Goal: Task Accomplishment & Management: Complete application form

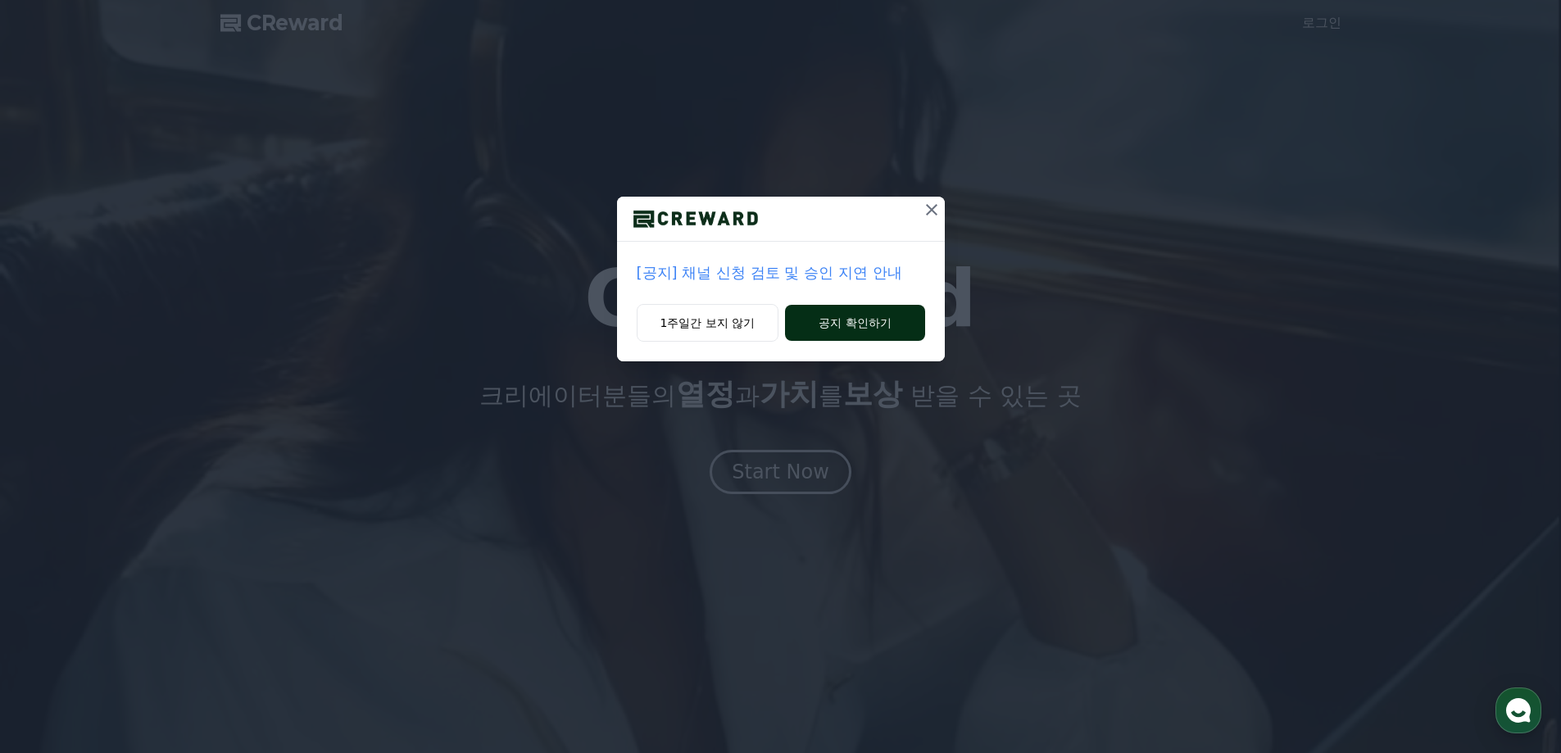
click at [832, 323] on button "공지 확인하기" at bounding box center [854, 323] width 139 height 36
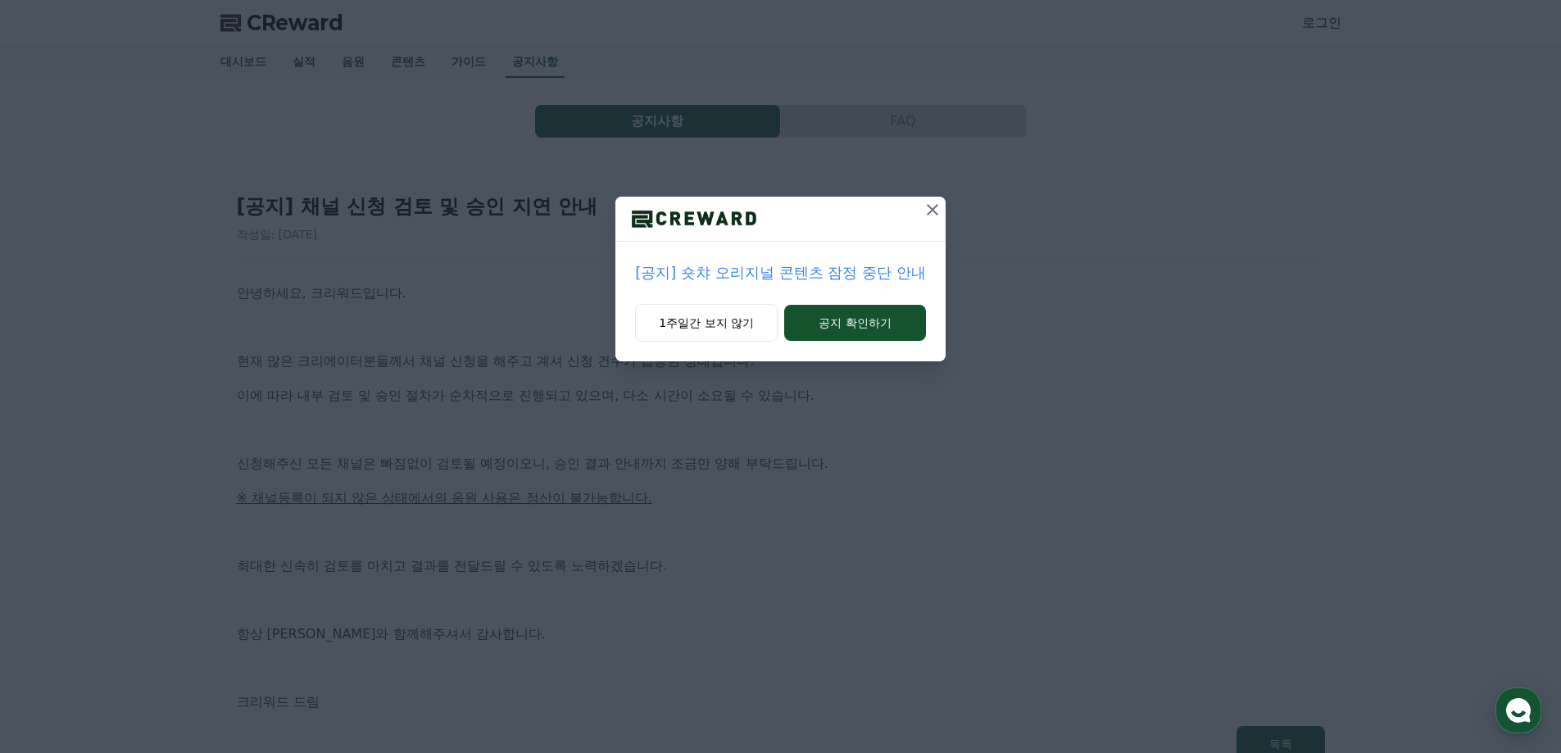
click at [938, 215] on icon at bounding box center [933, 210] width 20 height 20
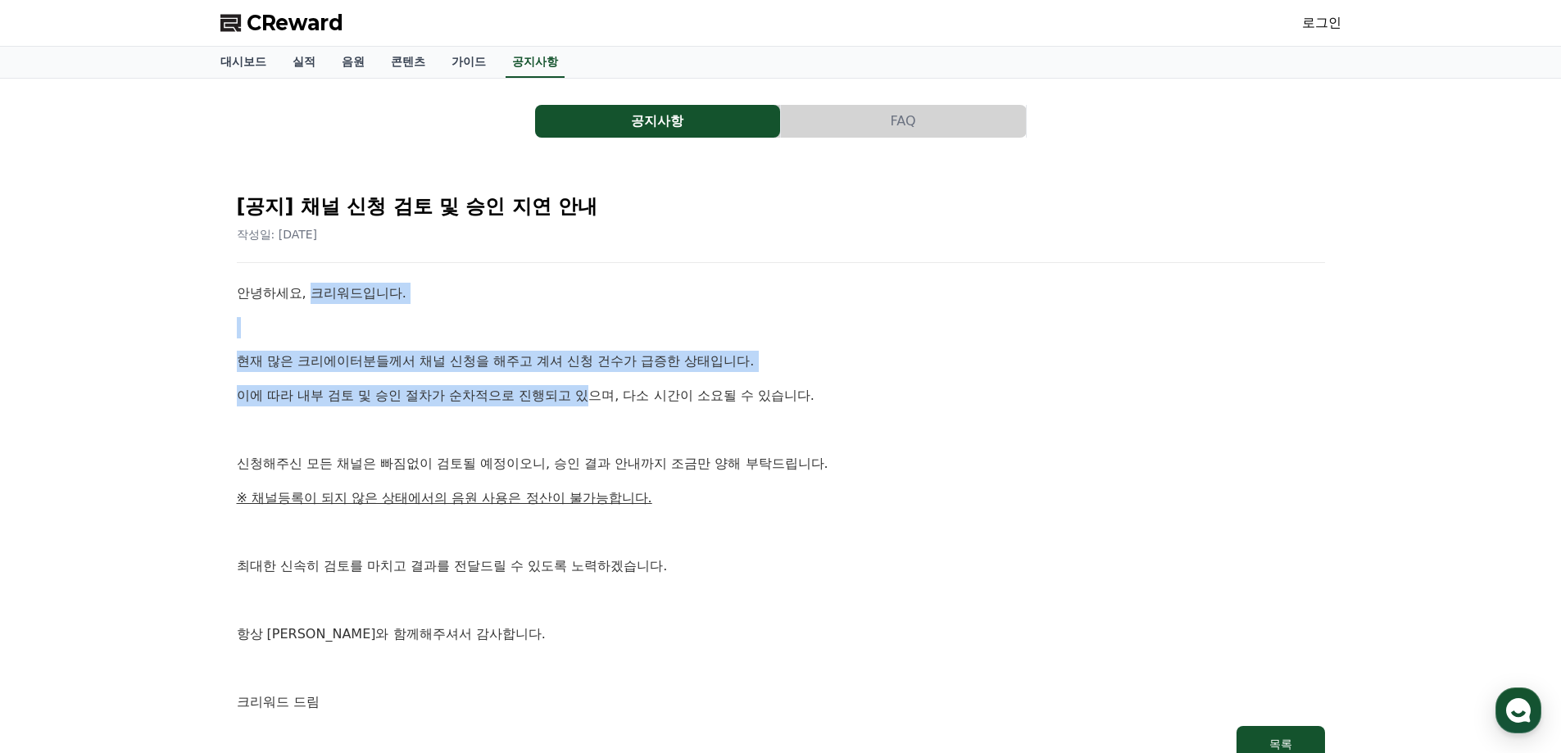
drag, startPoint x: 311, startPoint y: 301, endPoint x: 621, endPoint y: 402, distance: 326.0
click at [612, 400] on div "안녕하세요, 크리워드입니다. 현재 많은 크리에이터분들께서 채널 신청을 해주고 계셔 신청 건수가 급증한 상태입니다. 이에 따라 내부 검토 및 승…" at bounding box center [781, 498] width 1088 height 430
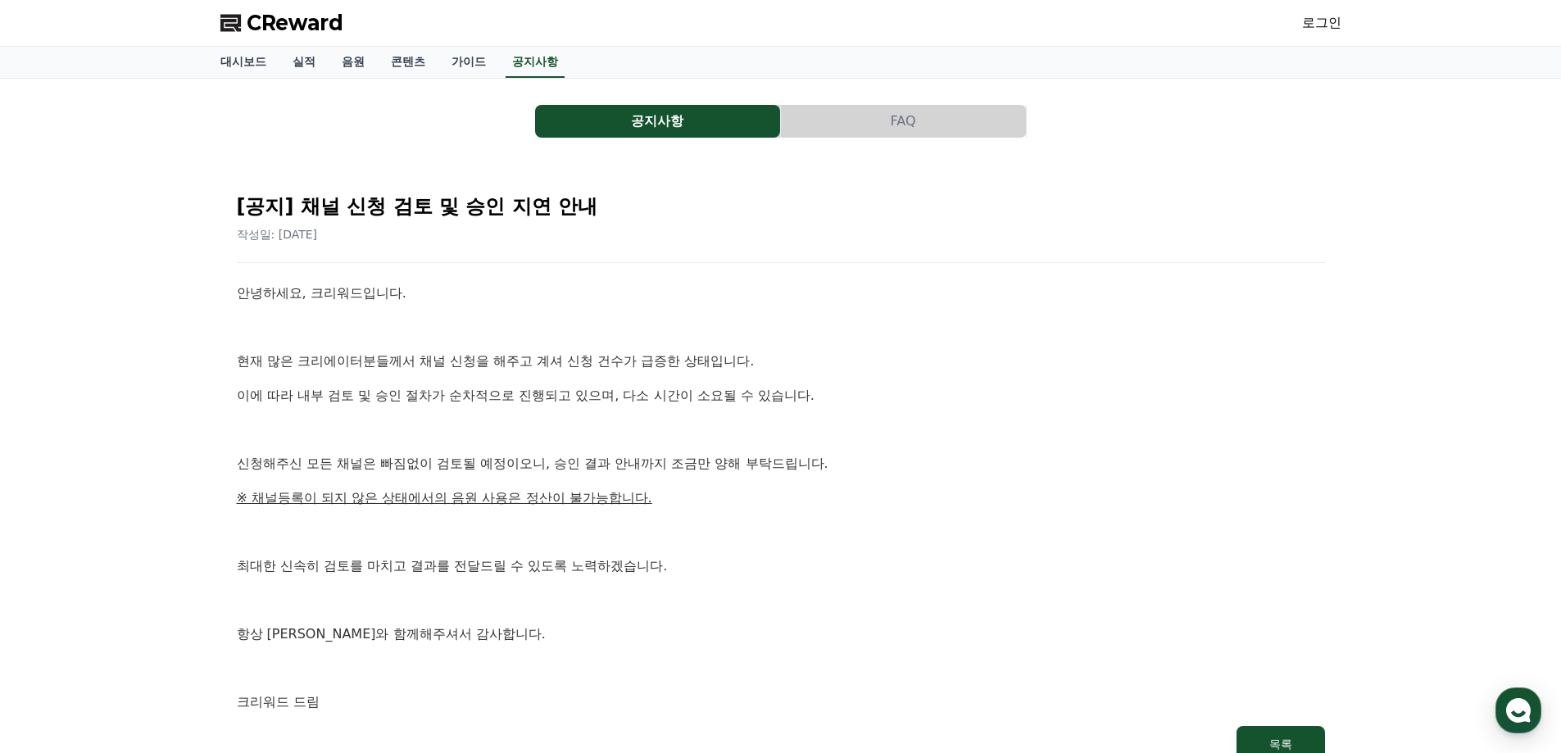
click at [622, 402] on p "이에 따라 내부 검토 및 승인 절차가 순차적으로 진행되고 있으며, 다소 시간이 소요될 수 있습니다." at bounding box center [781, 395] width 1088 height 21
click at [656, 403] on p "이에 따라 내부 검토 및 승인 절차가 순차적으로 진행되고 있으며, 다소 시간이 소요될 수 있습니다." at bounding box center [781, 395] width 1088 height 21
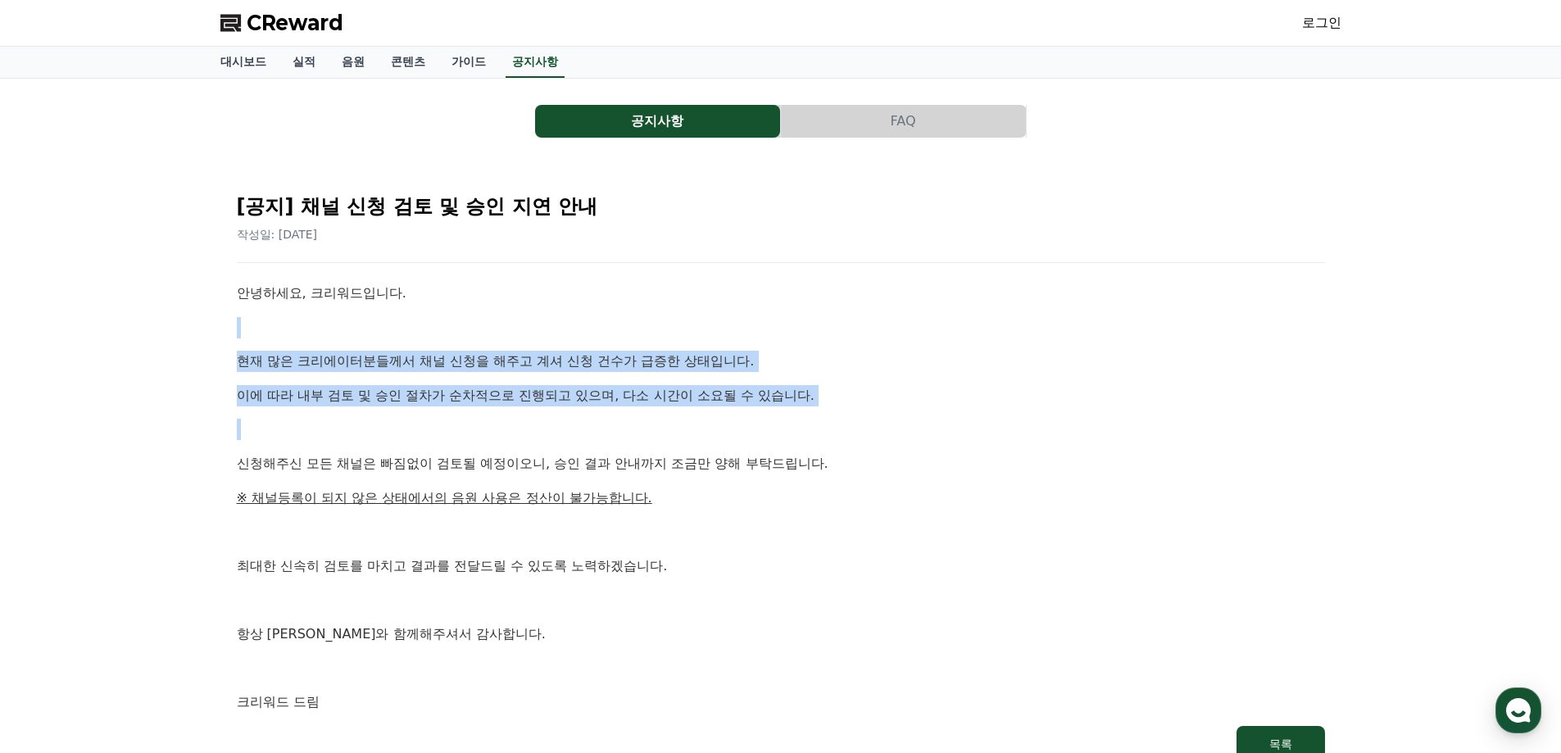
drag, startPoint x: 670, startPoint y: 398, endPoint x: 562, endPoint y: 329, distance: 128.6
click at [562, 329] on div "안녕하세요, 크리워드입니다. 현재 많은 크리에이터분들께서 채널 신청을 해주고 계셔 신청 건수가 급증한 상태입니다. 이에 따라 내부 검토 및 승…" at bounding box center [781, 498] width 1088 height 430
click at [470, 419] on p at bounding box center [781, 429] width 1088 height 21
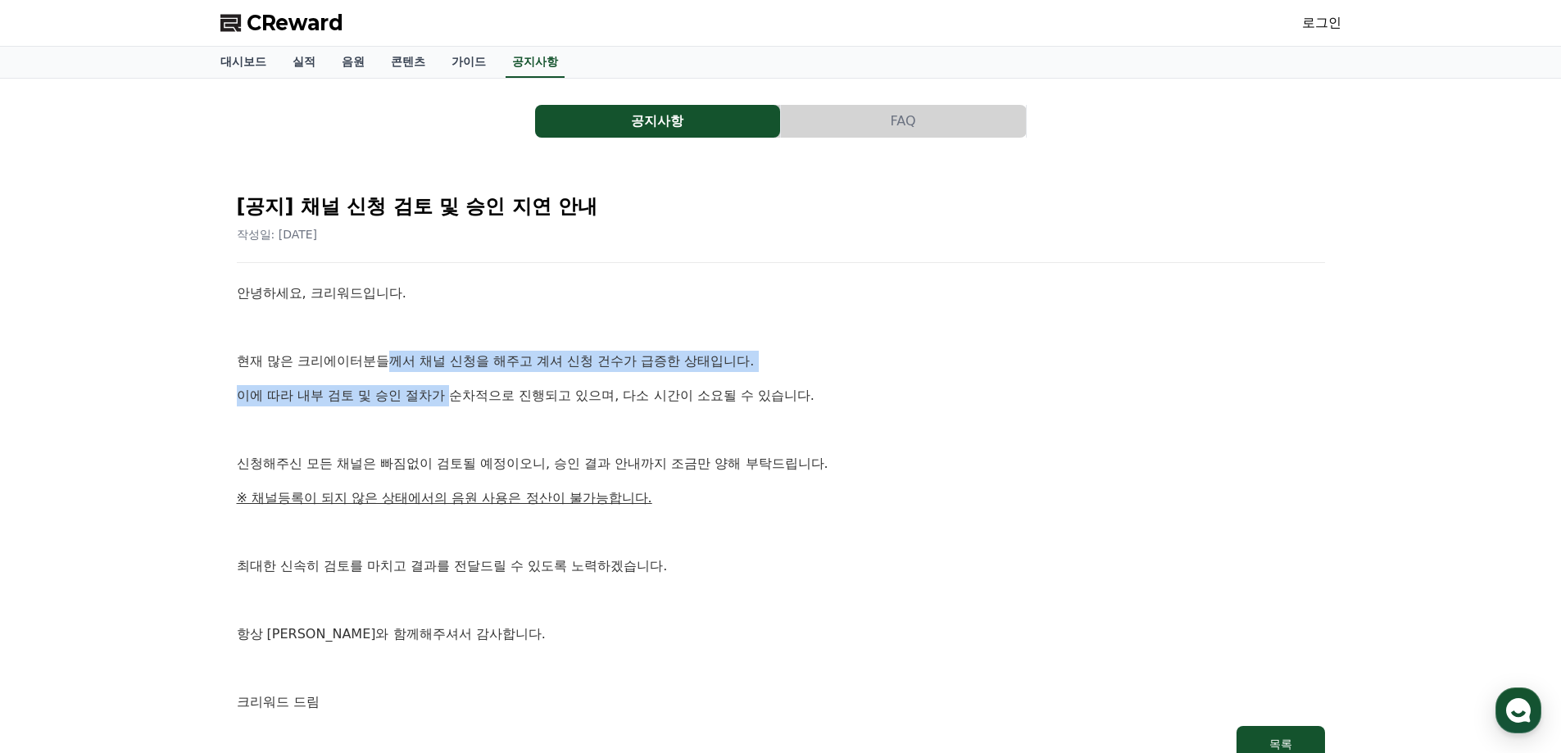
drag, startPoint x: 453, startPoint y: 399, endPoint x: 366, endPoint y: 335, distance: 107.8
click at [385, 344] on div "안녕하세요, 크리워드입니다. 현재 많은 크리에이터분들께서 채널 신청을 해주고 계셔 신청 건수가 급증한 상태입니다. 이에 따라 내부 검토 및 승…" at bounding box center [781, 498] width 1088 height 430
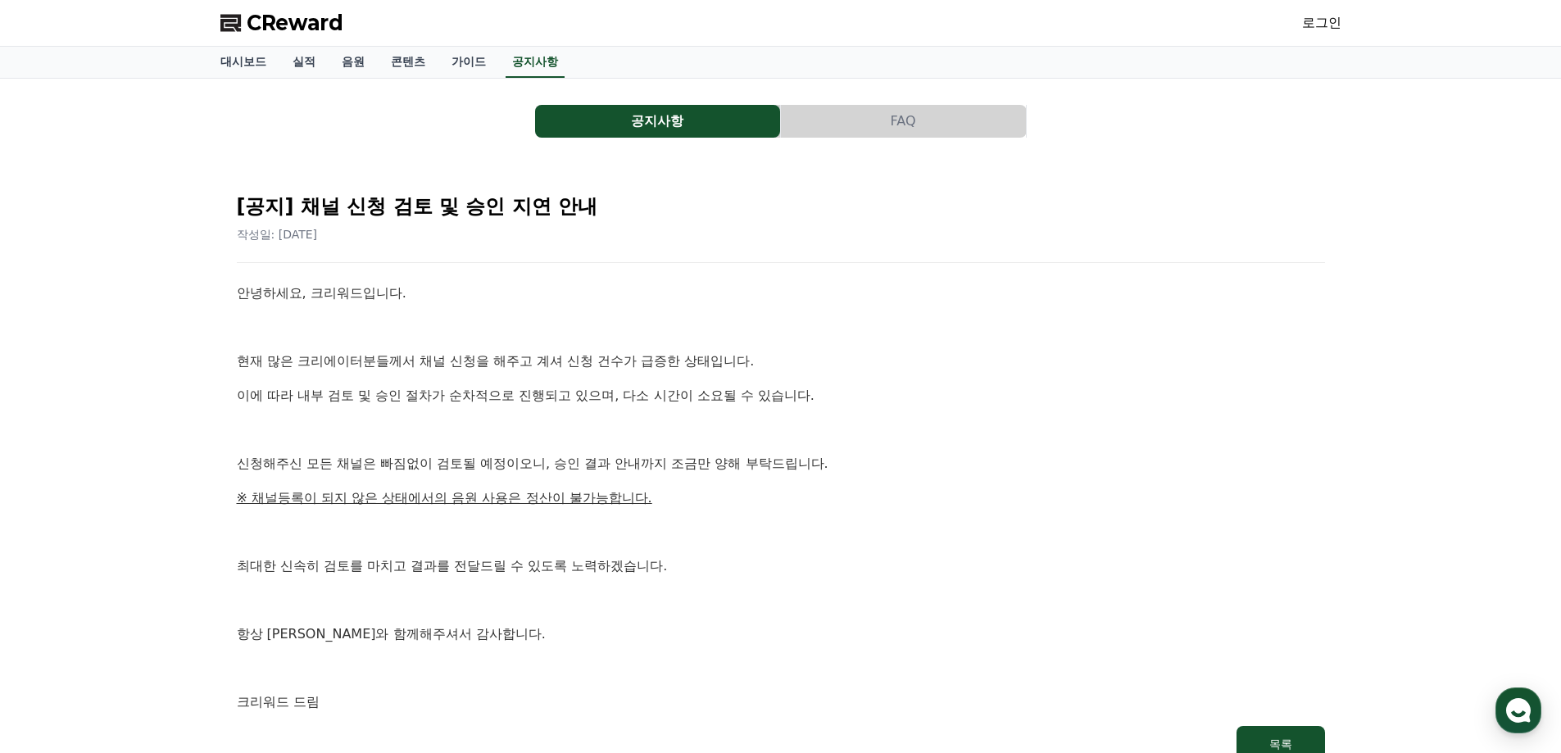
click at [361, 333] on p at bounding box center [781, 327] width 1088 height 21
drag, startPoint x: 312, startPoint y: 470, endPoint x: 647, endPoint y: 467, distance: 334.3
click at [642, 465] on p "신청해주신 모든 채널은 빠짐없이 검토될 예정이오니, 승인 결과 안내까지 조금만 양해 부탁드립니다." at bounding box center [781, 463] width 1088 height 21
click at [647, 470] on p "신청해주신 모든 채널은 빠짐없이 검토될 예정이오니, 승인 결과 안내까지 조금만 양해 부탁드립니다." at bounding box center [781, 463] width 1088 height 21
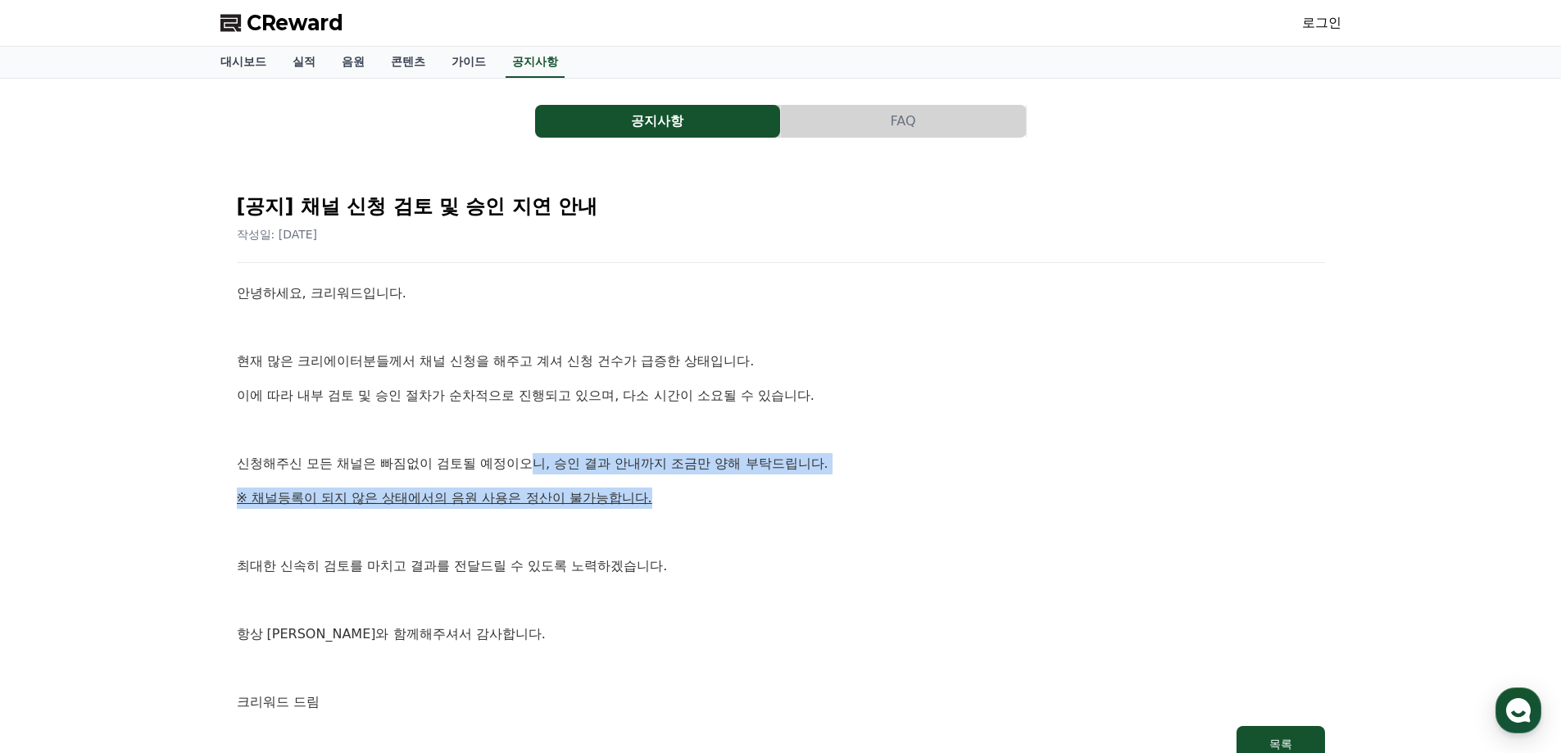
drag, startPoint x: 534, startPoint y: 463, endPoint x: 804, endPoint y: 488, distance: 270.8
click at [804, 488] on div "안녕하세요, 크리워드입니다. 현재 많은 크리에이터분들께서 채널 신청을 해주고 계셔 신청 건수가 급증한 상태입니다. 이에 따라 내부 검토 및 승…" at bounding box center [781, 498] width 1088 height 430
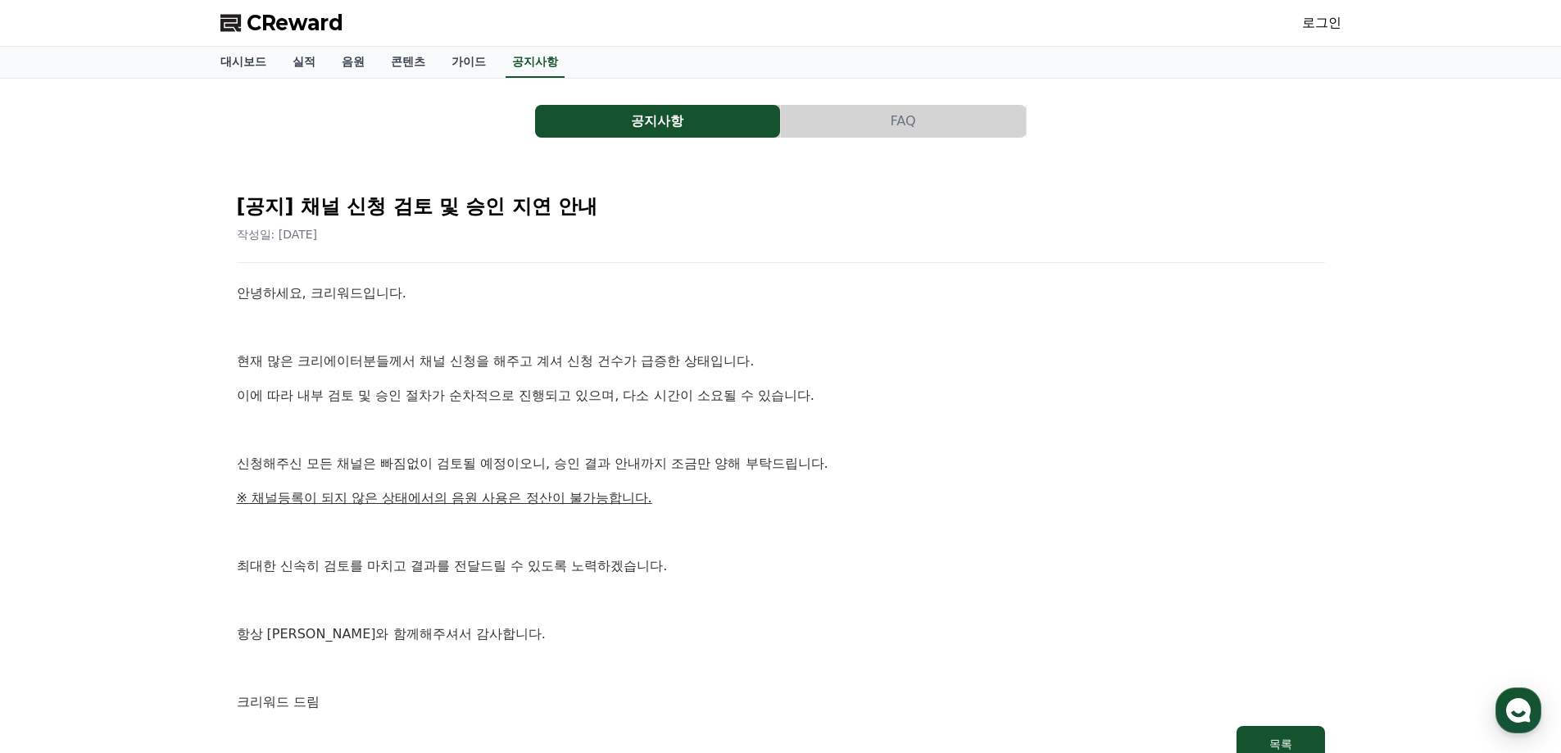
click at [817, 535] on p at bounding box center [781, 531] width 1088 height 21
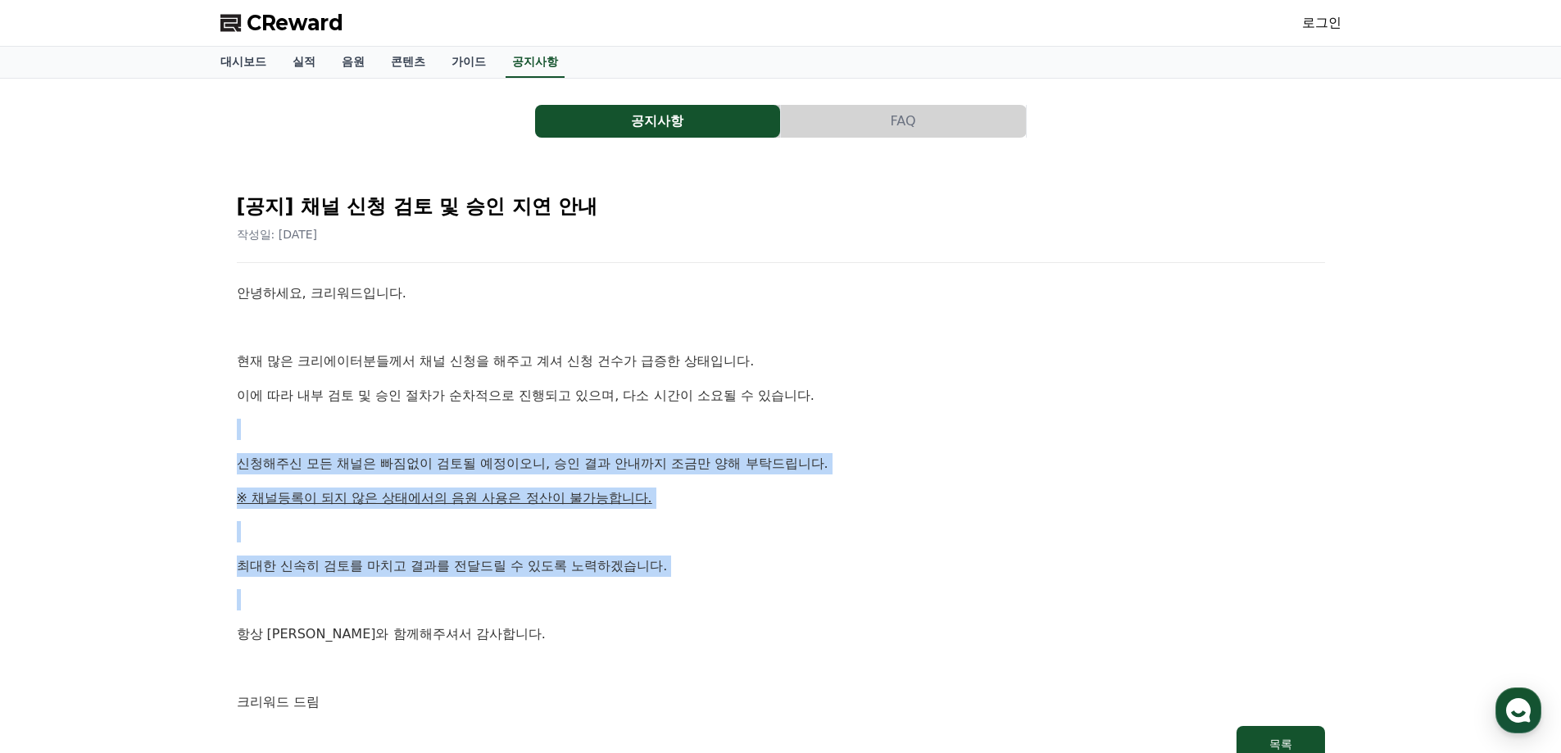
drag, startPoint x: 751, startPoint y: 583, endPoint x: 659, endPoint y: 415, distance: 192.1
click at [659, 415] on div "안녕하세요, 크리워드입니다. 현재 많은 크리에이터분들께서 채널 신청을 해주고 계셔 신청 건수가 급증한 상태입니다. 이에 따라 내부 검토 및 승…" at bounding box center [781, 498] width 1088 height 430
click at [694, 412] on div "안녕하세요, 크리워드입니다. 현재 많은 크리에이터분들께서 채널 신청을 해주고 계셔 신청 건수가 급증한 상태입니다. 이에 따라 내부 검토 및 승…" at bounding box center [781, 498] width 1088 height 430
drag, startPoint x: 694, startPoint y: 412, endPoint x: 727, endPoint y: 577, distance: 167.9
click at [727, 577] on div "안녕하세요, 크리워드입니다. 현재 많은 크리에이터분들께서 채널 신청을 해주고 계셔 신청 건수가 급증한 상태입니다. 이에 따라 내부 검토 및 승…" at bounding box center [781, 498] width 1088 height 430
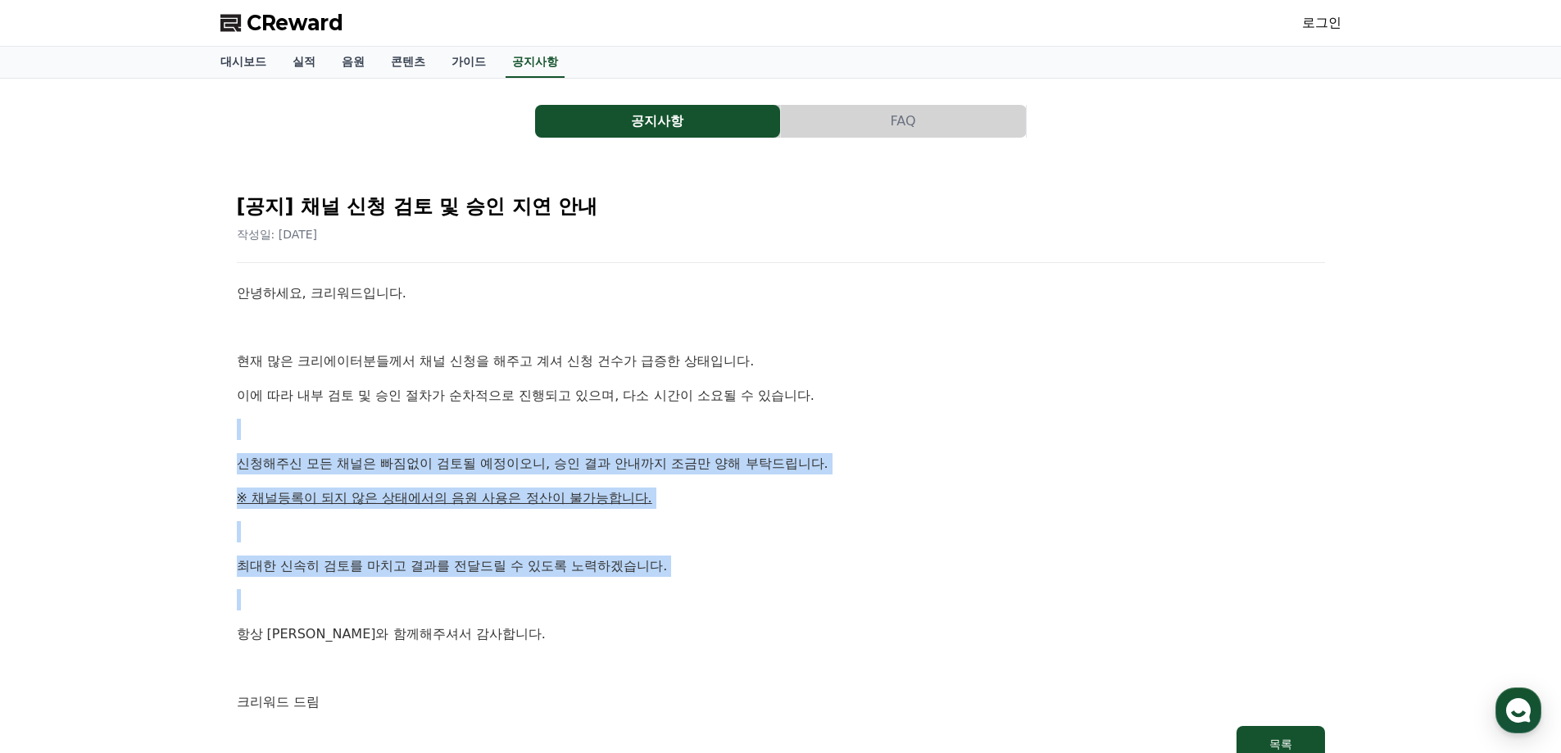
click at [727, 577] on div "안녕하세요, 크리워드입니다. 현재 많은 크리에이터분들께서 채널 신청을 해주고 계셔 신청 건수가 급증한 상태입니다. 이에 따라 내부 검토 및 승…" at bounding box center [781, 498] width 1088 height 430
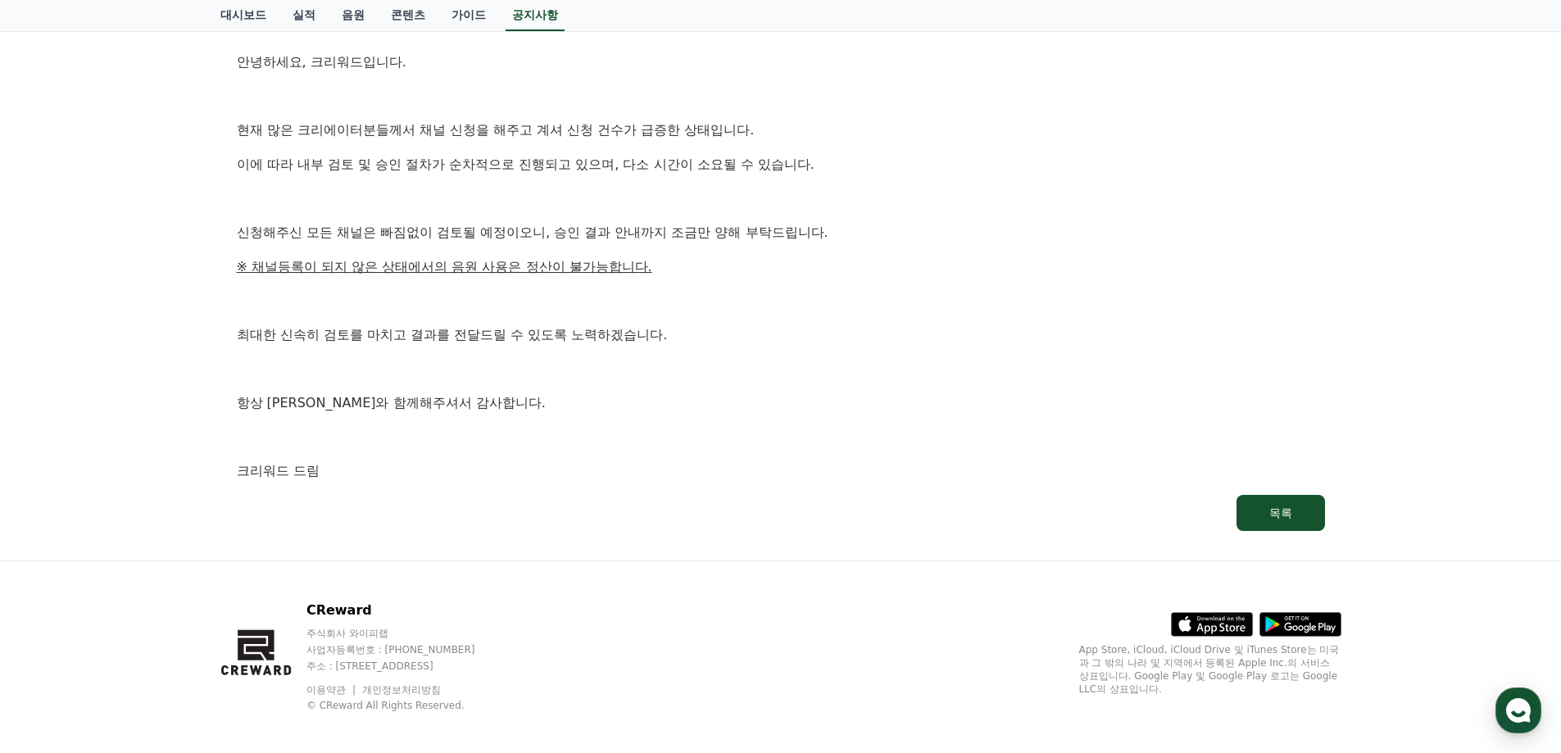
scroll to position [243, 0]
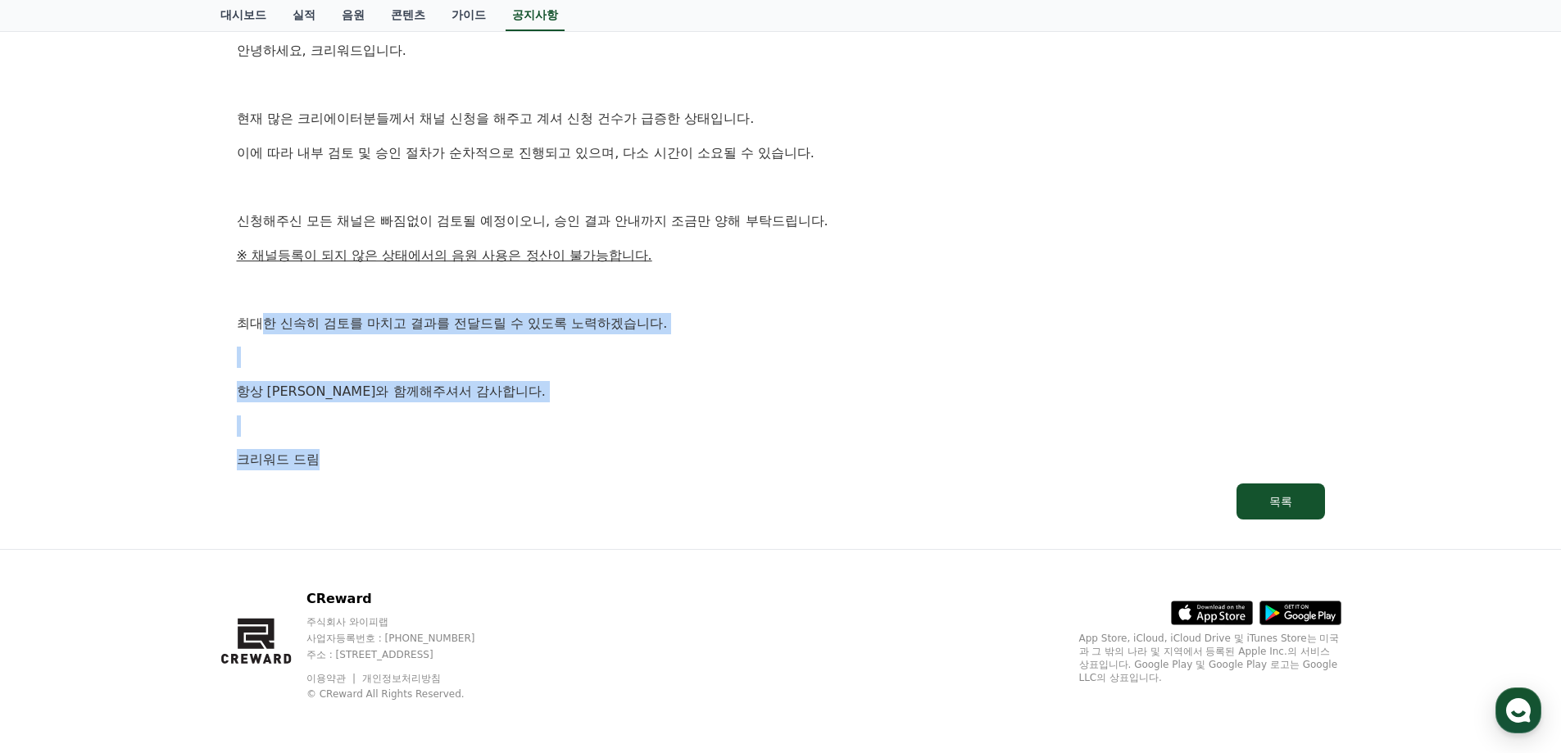
drag, startPoint x: 352, startPoint y: 333, endPoint x: 624, endPoint y: 479, distance: 307.6
click at [592, 479] on div "[공지] 채널 신청 검토 및 승인 지연 안내 작성일: 2025-09-26 안녕하세요, 크리워드입니다. 현재 많은 크리에이터분들께서 채널 신청을…" at bounding box center [781, 228] width 1095 height 588
click at [663, 479] on div "[공지] 채널 신청 검토 및 승인 지연 안내 작성일: 2025-09-26 안녕하세요, 크리워드입니다. 현재 많은 크리에이터분들께서 채널 신청을…" at bounding box center [781, 228] width 1095 height 588
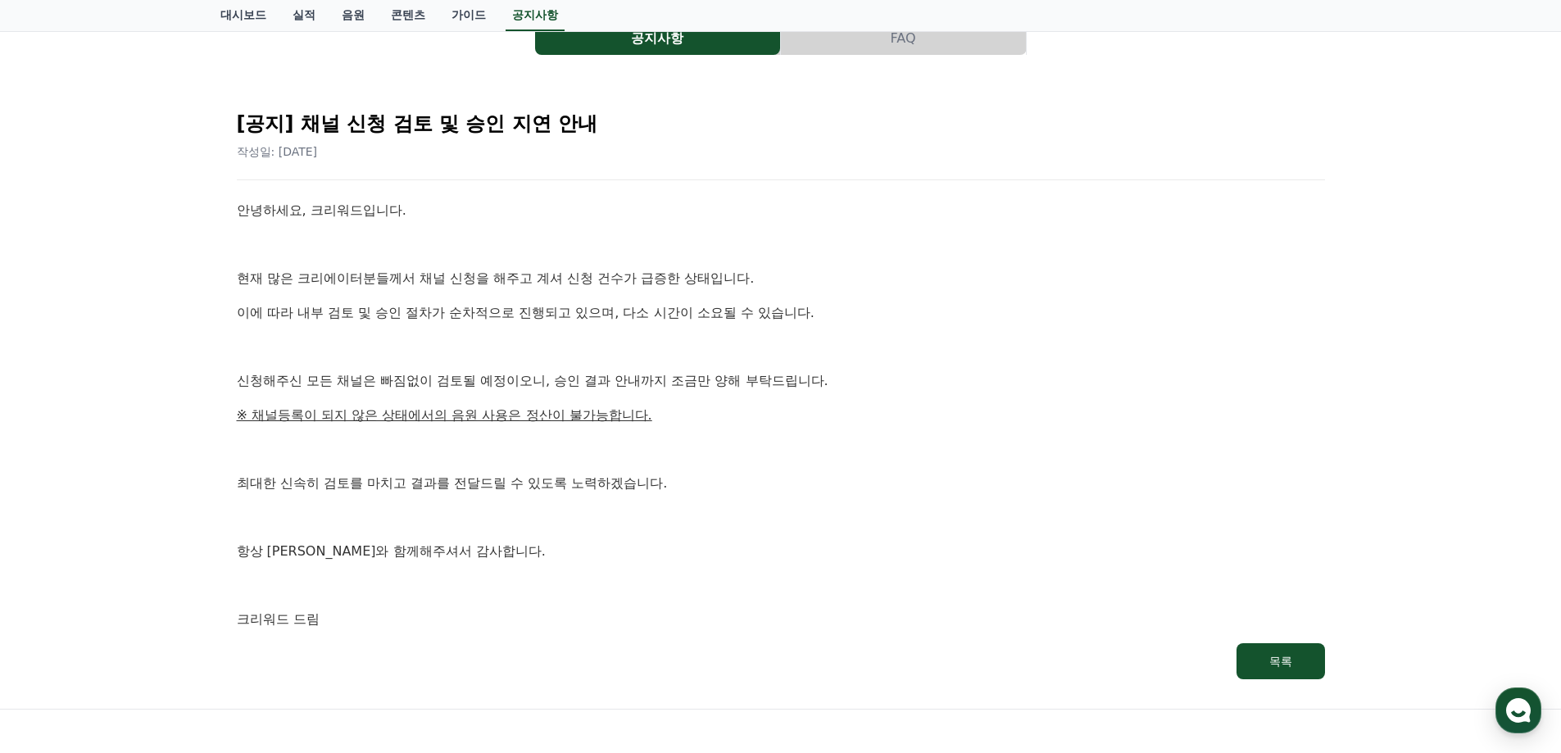
scroll to position [0, 0]
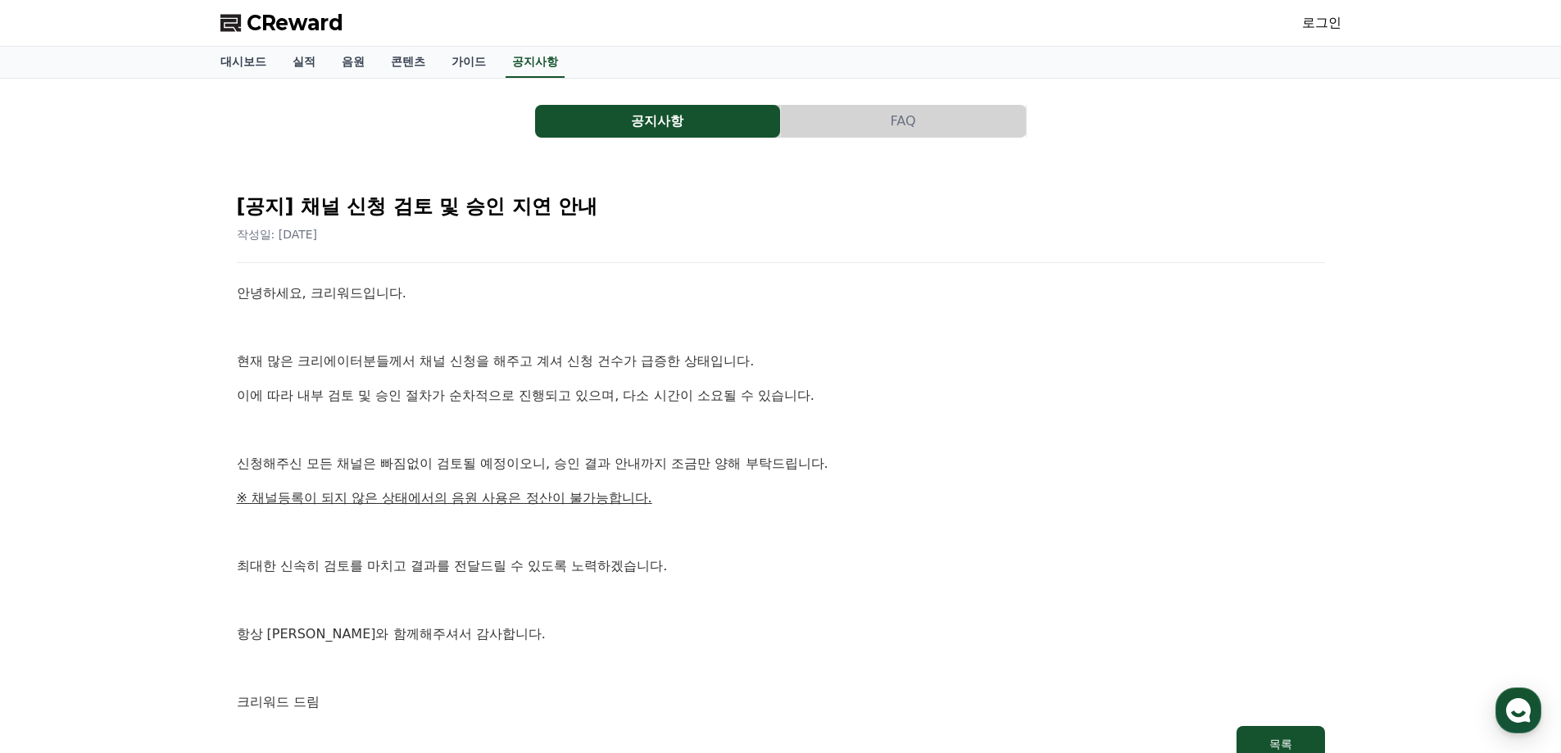
click at [287, 26] on span "CReward" at bounding box center [295, 23] width 97 height 26
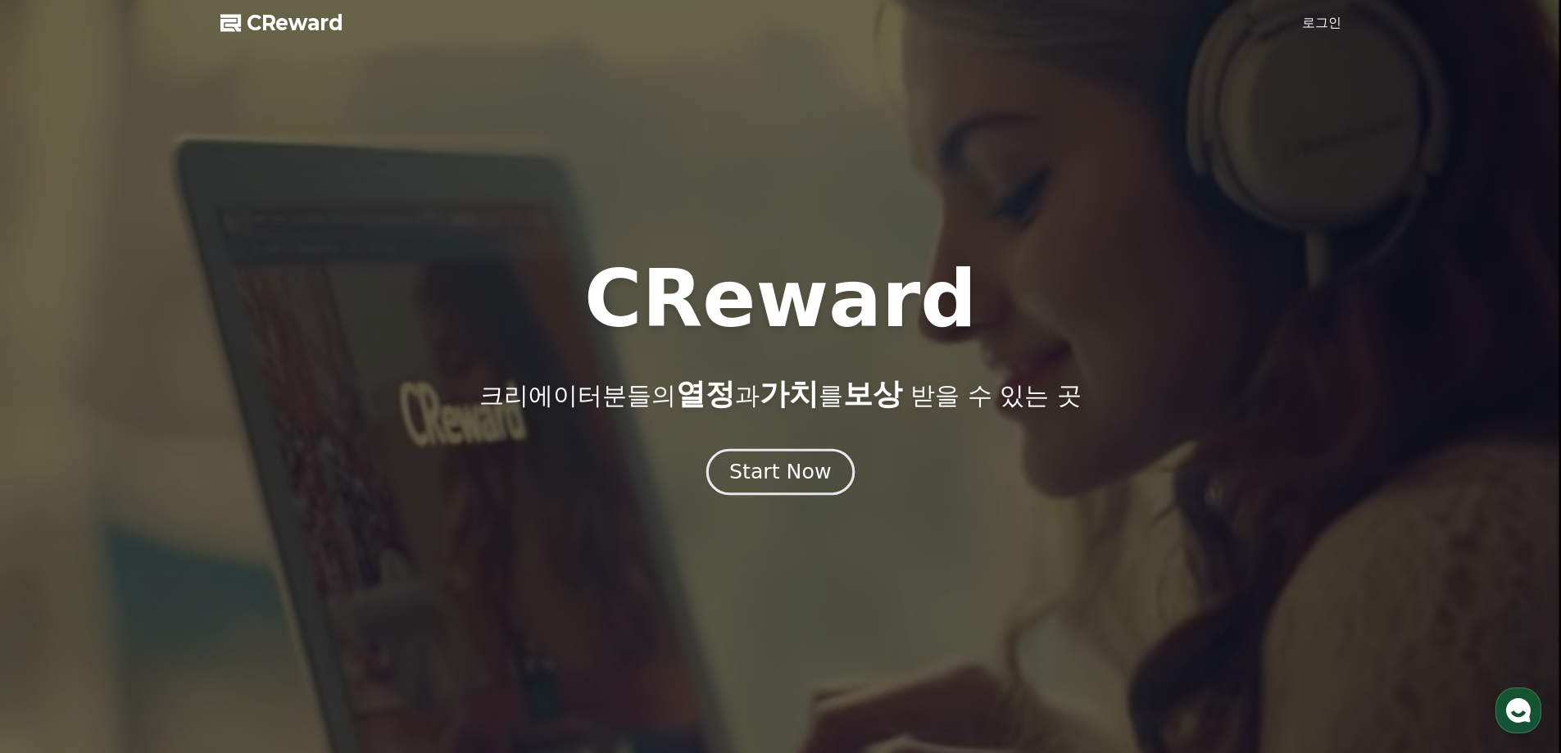
click at [805, 459] on div "Start Now" at bounding box center [780, 472] width 102 height 28
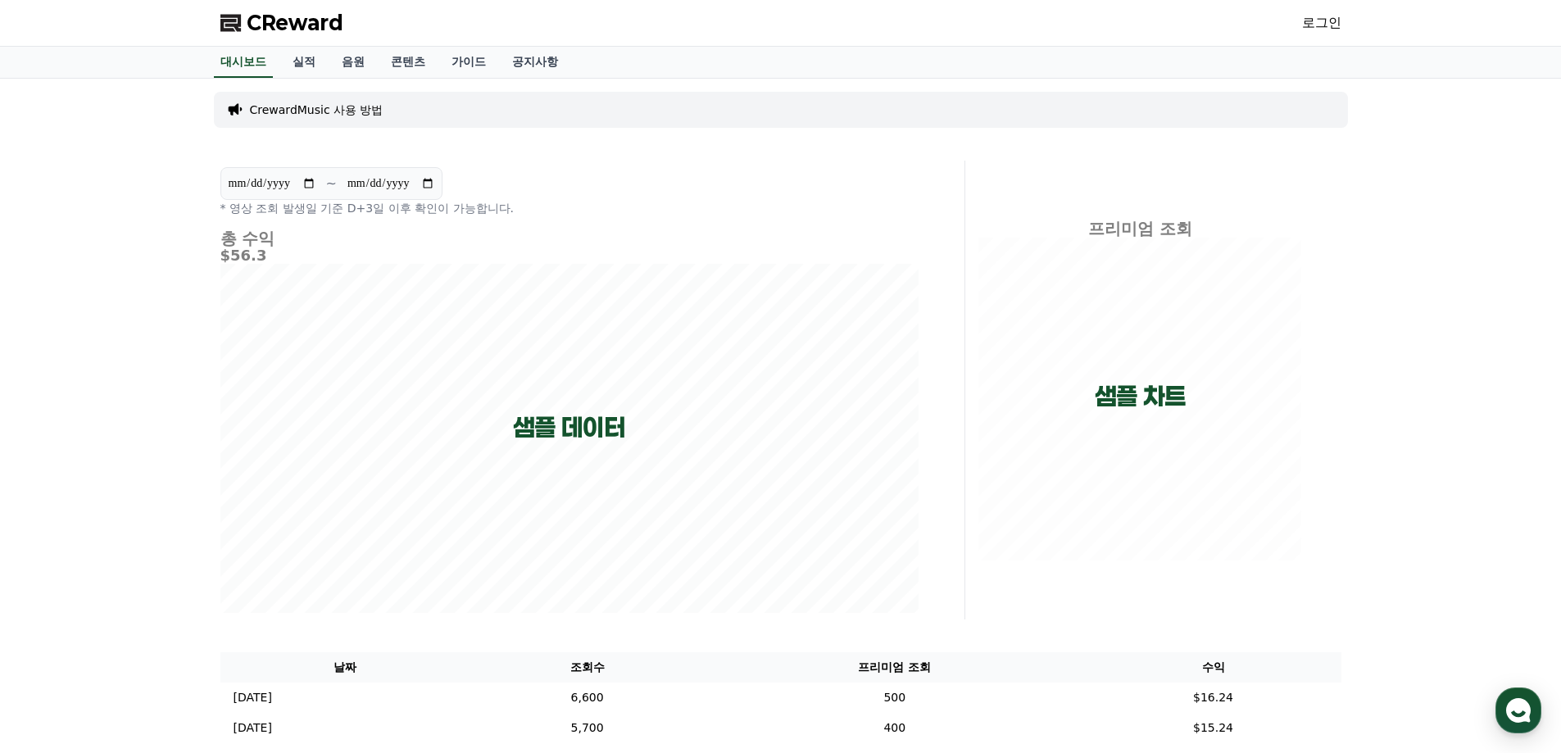
click at [289, 21] on span "CReward" at bounding box center [295, 23] width 97 height 26
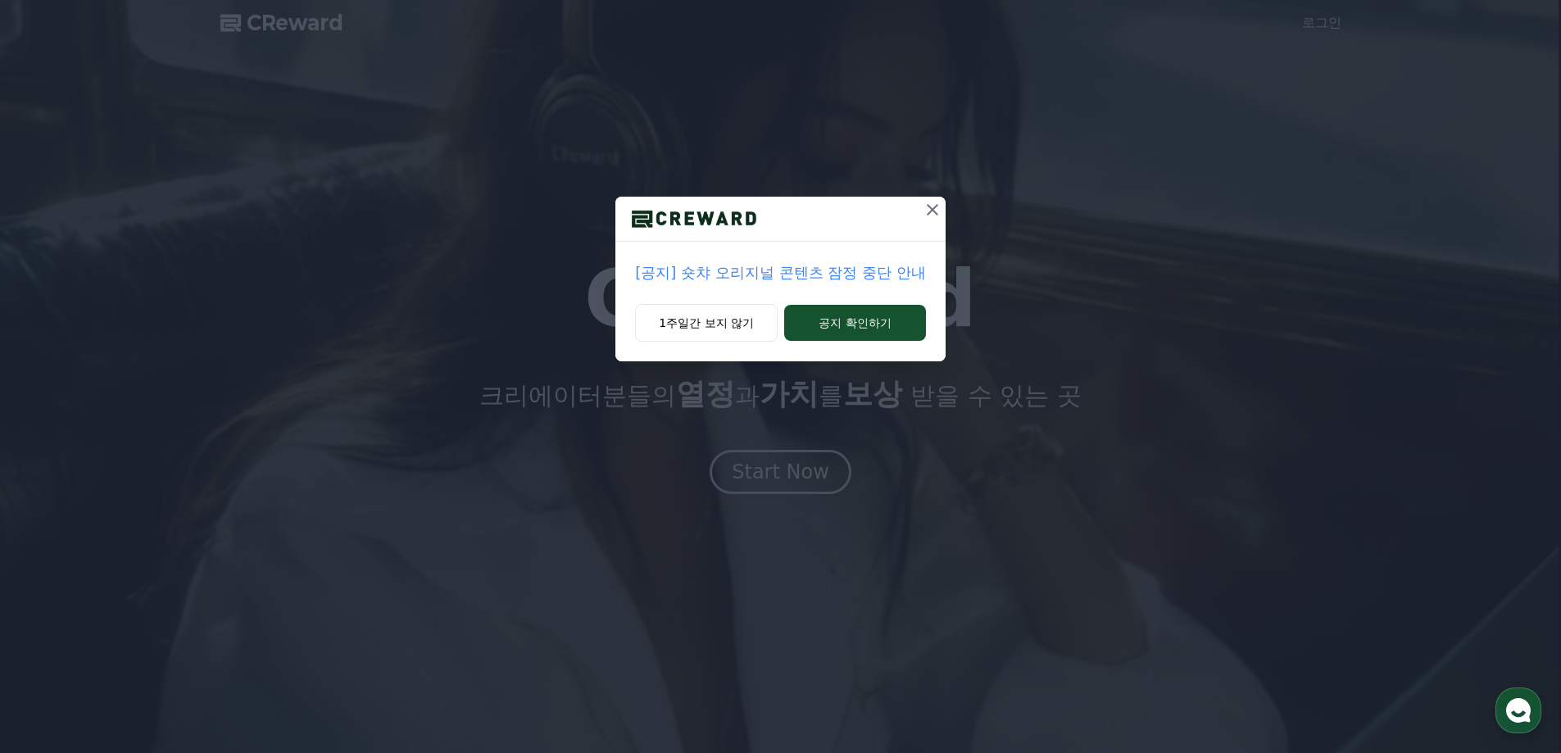
click at [931, 204] on icon at bounding box center [933, 210] width 20 height 20
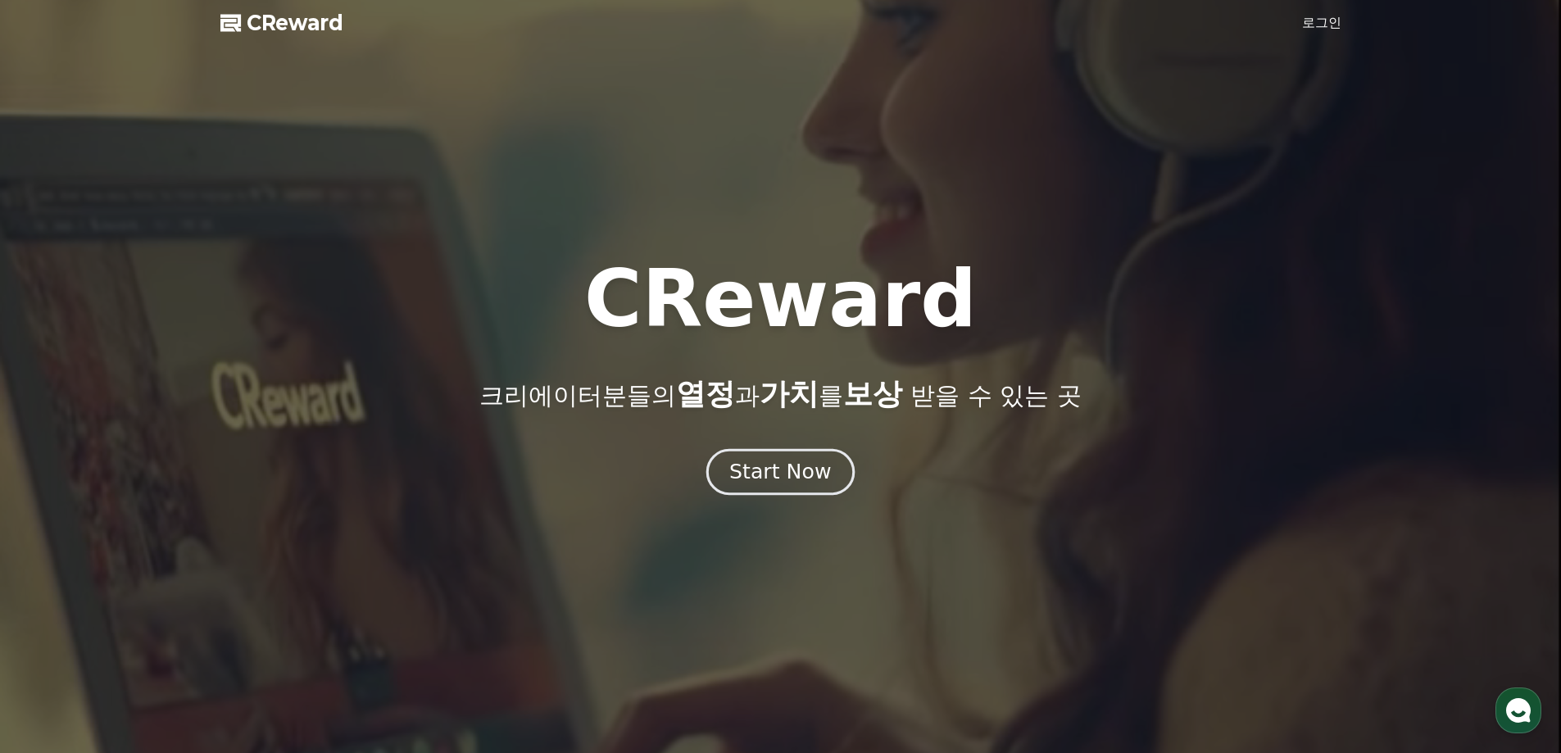
click at [796, 479] on div "Start Now" at bounding box center [780, 472] width 102 height 28
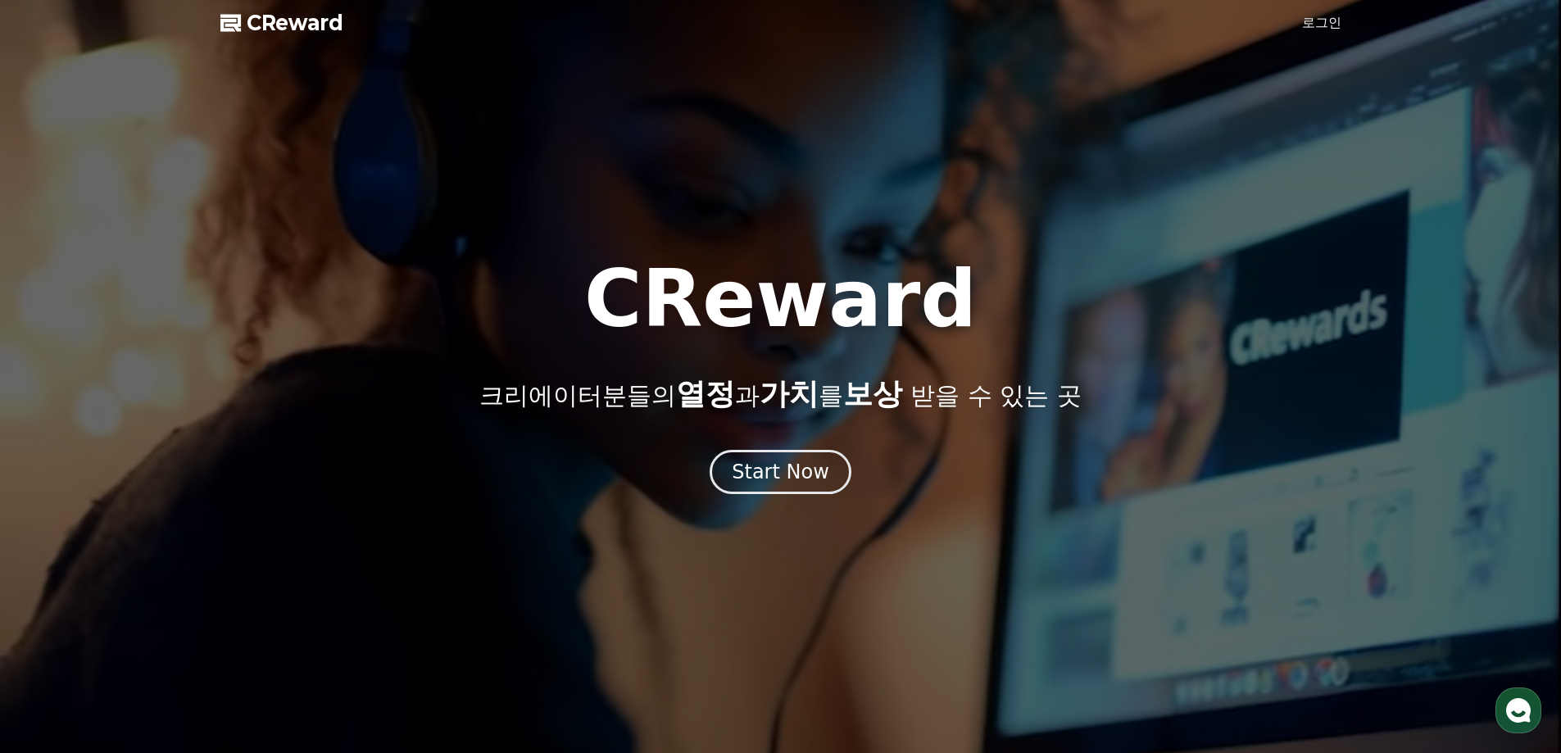
click at [314, 28] on span "CReward" at bounding box center [295, 23] width 97 height 26
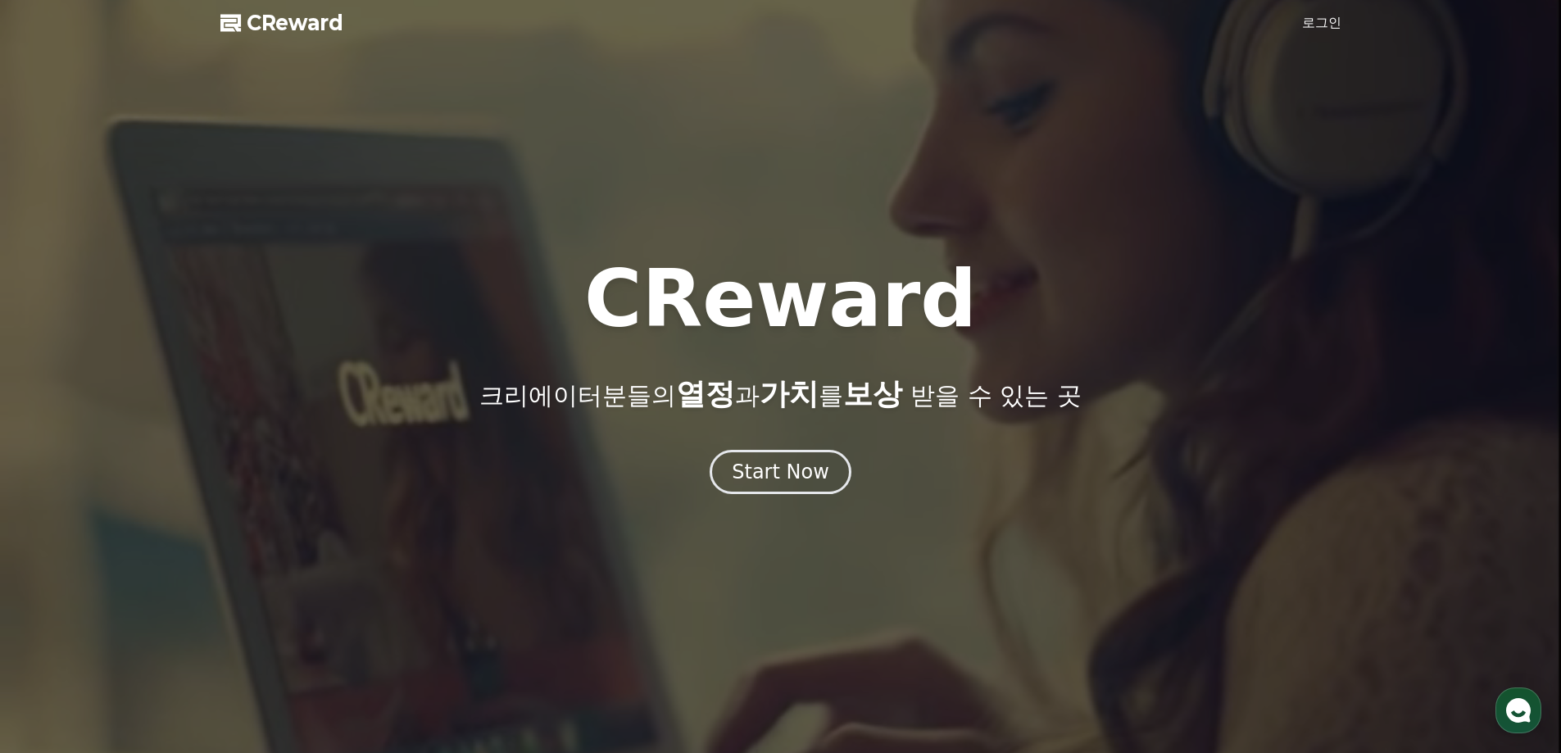
click at [1327, 22] on link "로그인" at bounding box center [1321, 23] width 39 height 20
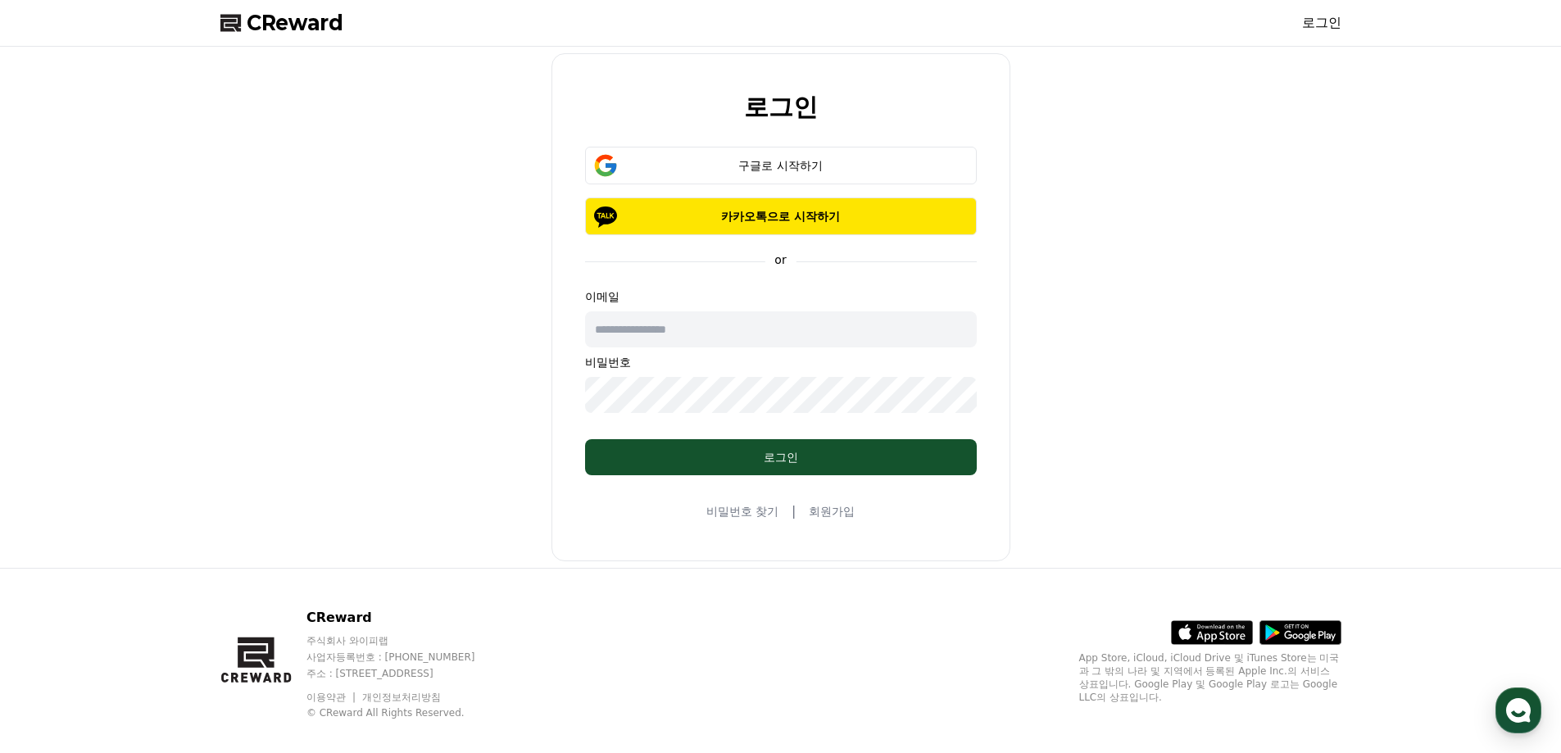
click at [831, 515] on link "회원가입" at bounding box center [832, 511] width 46 height 16
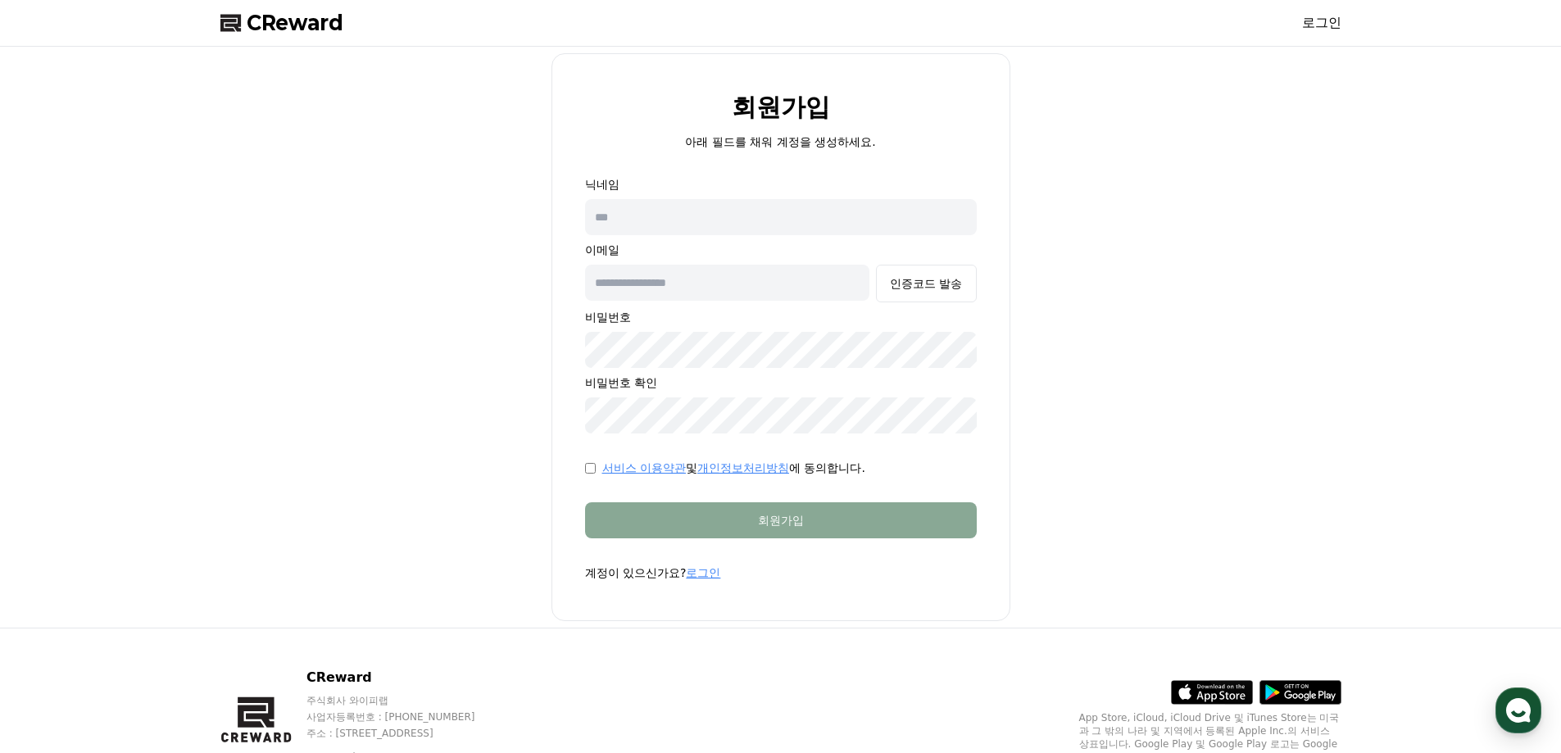
click at [665, 202] on input "text" at bounding box center [781, 217] width 392 height 36
drag, startPoint x: 722, startPoint y: 137, endPoint x: 903, endPoint y: 140, distance: 181.1
click at [878, 136] on div "회원가입 아래 필드를 채워 계정을 생성하세요." at bounding box center [781, 121] width 444 height 57
click at [914, 141] on div "회원가입 아래 필드를 채워 계정을 생성하세요." at bounding box center [781, 121] width 444 height 57
click at [719, 215] on input "text" at bounding box center [781, 217] width 392 height 36
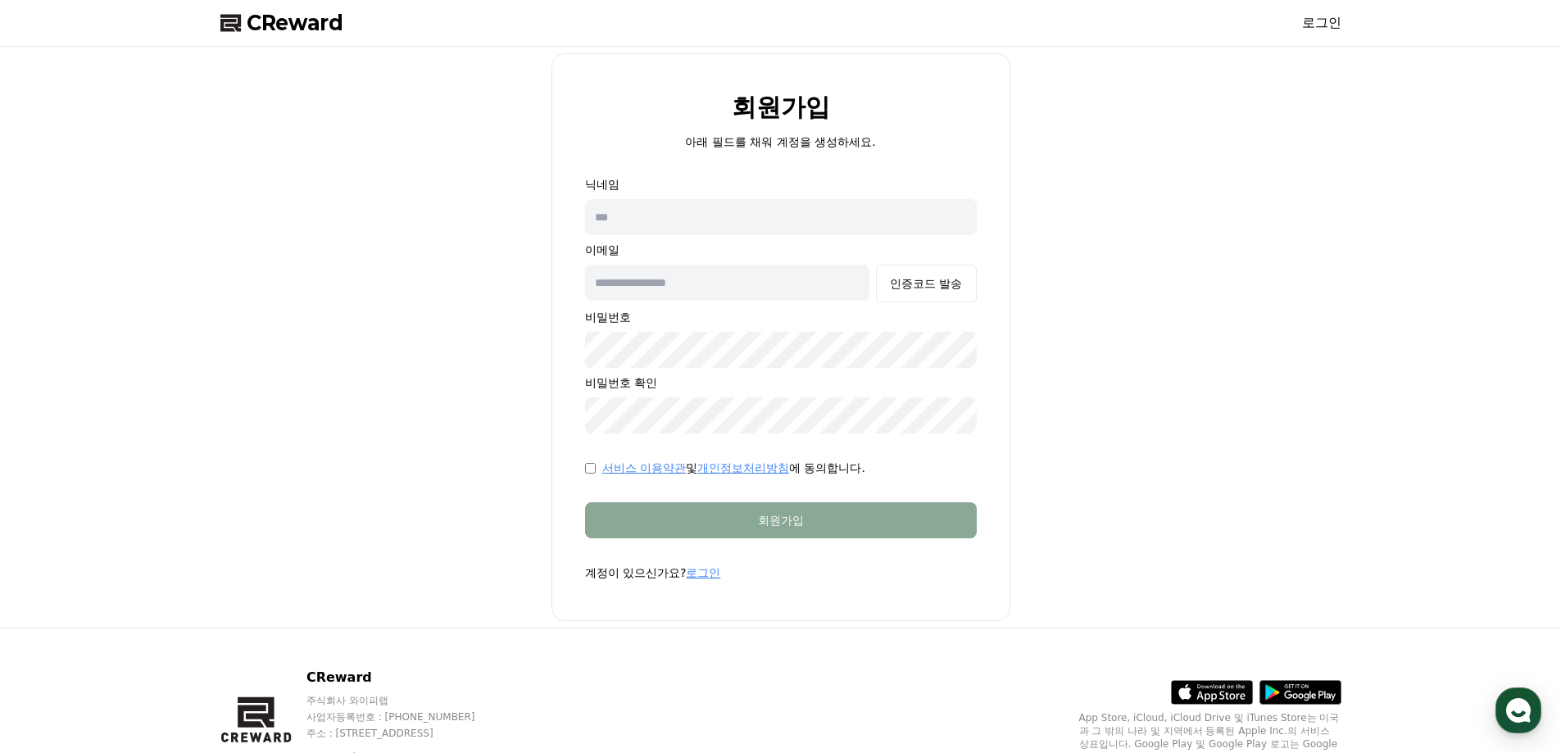
click at [674, 207] on input "text" at bounding box center [781, 217] width 392 height 36
type input "*"
type input "*****"
click at [665, 286] on input "text" at bounding box center [727, 283] width 285 height 36
type input "**********"
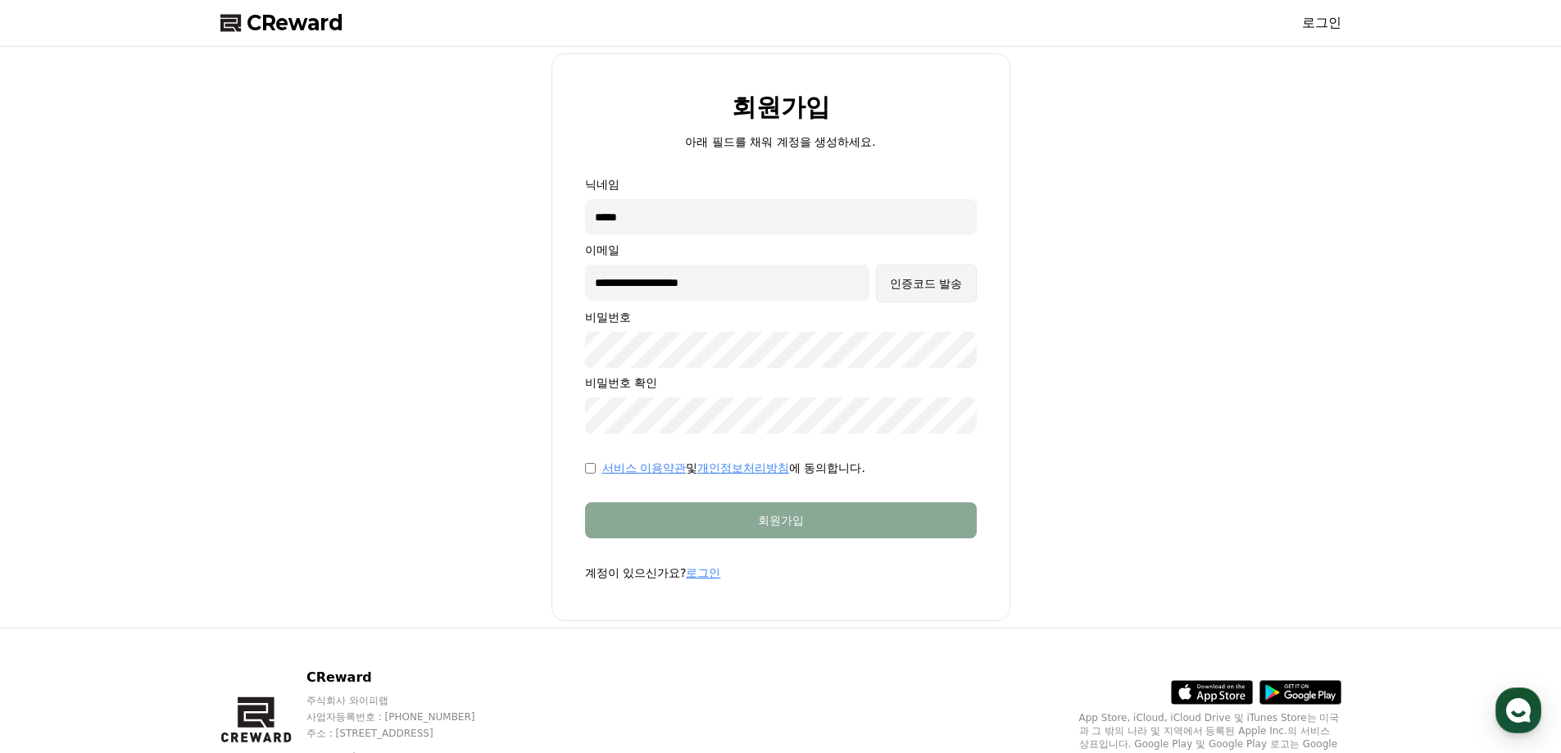
click at [932, 286] on div "인증코드 발송" at bounding box center [926, 283] width 72 height 16
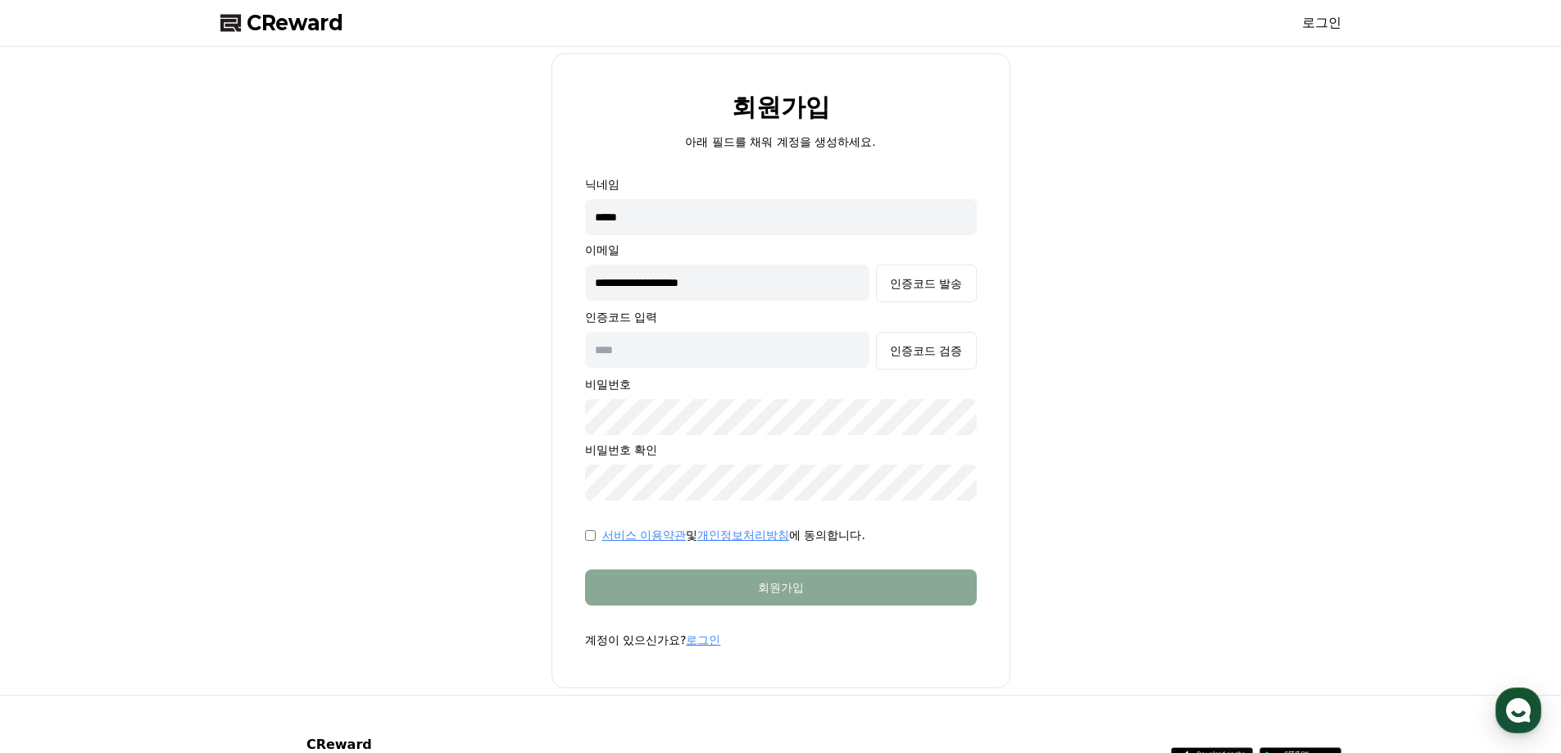
click at [668, 349] on input "text" at bounding box center [727, 350] width 285 height 36
type input "******"
click at [918, 350] on div "인증코드 검증" at bounding box center [926, 351] width 72 height 16
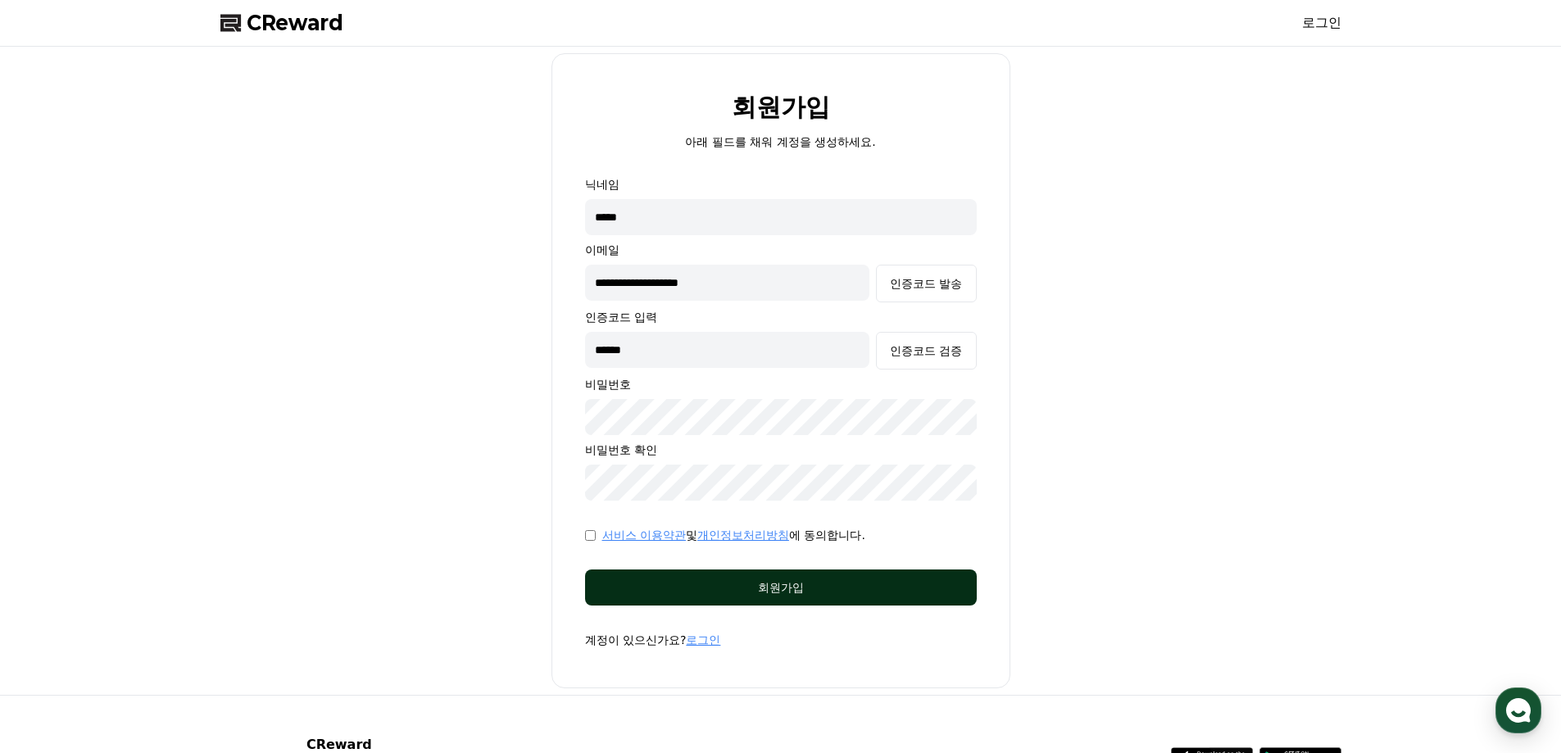
click at [799, 591] on div "회원가입" at bounding box center [781, 587] width 326 height 16
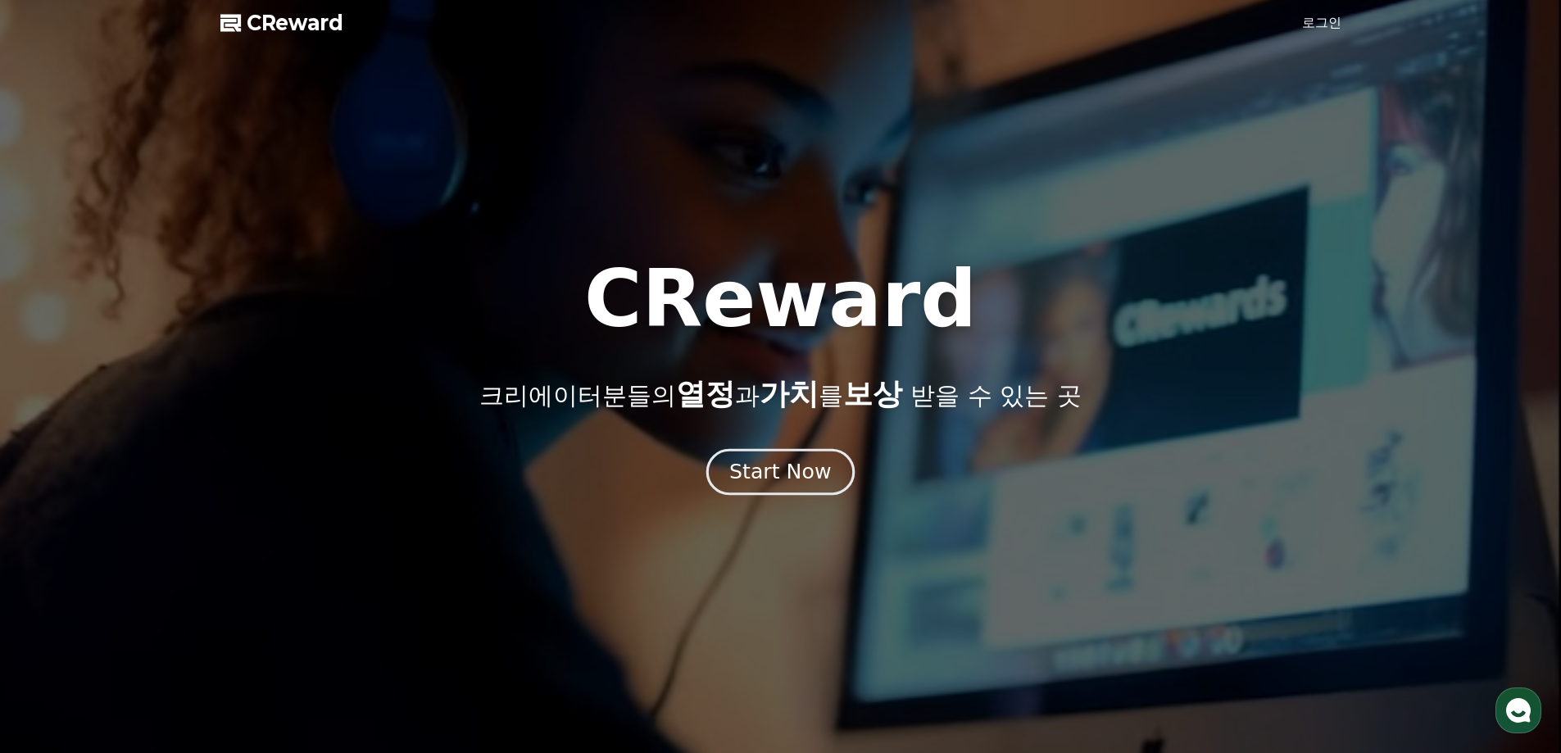
click at [774, 470] on div "Start Now" at bounding box center [780, 472] width 102 height 28
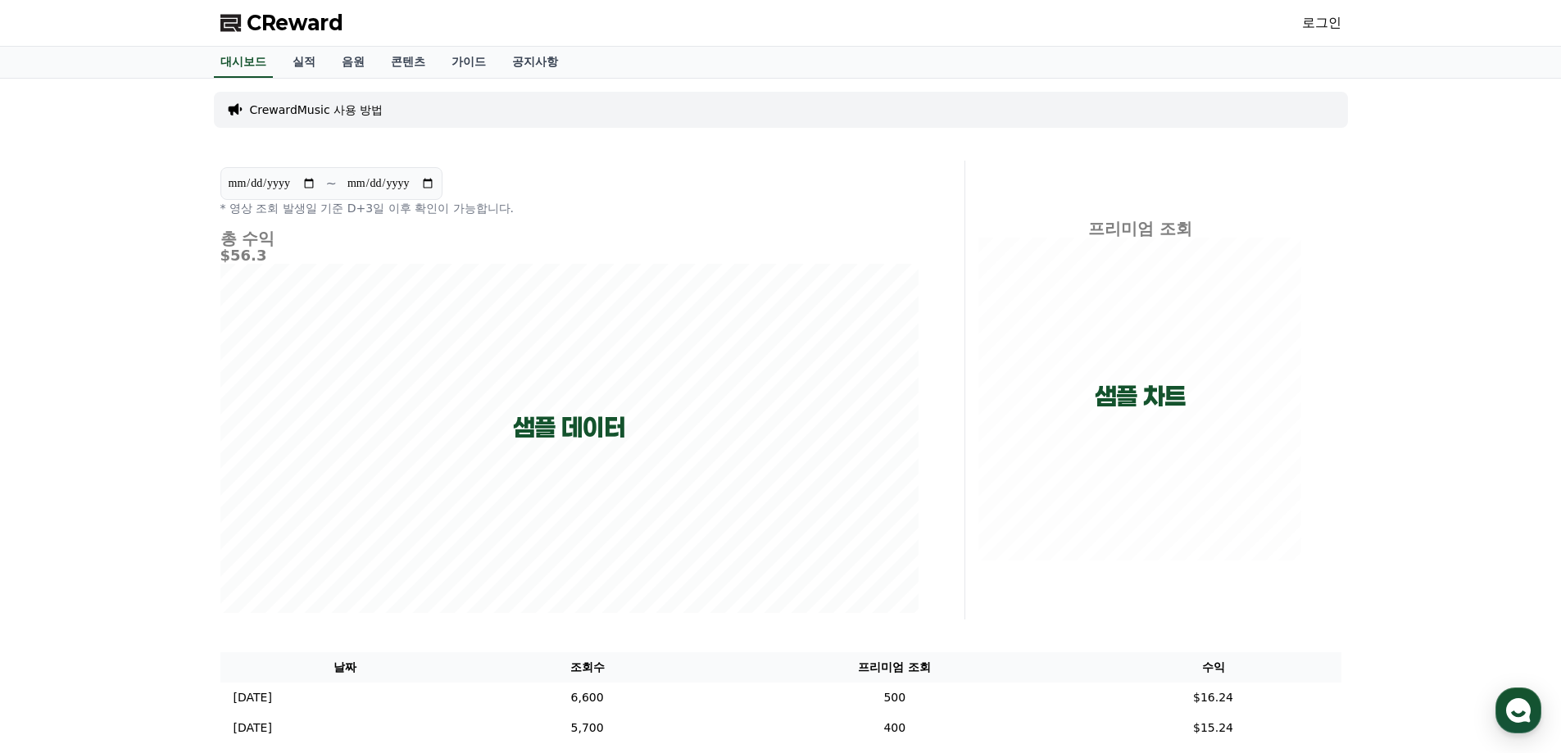
click at [1323, 27] on link "로그인" at bounding box center [1321, 23] width 39 height 20
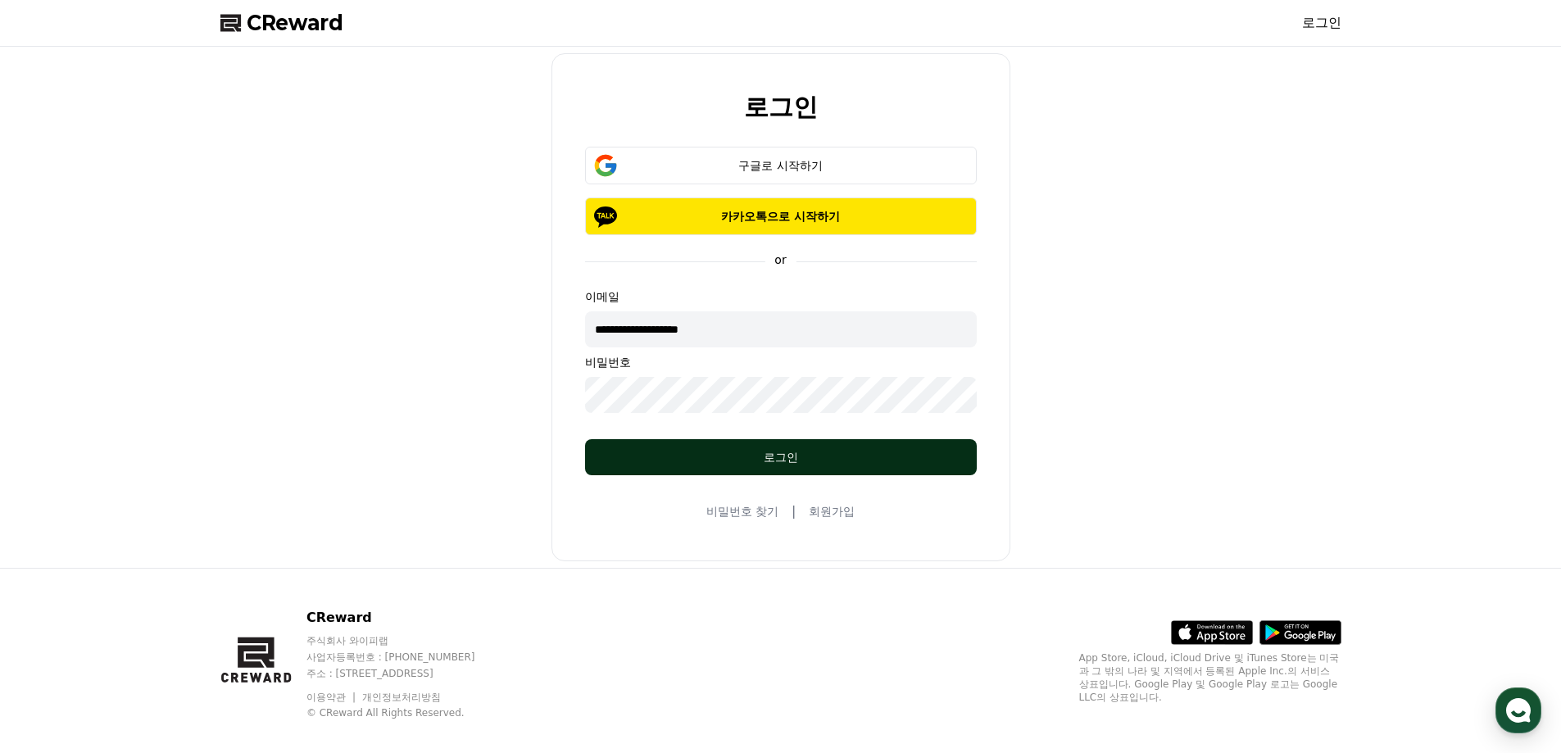
click at [787, 457] on div "로그인" at bounding box center [781, 457] width 326 height 16
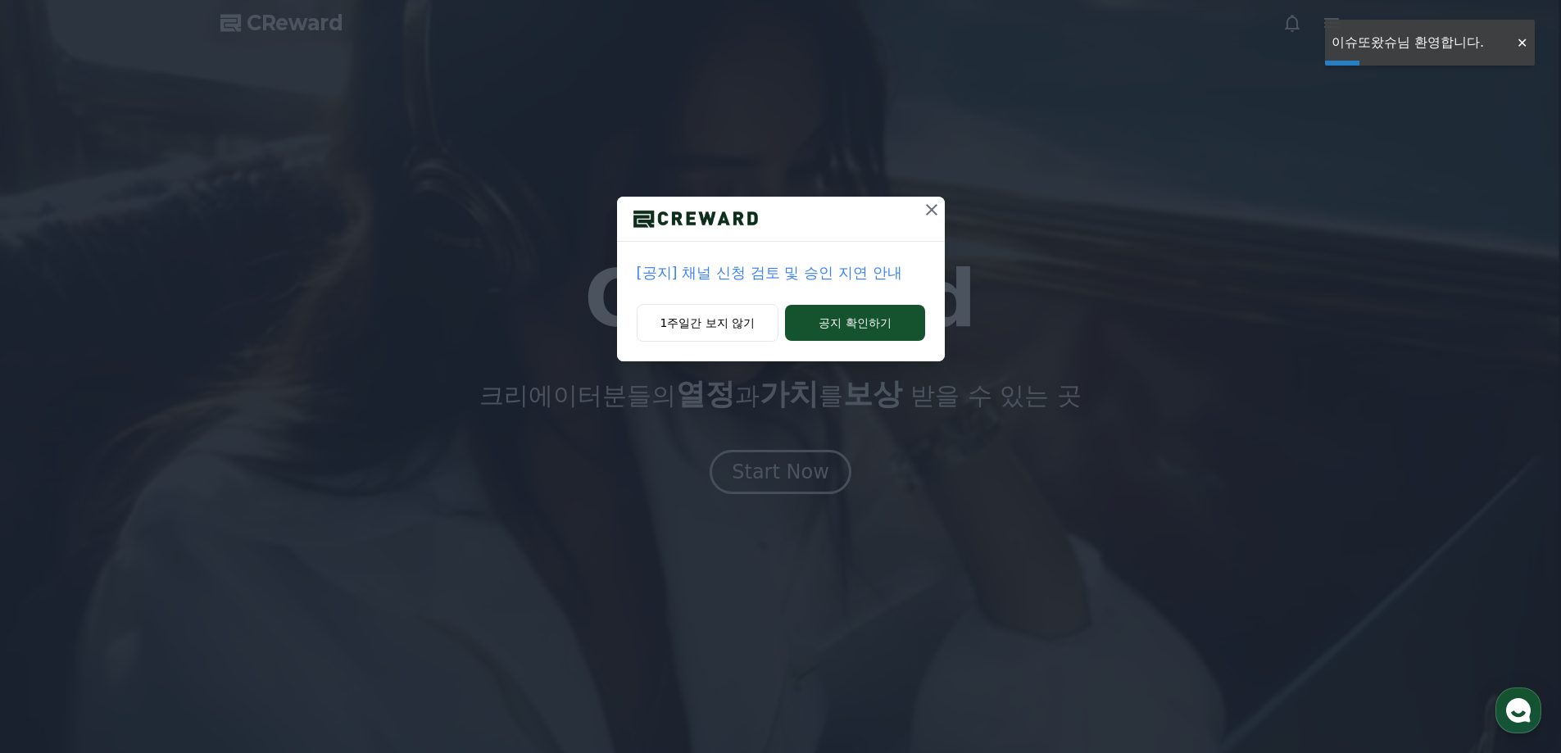
click at [940, 206] on icon at bounding box center [932, 210] width 20 height 20
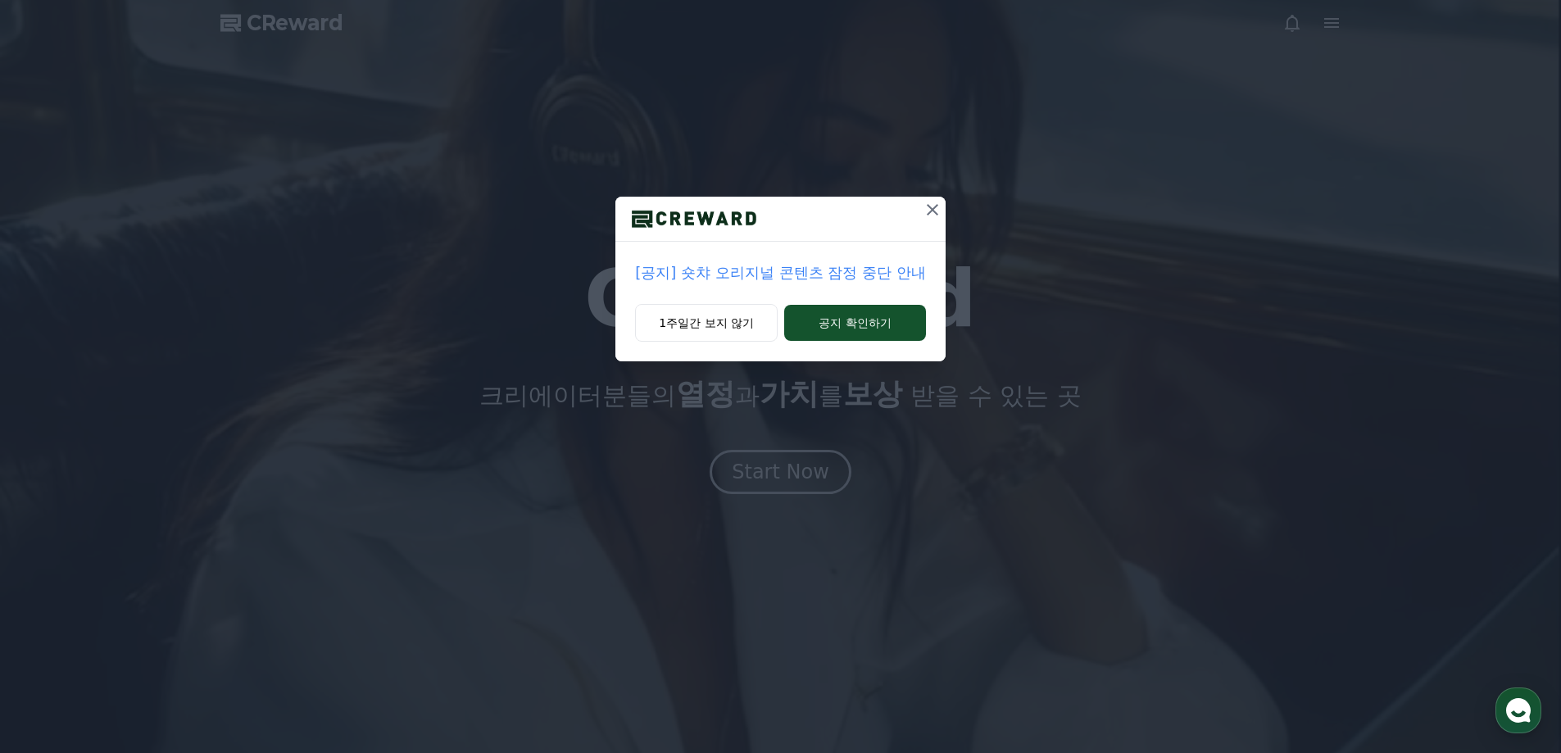
click at [855, 273] on p "[공지] 숏챠 오리지널 콘텐츠 잠정 중단 안내" at bounding box center [780, 272] width 290 height 23
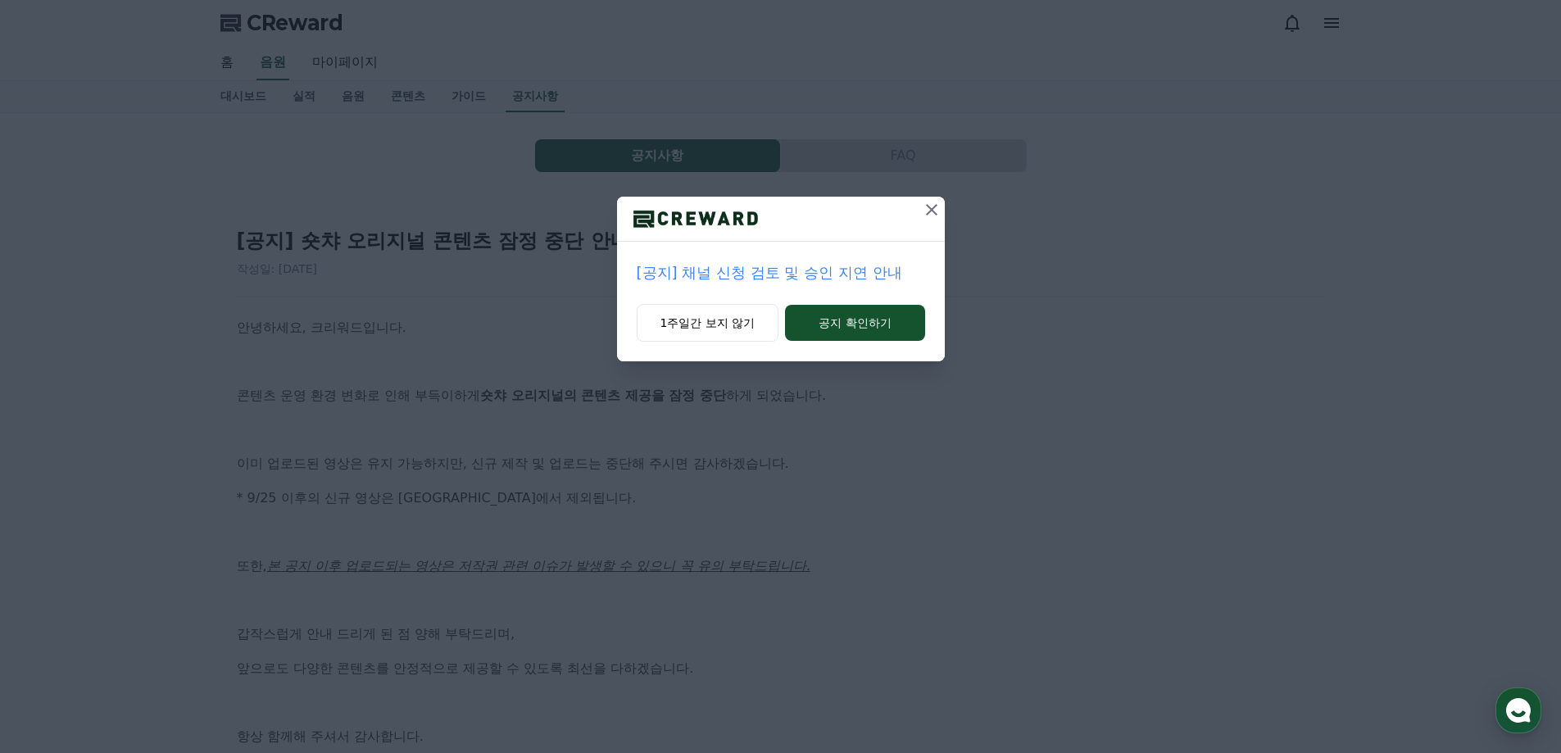
click at [929, 212] on icon at bounding box center [931, 209] width 11 height 11
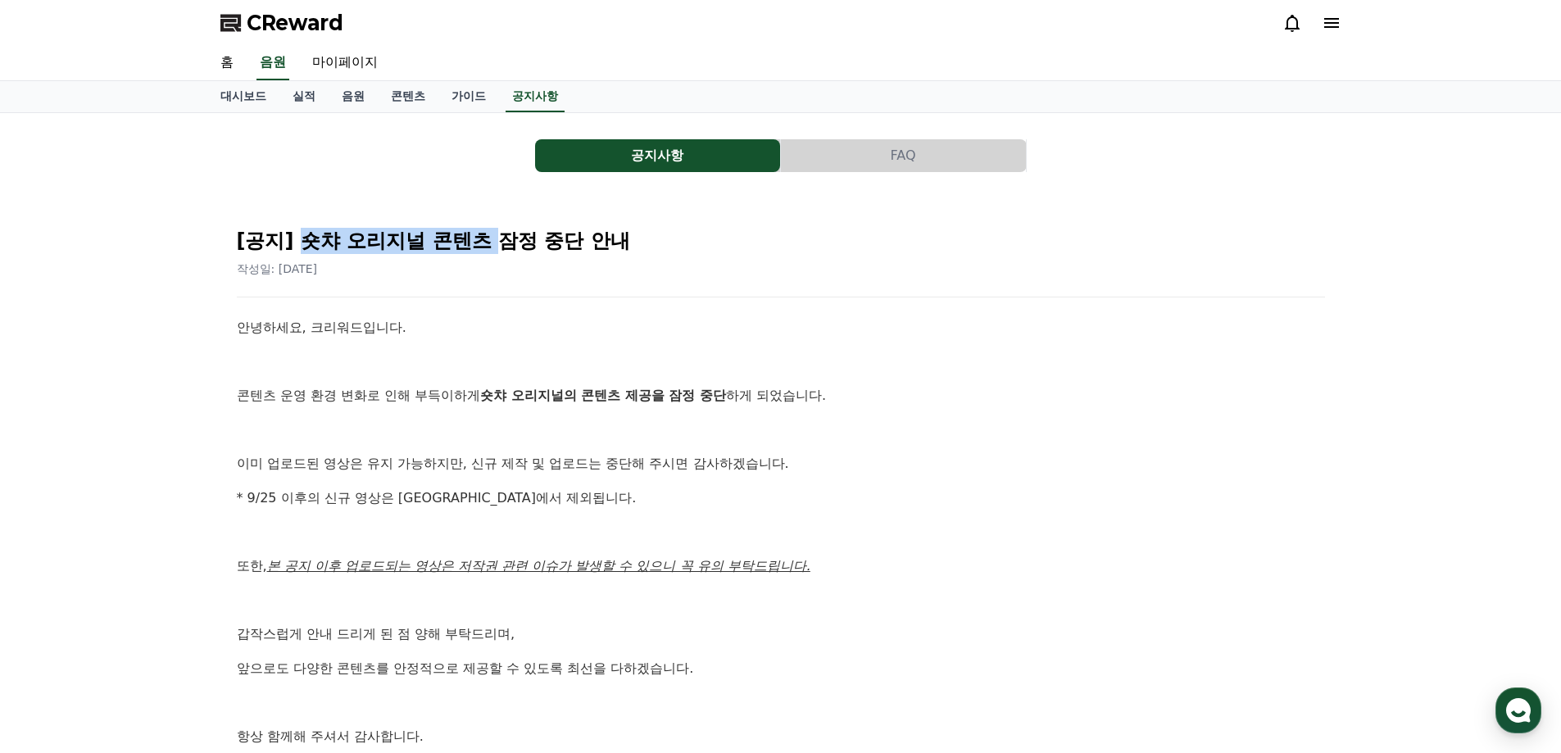
drag, startPoint x: 301, startPoint y: 241, endPoint x: 477, endPoint y: 279, distance: 180.2
click at [498, 247] on h2 "[공지] 숏챠 오리지널 콘텐츠 잠정 중단 안내" at bounding box center [781, 241] width 1088 height 26
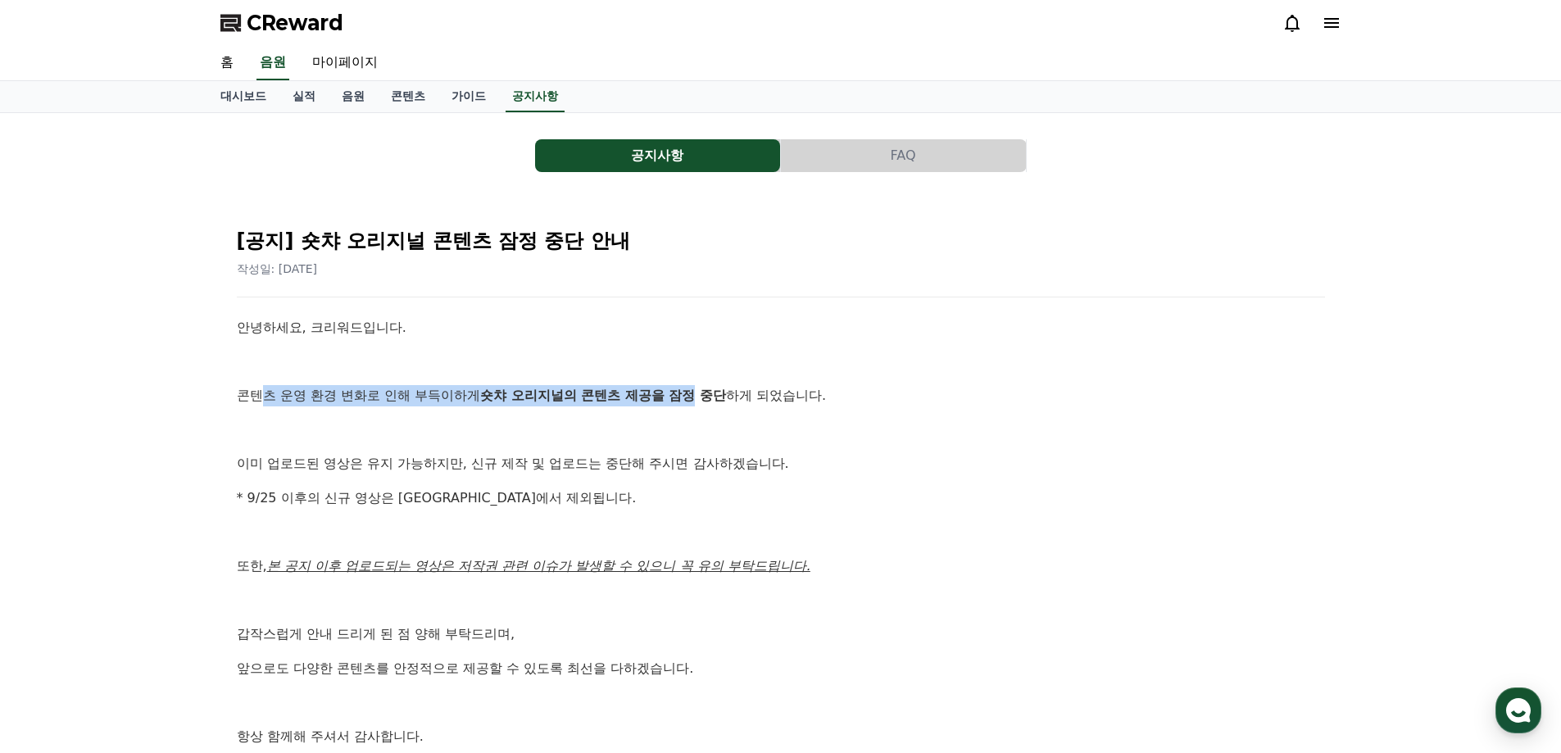
drag, startPoint x: 293, startPoint y: 402, endPoint x: 751, endPoint y: 407, distance: 457.3
click at [724, 401] on p "콘텐츠 운영 환경 변화로 인해 부득이하게 숏챠 오리지널의 콘텐츠 제공을 잠정 중단 하게 되었습니다." at bounding box center [781, 395] width 1088 height 21
click at [697, 396] on strong "숏챠 오리지널의 콘텐츠 제공을 잠정 중단" at bounding box center [603, 396] width 246 height 16
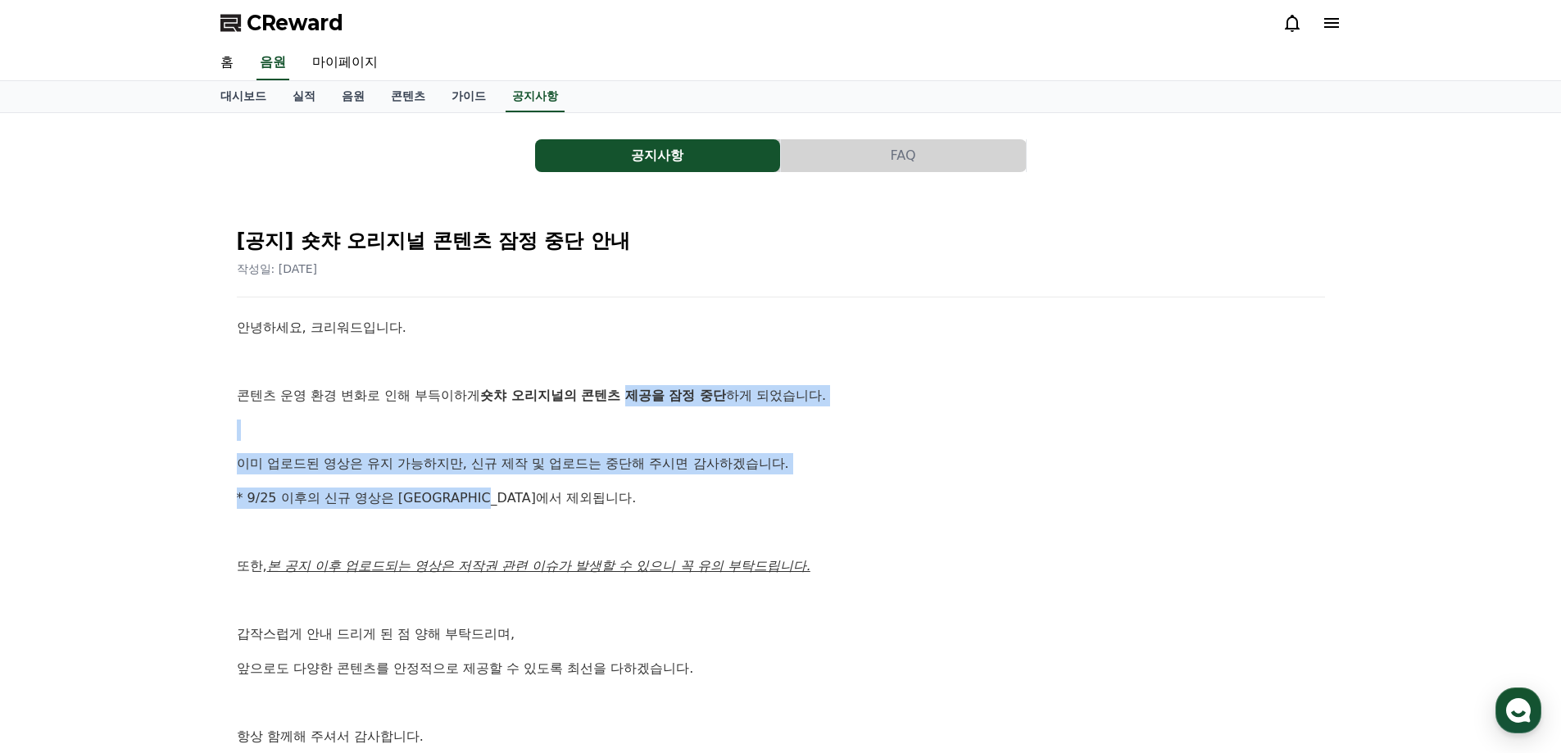
drag, startPoint x: 637, startPoint y: 398, endPoint x: 752, endPoint y: 488, distance: 145.9
click at [752, 488] on div "안녕하세요, 크리워드입니다. 콘텐츠 운영 환경 변화로 인해 부득이하게 숏챠 오리지널의 콘텐츠 제공을 잠정 중단 하게 되었습니다. 이미 업로드된…" at bounding box center [781, 549] width 1088 height 464
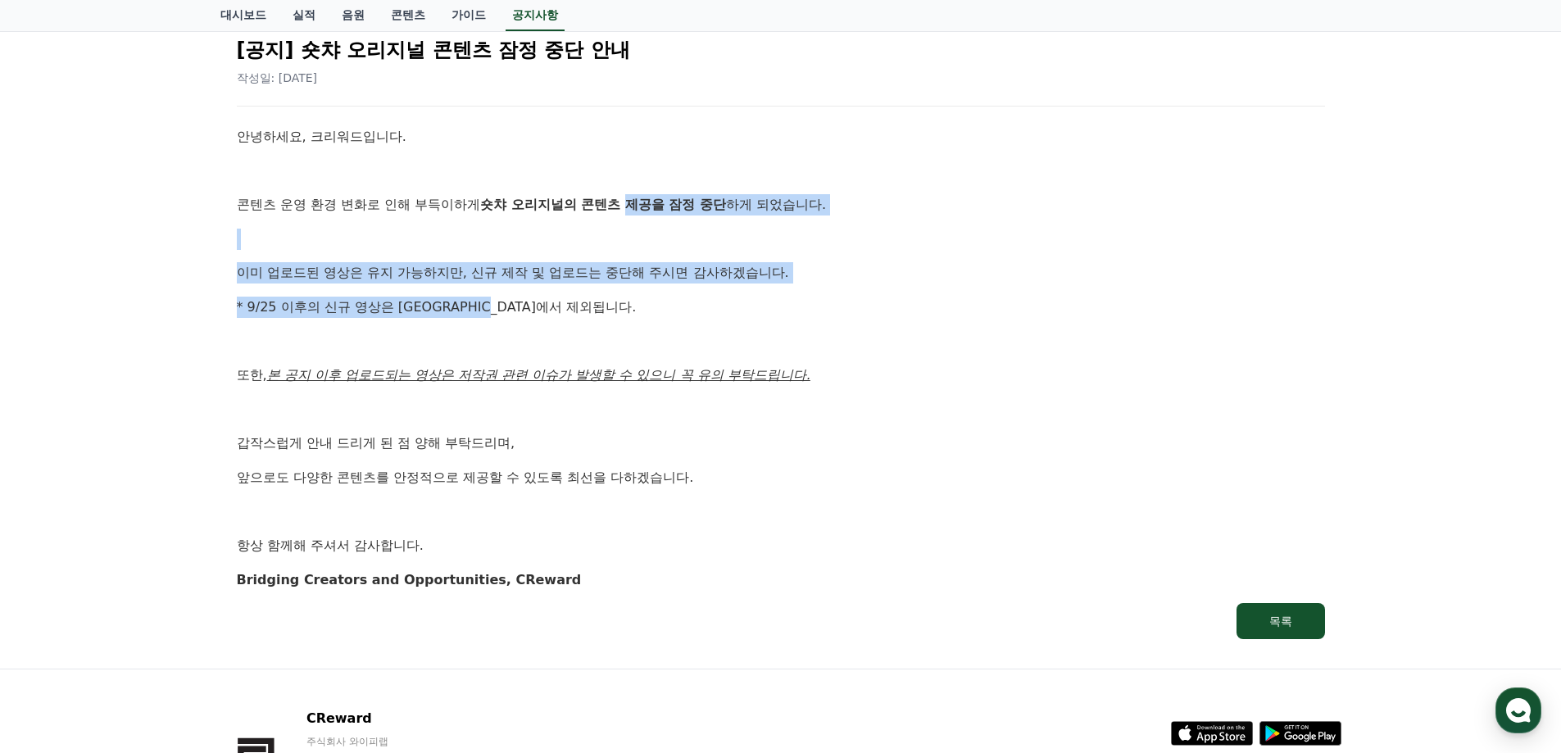
click at [542, 276] on p "이미 업로드된 영상은 유지 가능하지만, 신규 제작 및 업로드는 중단해 주시면 감사하겠습니다." at bounding box center [781, 272] width 1088 height 21
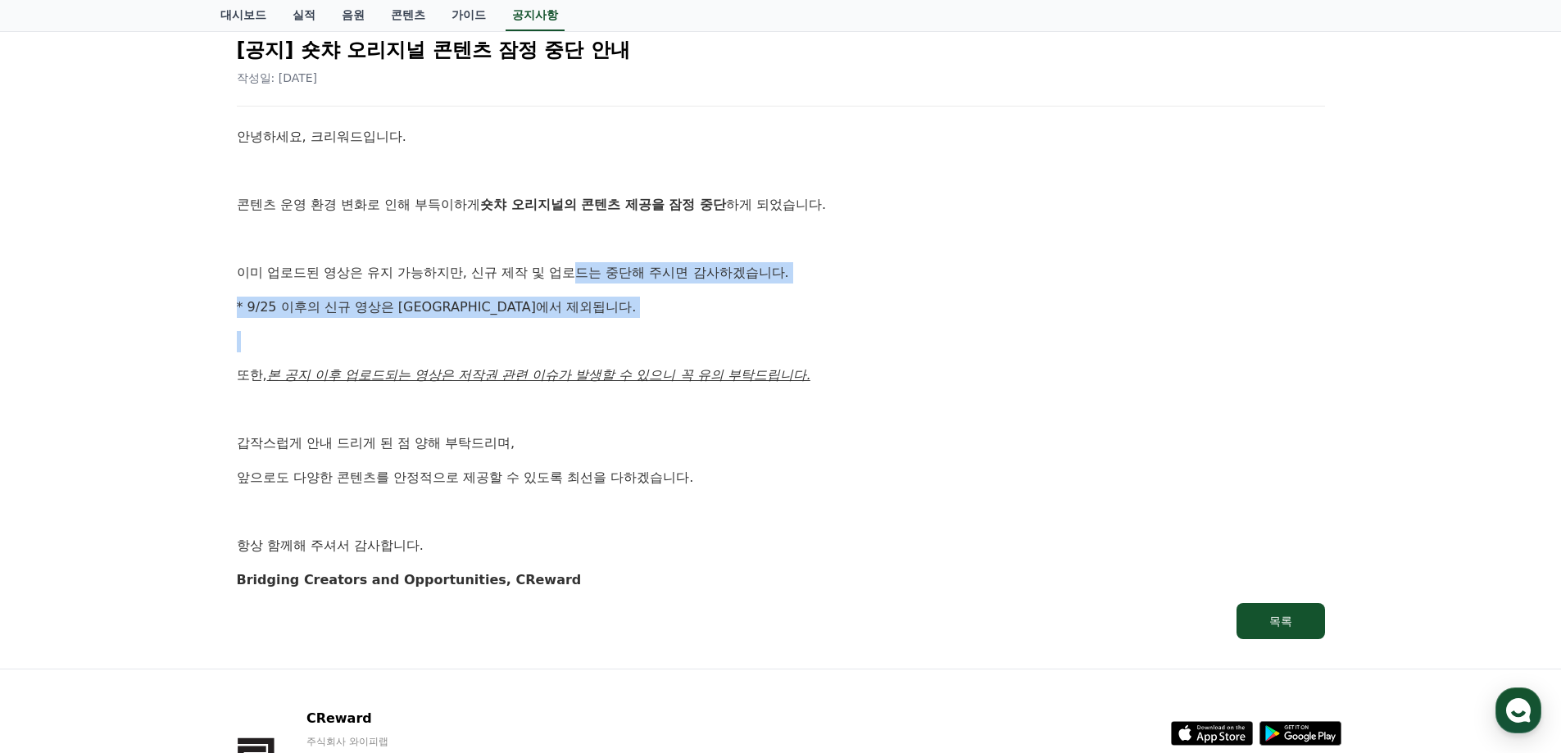
drag, startPoint x: 588, startPoint y: 273, endPoint x: 692, endPoint y: 319, distance: 113.7
click at [692, 319] on div "안녕하세요, 크리워드입니다. 콘텐츠 운영 환경 변화로 인해 부득이하게 숏챠 오리지널의 콘텐츠 제공을 잠정 중단 하게 되었습니다. 이미 업로드된…" at bounding box center [781, 358] width 1088 height 464
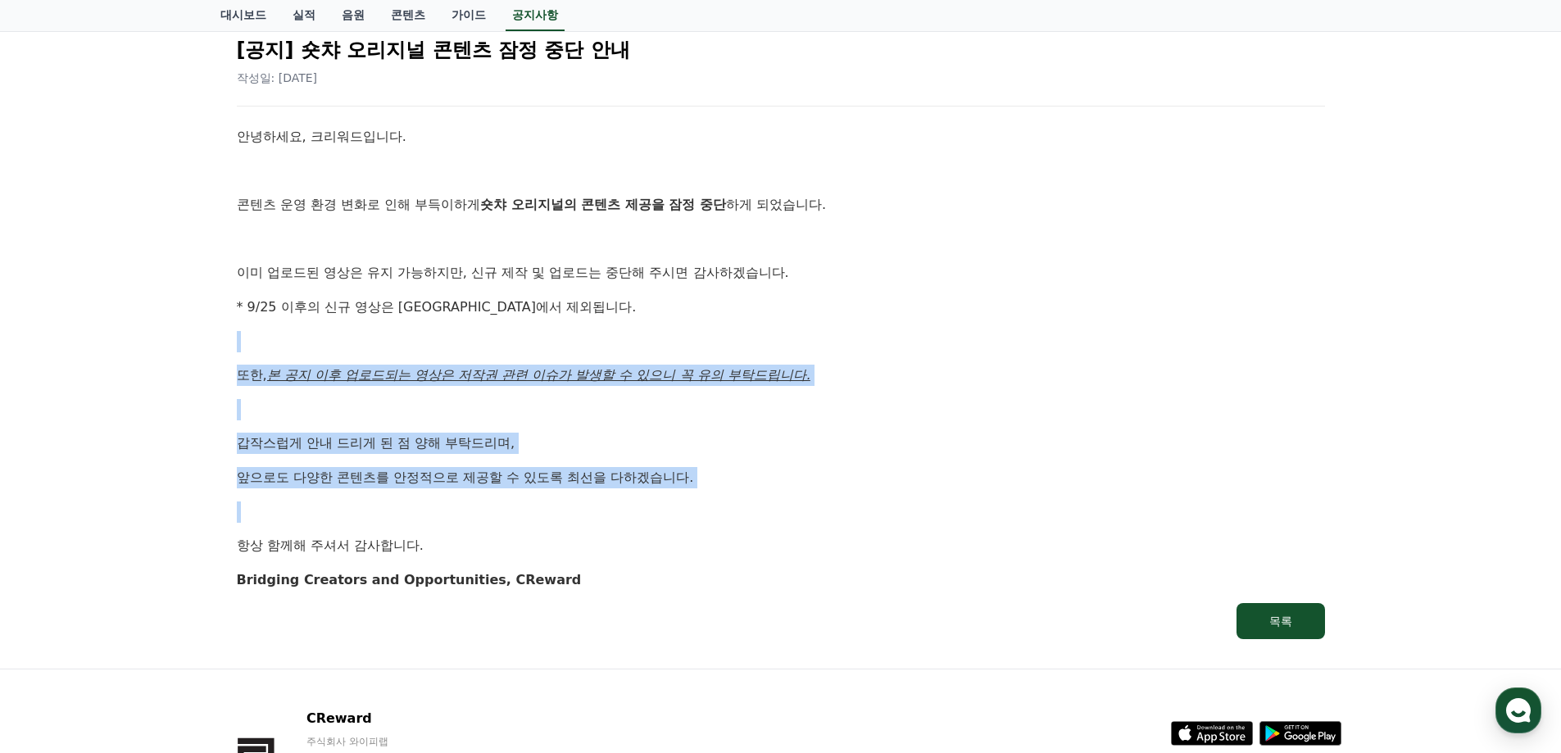
drag, startPoint x: 692, startPoint y: 319, endPoint x: 698, endPoint y: 490, distance: 171.4
click at [698, 490] on div "안녕하세요, 크리워드입니다. 콘텐츠 운영 환경 변화로 인해 부득이하게 숏챠 오리지널의 콘텐츠 제공을 잠정 중단 하게 되었습니다. 이미 업로드된…" at bounding box center [781, 358] width 1088 height 464
click at [714, 492] on div "안녕하세요, 크리워드입니다. 콘텐츠 운영 환경 변화로 인해 부득이하게 숏챠 오리지널의 콘텐츠 제공을 잠정 중단 하게 되었습니다. 이미 업로드된…" at bounding box center [781, 358] width 1088 height 464
drag, startPoint x: 628, startPoint y: 373, endPoint x: 821, endPoint y: 495, distance: 228.0
click at [821, 495] on div "안녕하세요, 크리워드입니다. 콘텐츠 운영 환경 변화로 인해 부득이하게 숏챠 오리지널의 콘텐츠 제공을 잠정 중단 하게 되었습니다. 이미 업로드된…" at bounding box center [781, 358] width 1088 height 464
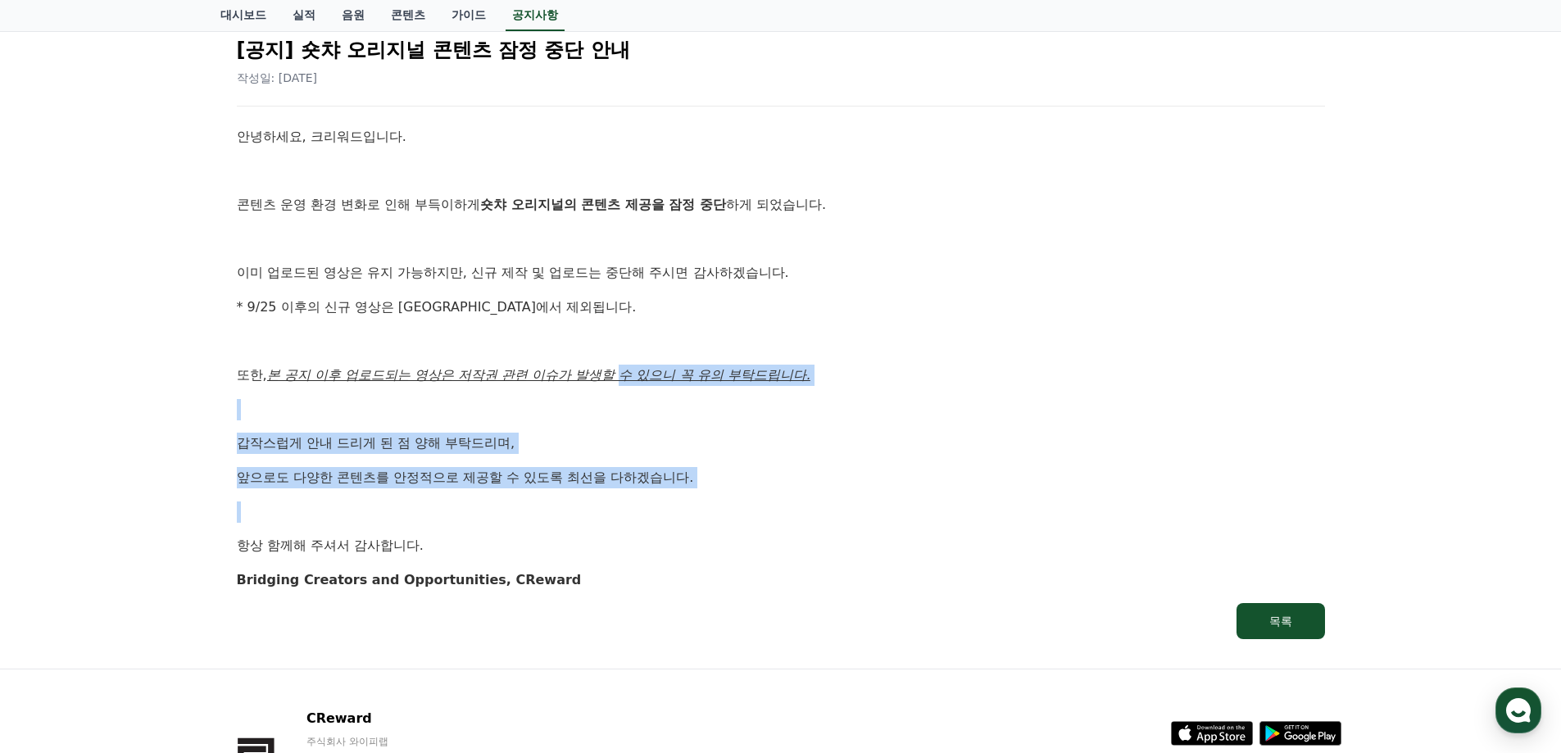
click at [818, 498] on div "안녕하세요, 크리워드입니다. 콘텐츠 운영 환경 변화로 인해 부득이하게 숏챠 오리지널의 콘텐츠 제공을 잠정 중단 하게 되었습니다. 이미 업로드된…" at bounding box center [781, 358] width 1088 height 464
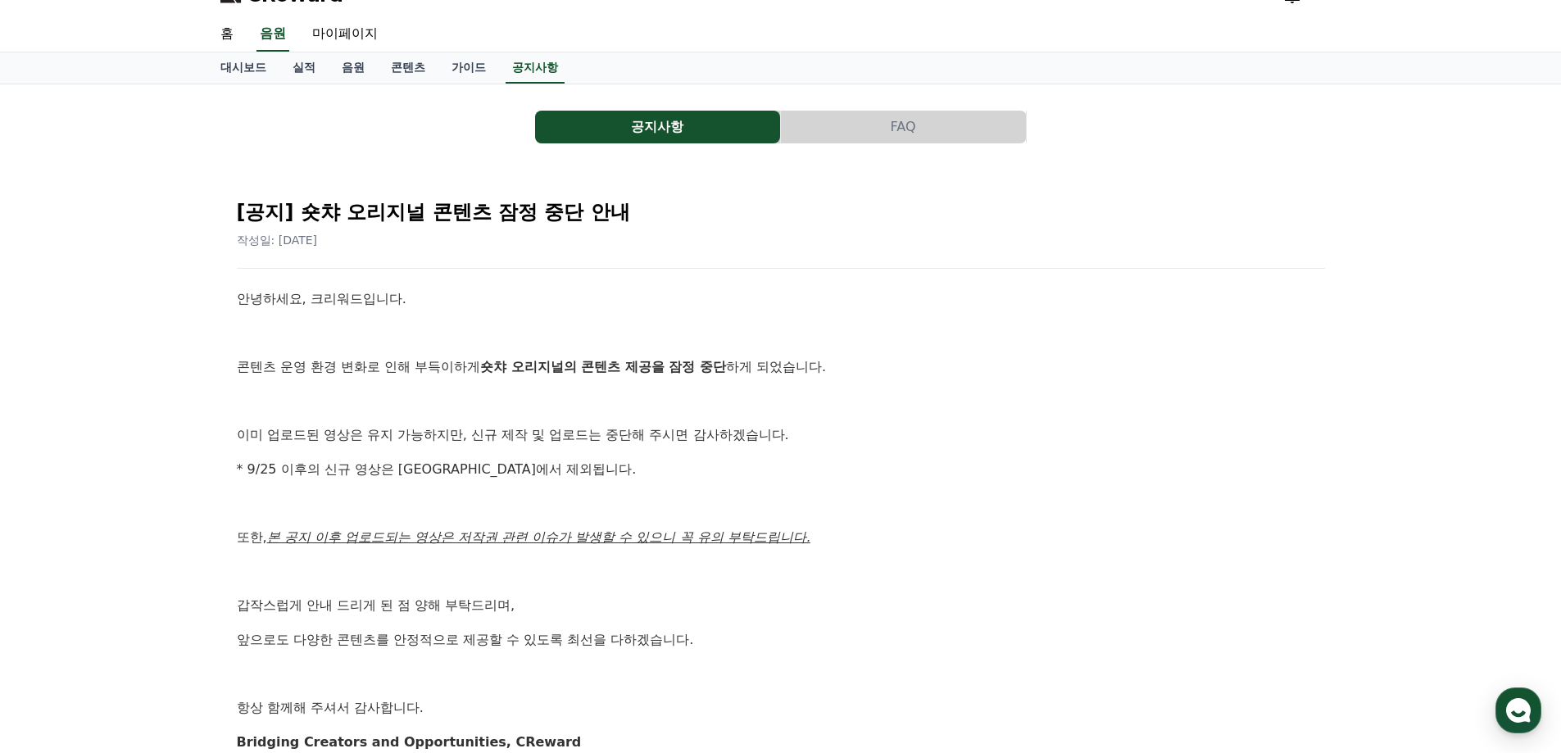
scroll to position [0, 0]
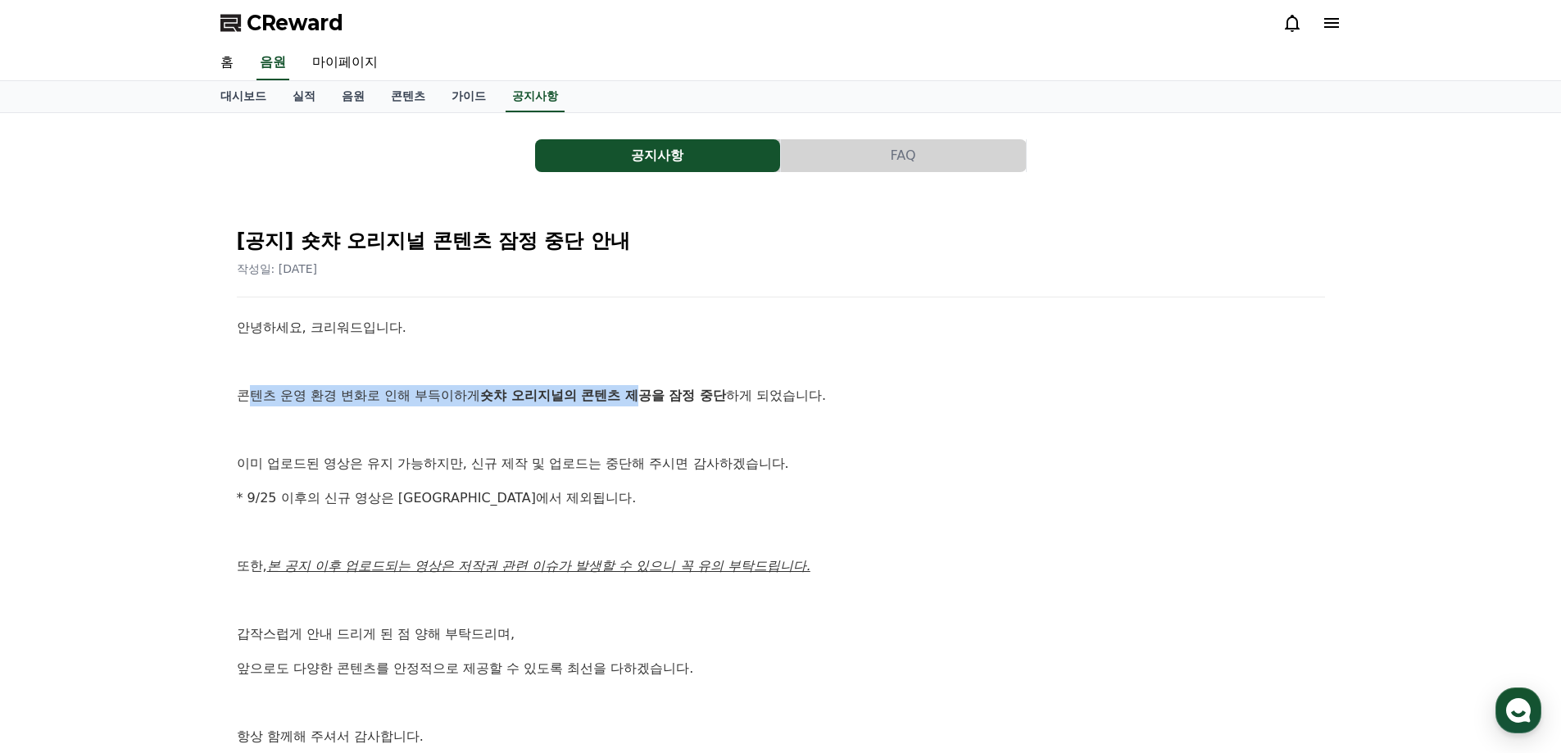
drag, startPoint x: 252, startPoint y: 399, endPoint x: 637, endPoint y: 411, distance: 386.1
click at [643, 402] on p "콘텐츠 운영 환경 변화로 인해 부득이하게 숏챠 오리지널의 콘텐츠 제공을 잠정 중단 하게 되었습니다." at bounding box center [781, 395] width 1088 height 21
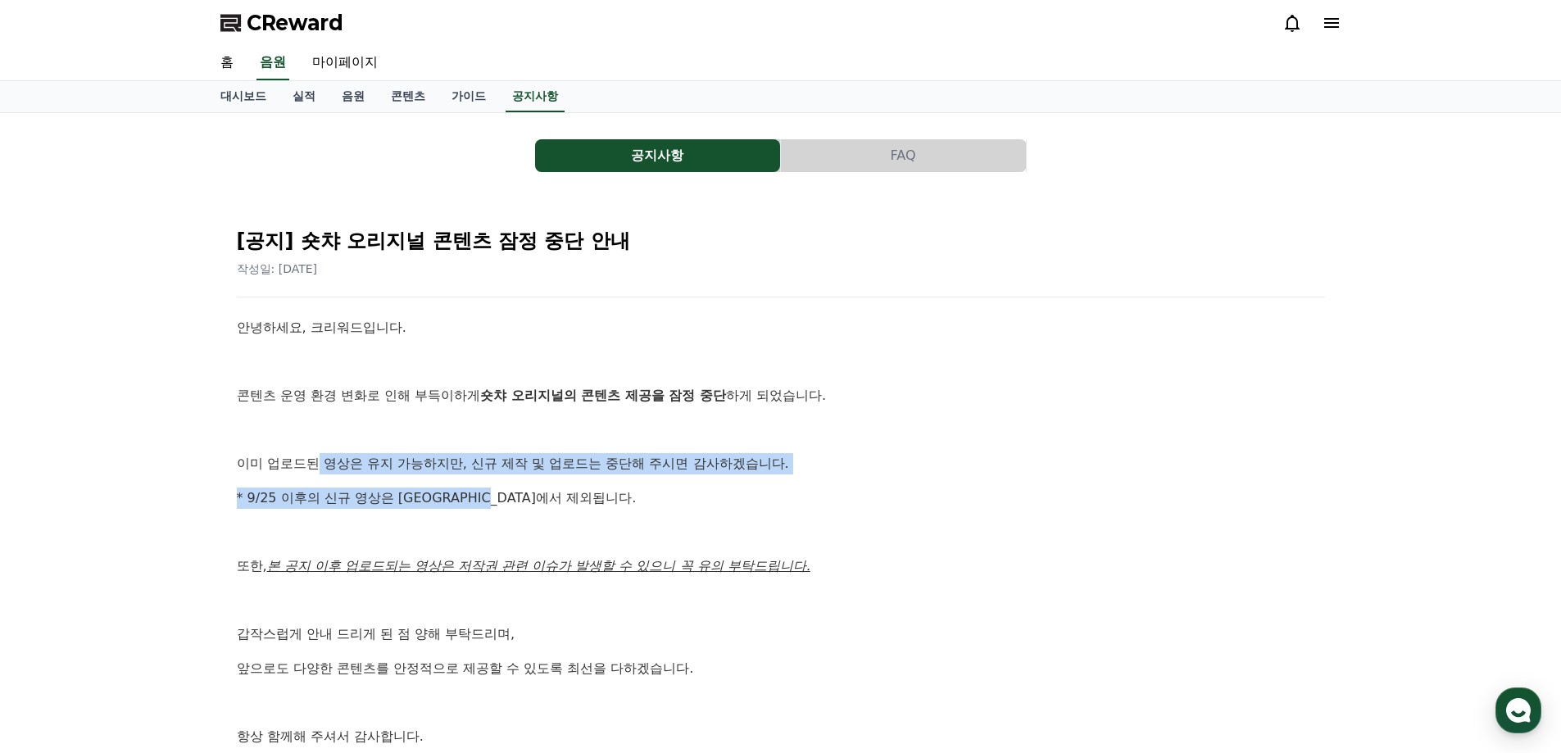
drag, startPoint x: 379, startPoint y: 470, endPoint x: 660, endPoint y: 506, distance: 283.5
click at [547, 490] on div "안녕하세요, 크리워드입니다. 콘텐츠 운영 환경 변화로 인해 부득이하게 숏챠 오리지널의 콘텐츠 제공을 잠정 중단 하게 되었습니다. 이미 업로드된…" at bounding box center [781, 549] width 1088 height 464
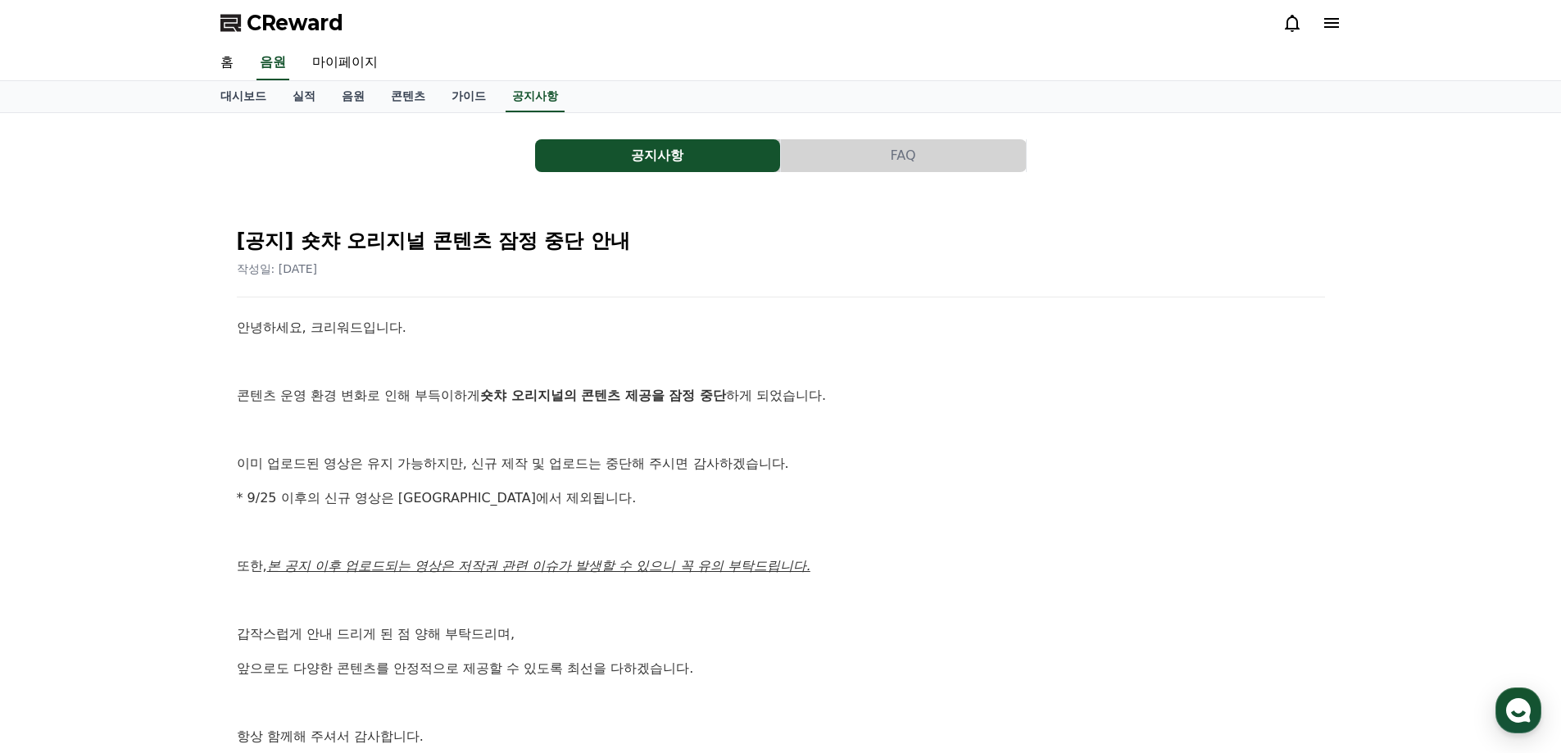
click at [698, 512] on div "안녕하세요, 크리워드입니다. 콘텐츠 운영 환경 변화로 인해 부득이하게 숏챠 오리지널의 콘텐츠 제공을 잠정 중단 하게 되었습니다. 이미 업로드된…" at bounding box center [781, 549] width 1088 height 464
click at [294, 24] on span "CReward" at bounding box center [295, 23] width 97 height 26
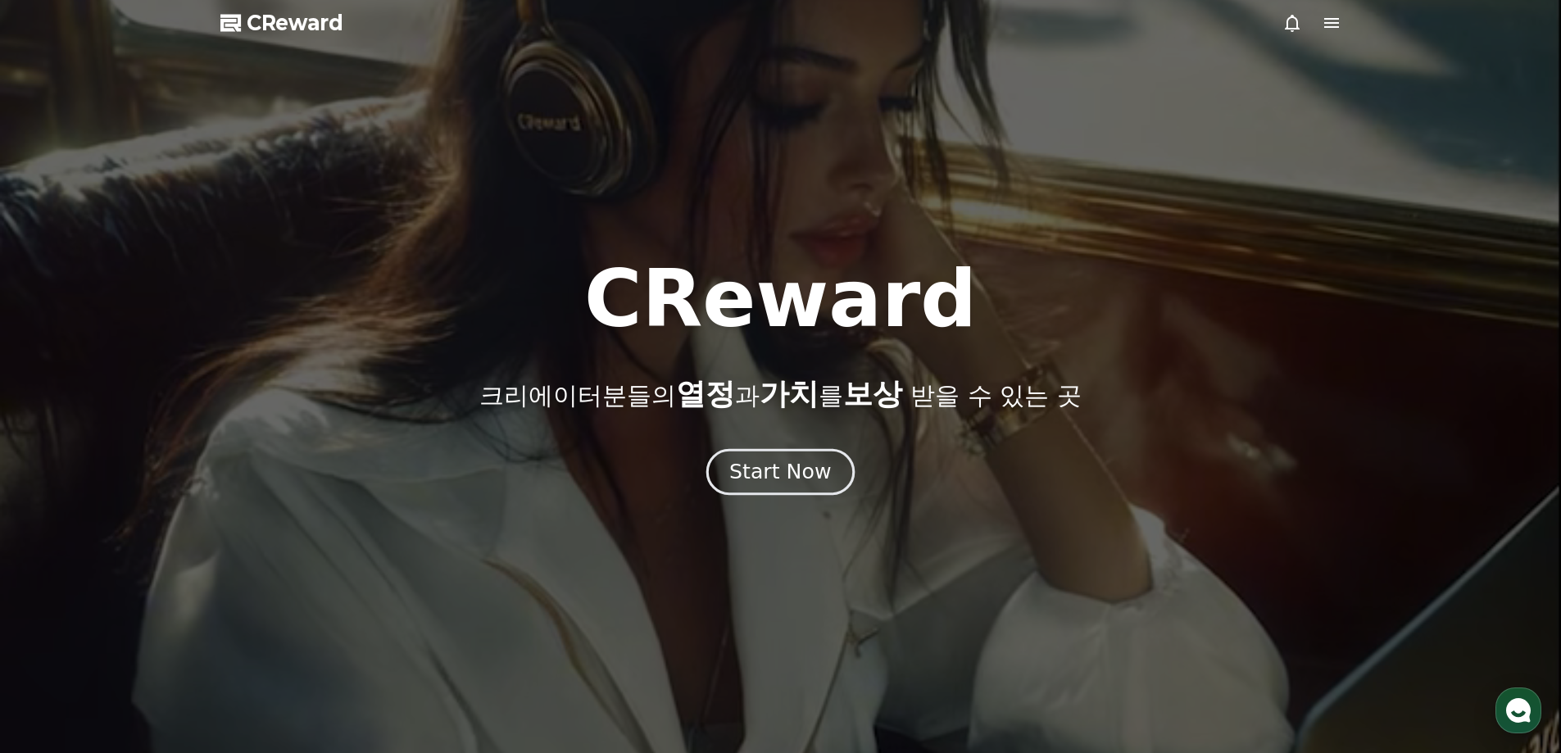
click at [788, 470] on div "Start Now" at bounding box center [780, 472] width 102 height 28
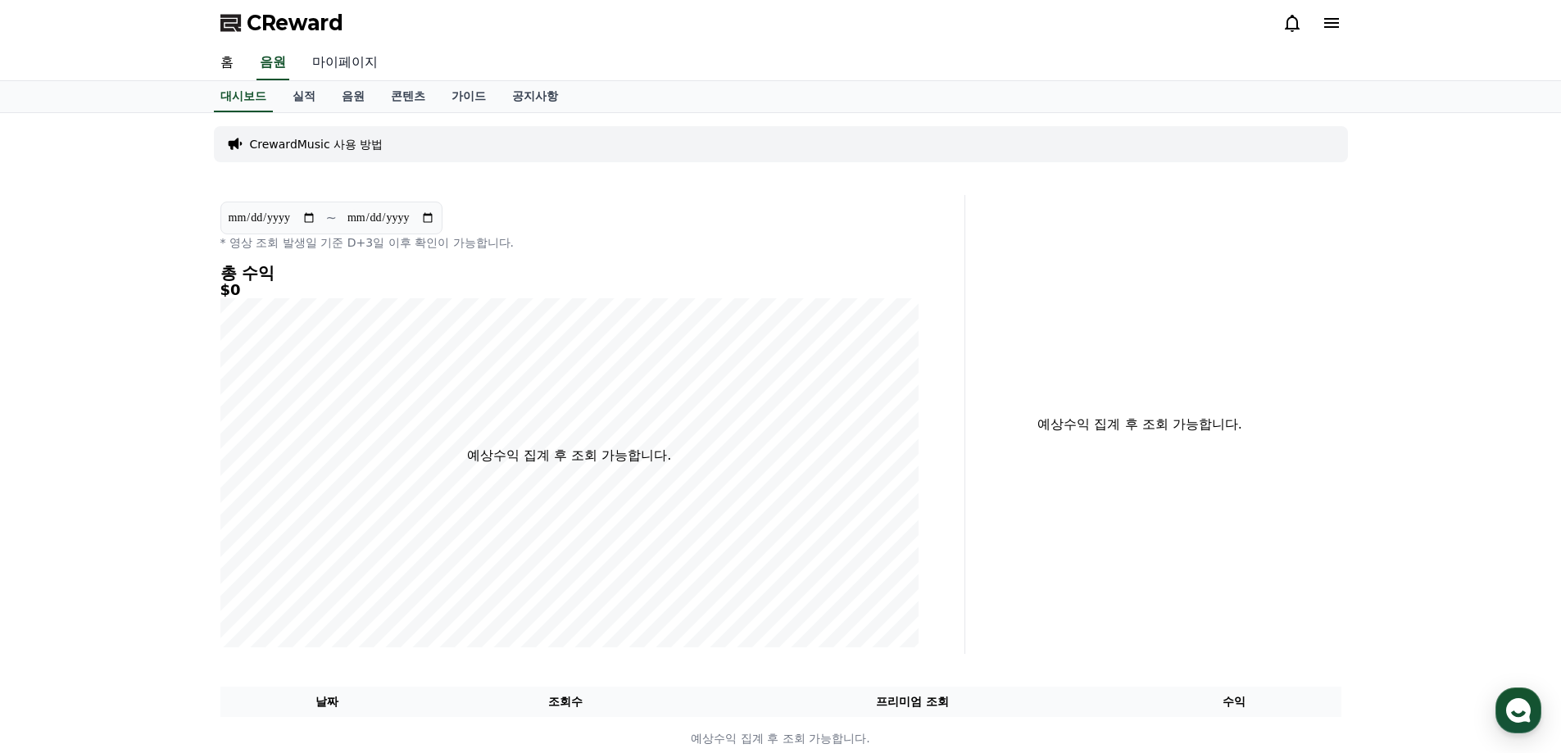
click at [336, 59] on link "마이페이지" at bounding box center [345, 63] width 92 height 34
select select "**********"
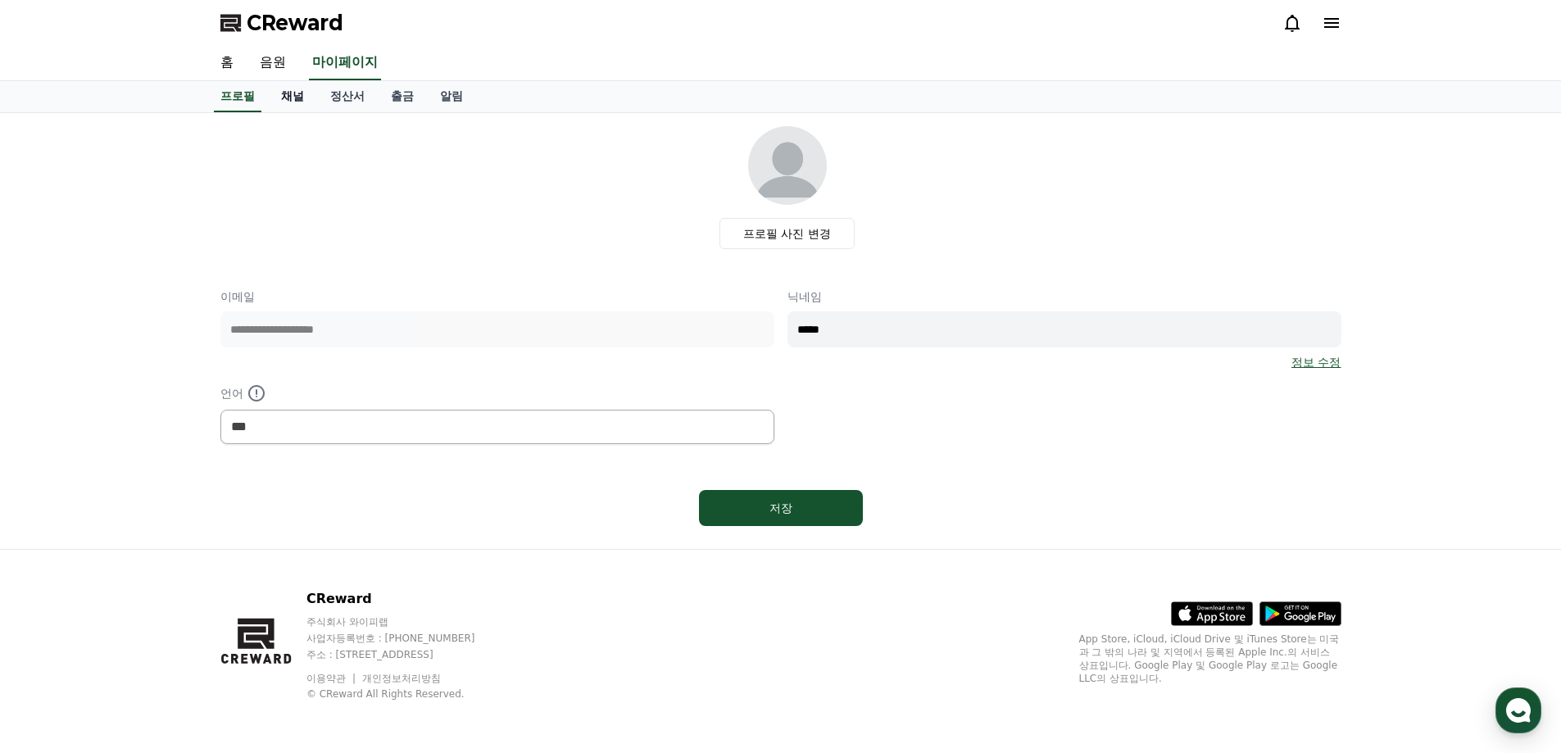
click at [294, 99] on link "채널" at bounding box center [292, 96] width 49 height 31
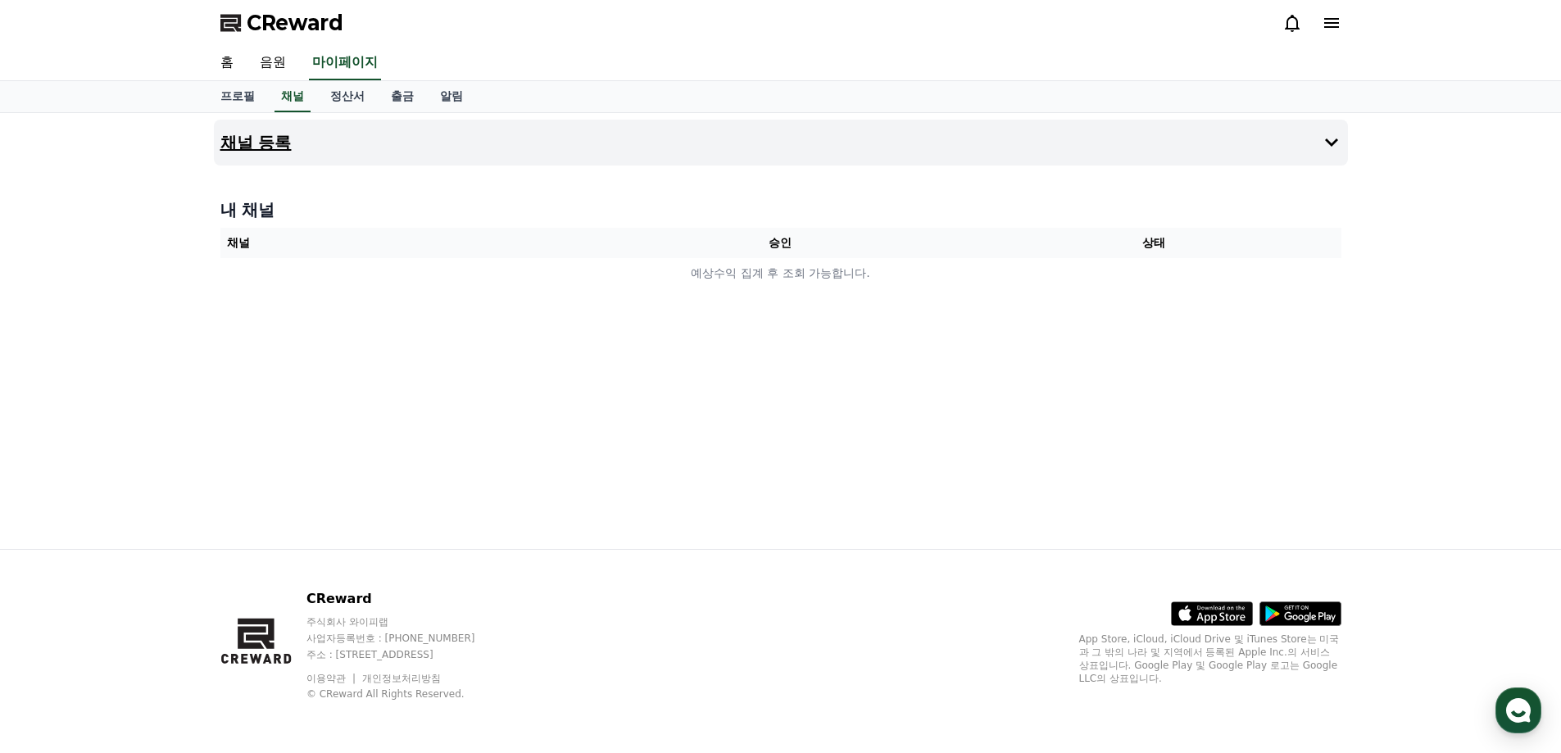
click at [245, 142] on h4 "채널 등록" at bounding box center [255, 143] width 71 height 18
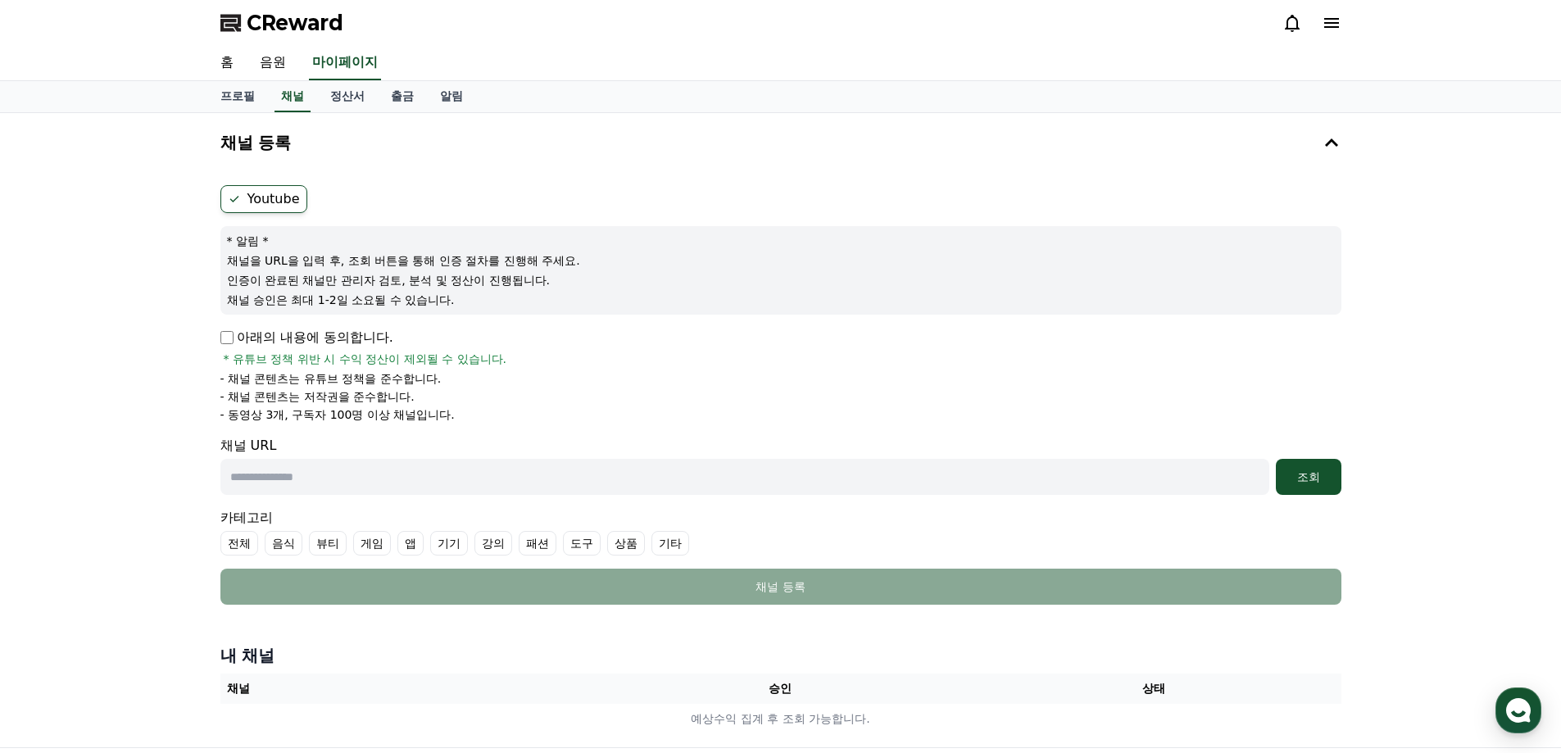
click at [237, 201] on icon at bounding box center [234, 199] width 13 height 13
click at [279, 475] on input "text" at bounding box center [744, 477] width 1049 height 36
paste input "**********"
type input "**********"
click at [1314, 475] on div "조회" at bounding box center [1308, 477] width 52 height 16
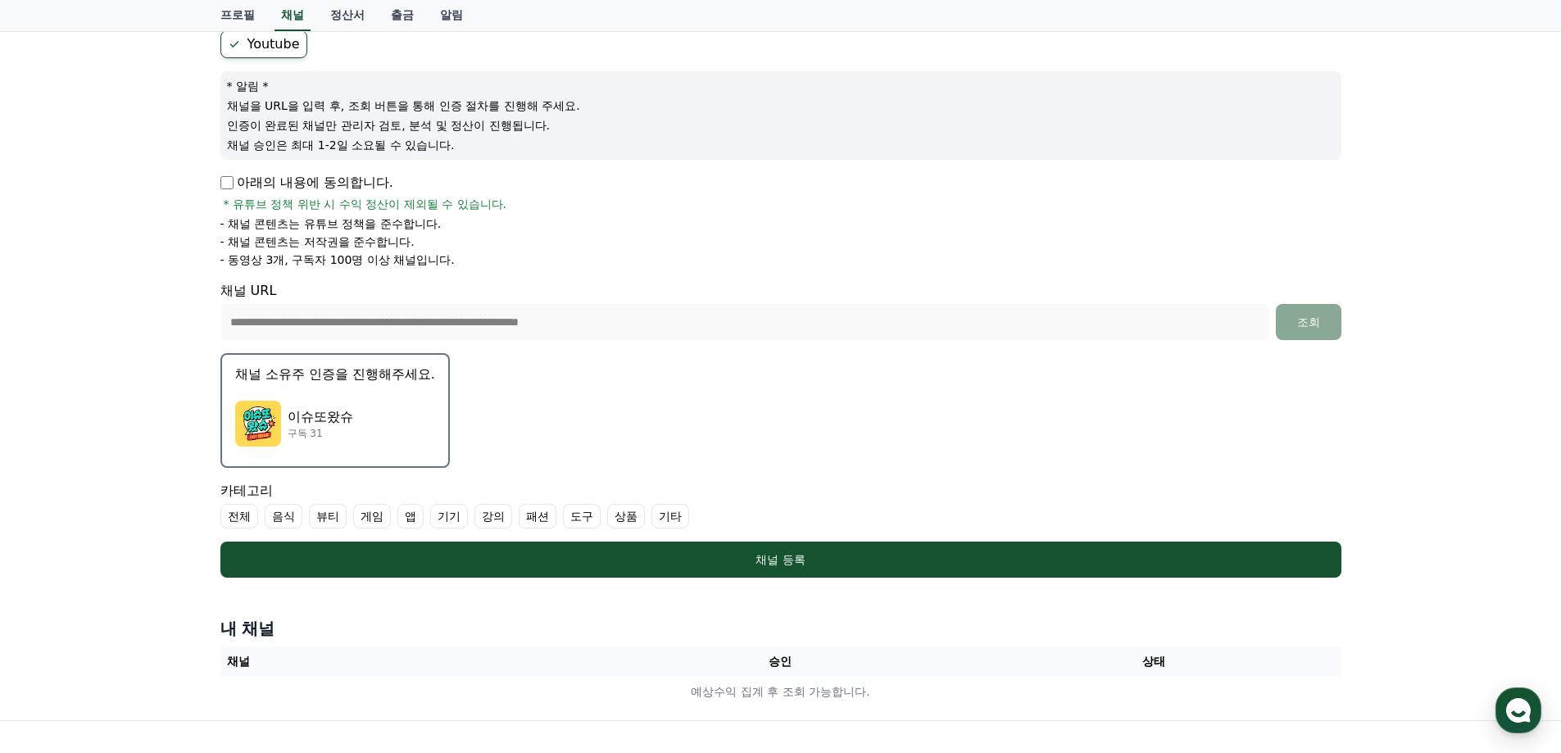
scroll to position [191, 0]
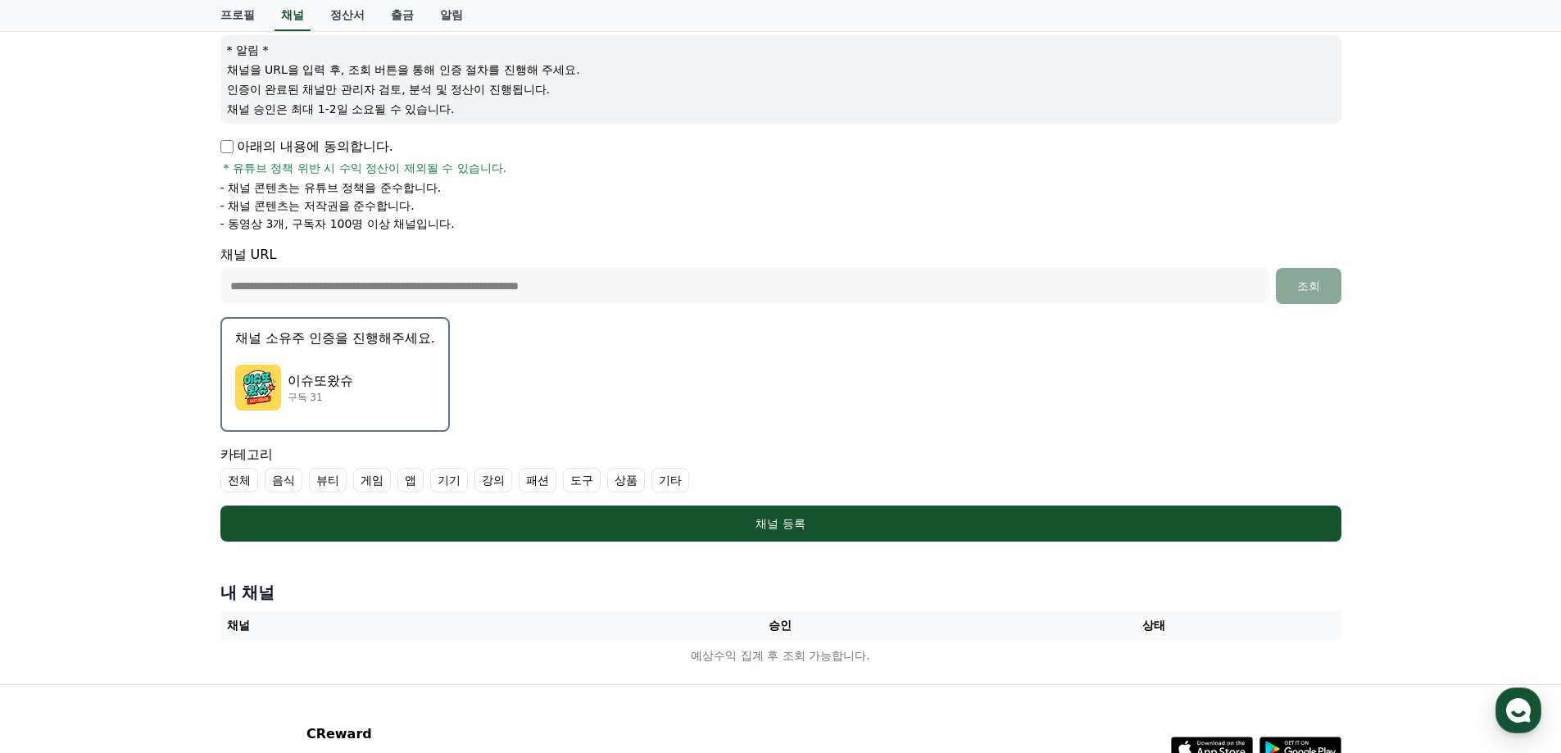
click at [671, 479] on label "기타" at bounding box center [670, 480] width 38 height 25
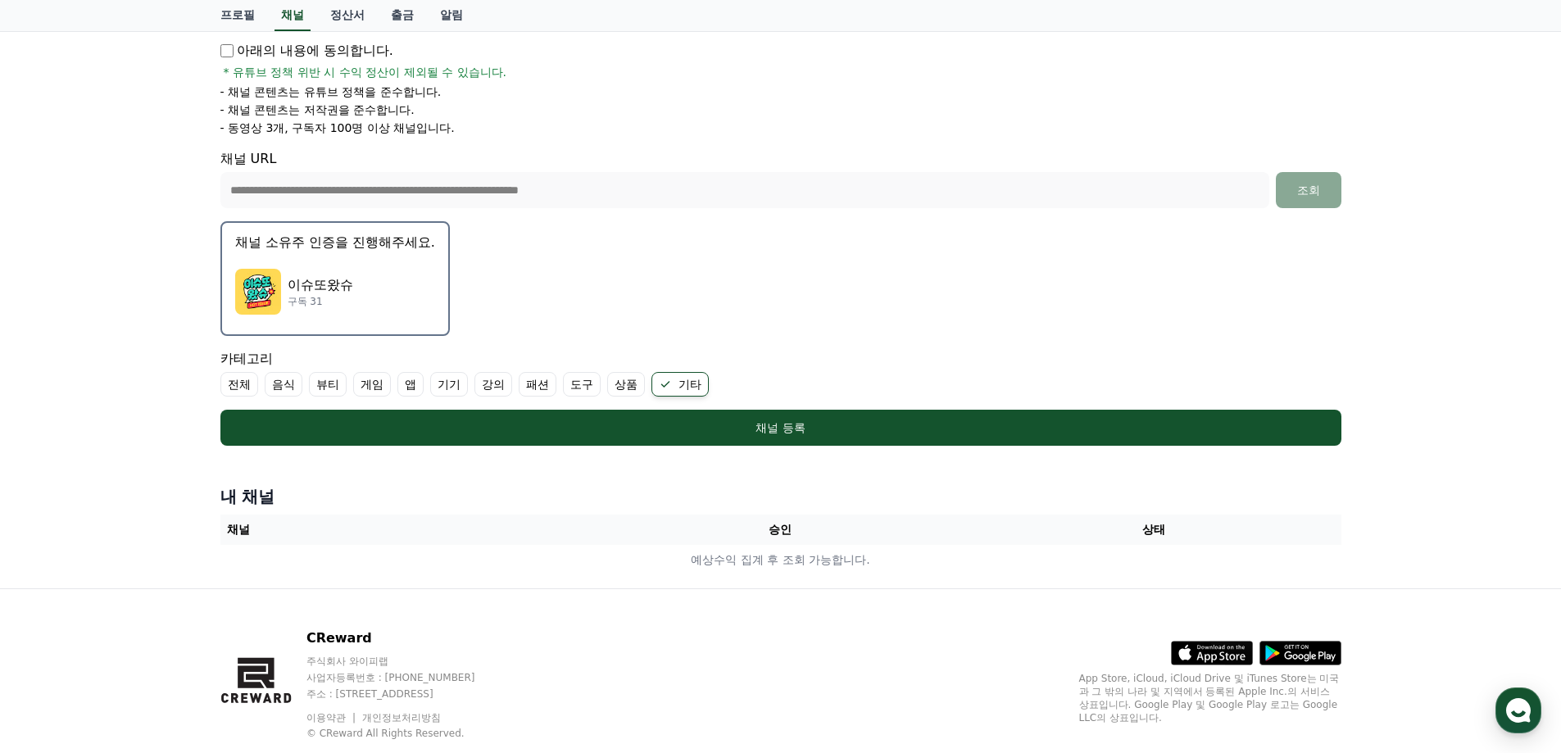
scroll to position [326, 0]
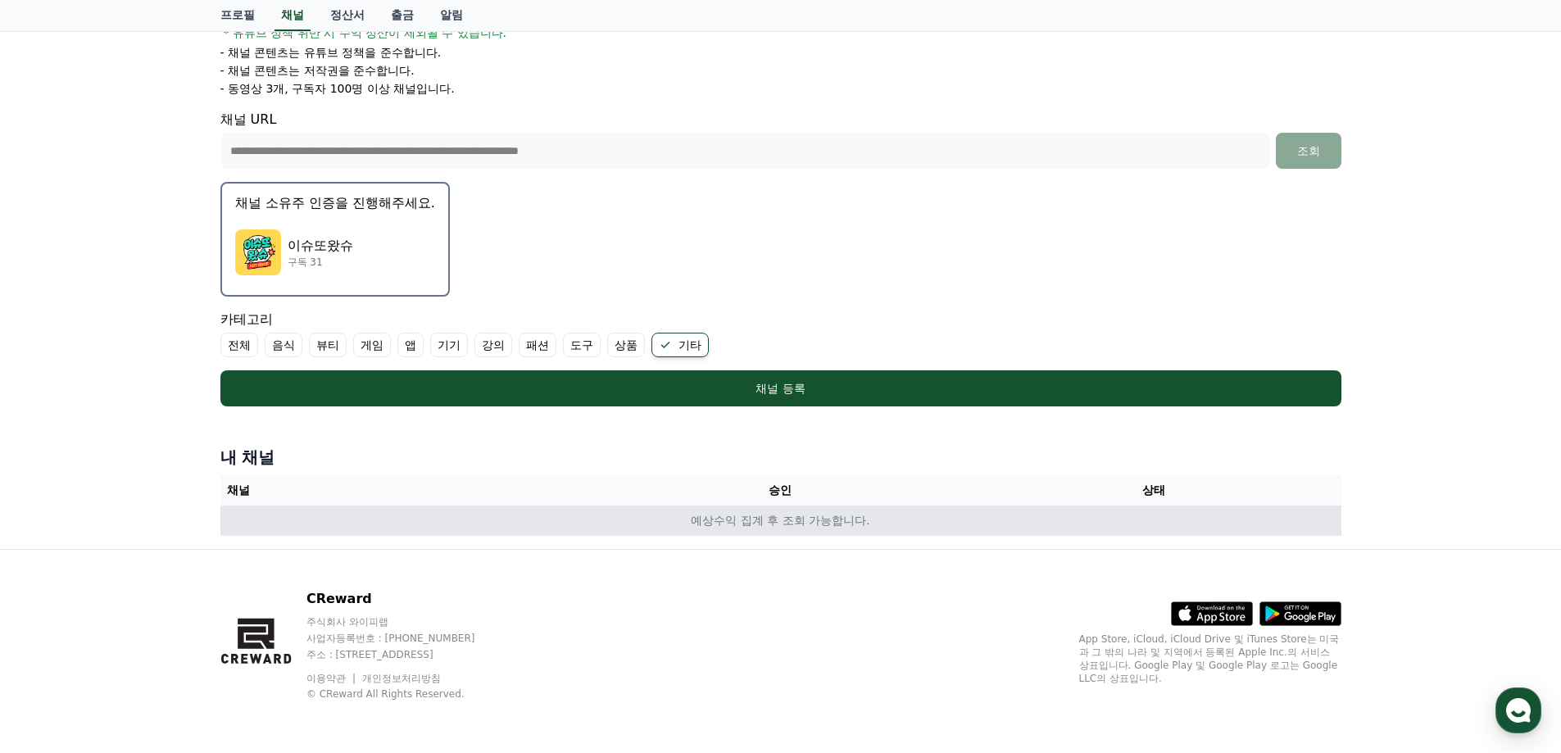
drag, startPoint x: 711, startPoint y: 524, endPoint x: 916, endPoint y: 527, distance: 204.9
click at [913, 525] on td "예상수익 집계 후 조회 가능합니다." at bounding box center [780, 521] width 1121 height 30
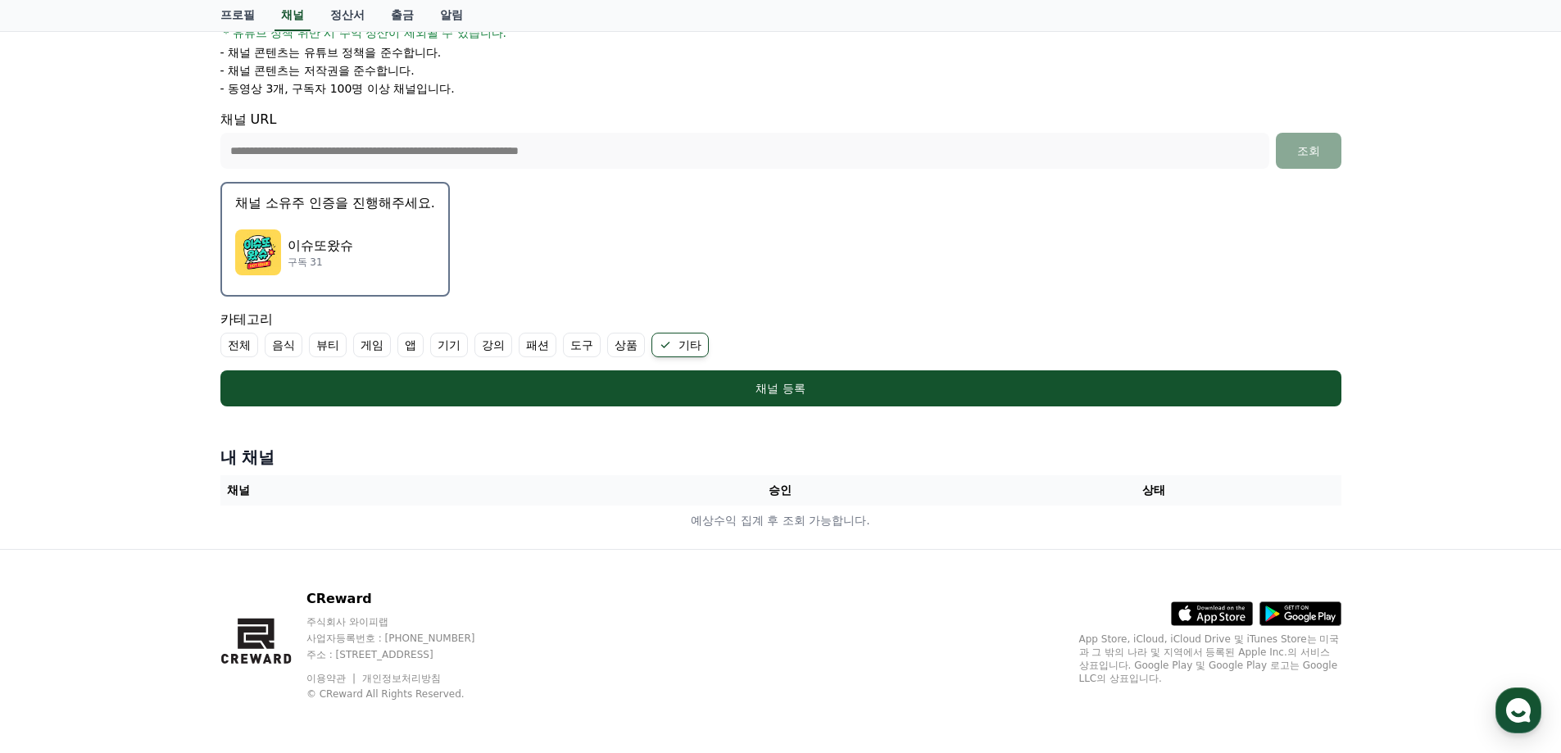
click at [896, 568] on div "CReward 주식회사 와이피랩 사업자등록번호 : 655-81-03655 주소 : 경기도 김포시 양촌읍 양곡로 495, 3층 305-비이16호…" at bounding box center [780, 651] width 1147 height 203
click at [361, 208] on p "채널 소유주 인증을 진행해주세요." at bounding box center [335, 203] width 200 height 20
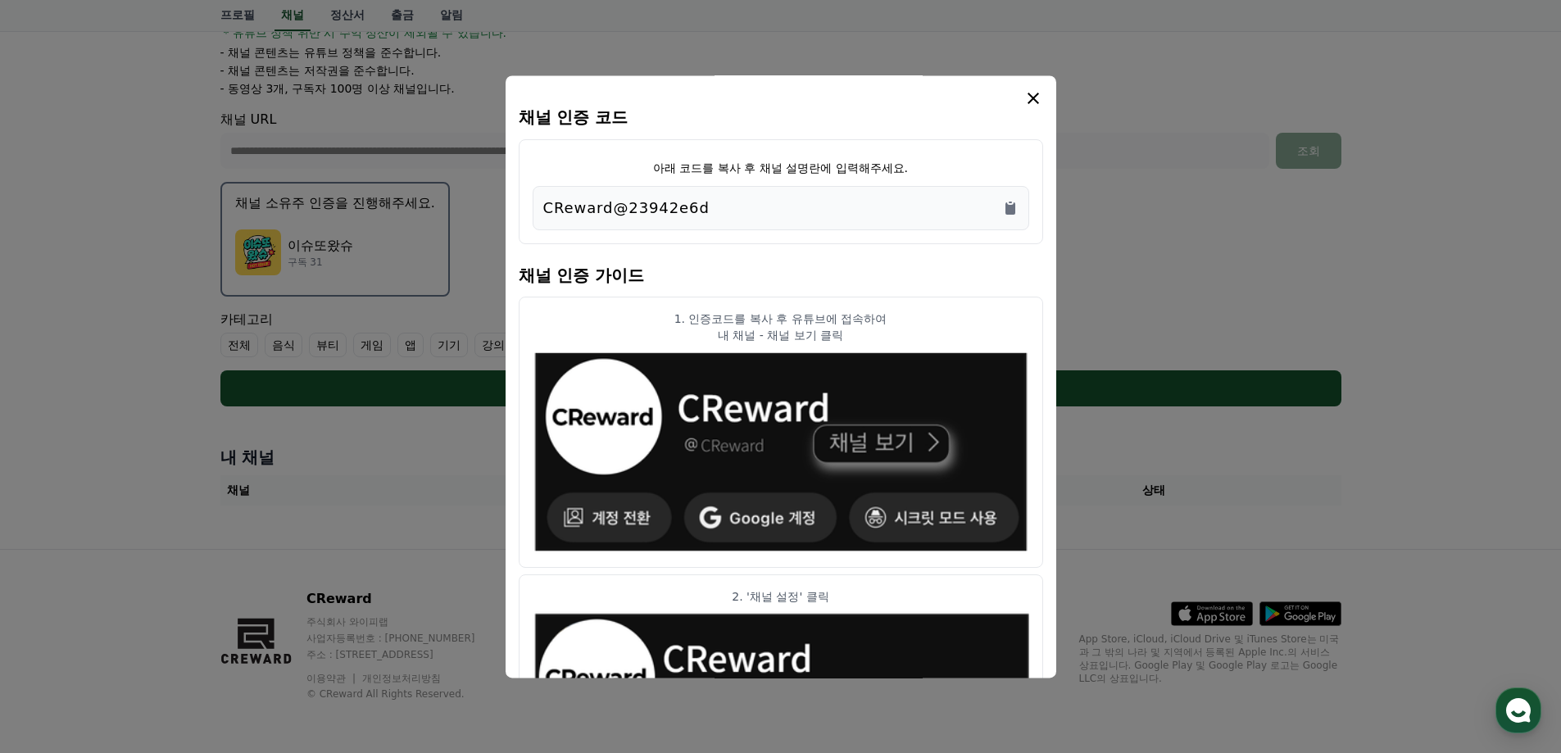
drag, startPoint x: 669, startPoint y: 166, endPoint x: 919, endPoint y: 157, distance: 250.9
click at [919, 157] on div "아래 코드를 복사 후 채널 설명란에 입력해주세요. CReward@23942e6d" at bounding box center [781, 191] width 524 height 105
click at [934, 161] on div "아래 코드를 복사 후 채널 설명란에 입력해주세요. CReward@23942e6d" at bounding box center [781, 191] width 524 height 105
click at [1009, 206] on icon "Copy to clipboard" at bounding box center [1010, 208] width 10 height 12
drag, startPoint x: 768, startPoint y: 166, endPoint x: 900, endPoint y: 163, distance: 131.9
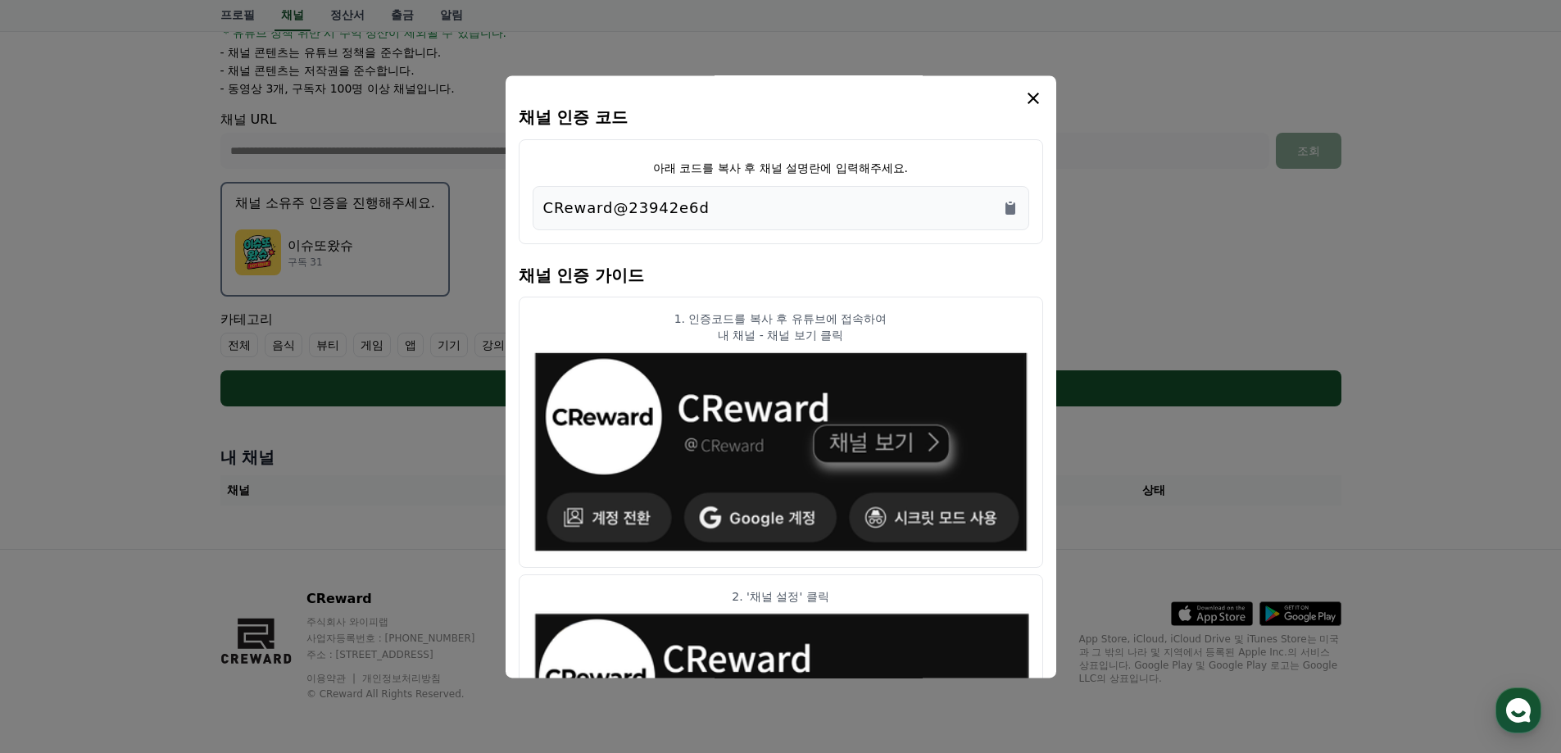
click at [900, 163] on p "아래 코드를 복사 후 채널 설명란에 입력해주세요." at bounding box center [780, 168] width 255 height 16
click at [941, 176] on div "아래 코드를 복사 후 채널 설명란에 입력해주세요. CReward@23942e6d" at bounding box center [781, 191] width 524 height 105
drag, startPoint x: 684, startPoint y: 315, endPoint x: 869, endPoint y: 337, distance: 185.7
click at [869, 337] on div "1. 인증코드를 복사 후 유튜브에 접속하여 내 채널 - 채널 보기 클릭" at bounding box center [781, 327] width 497 height 33
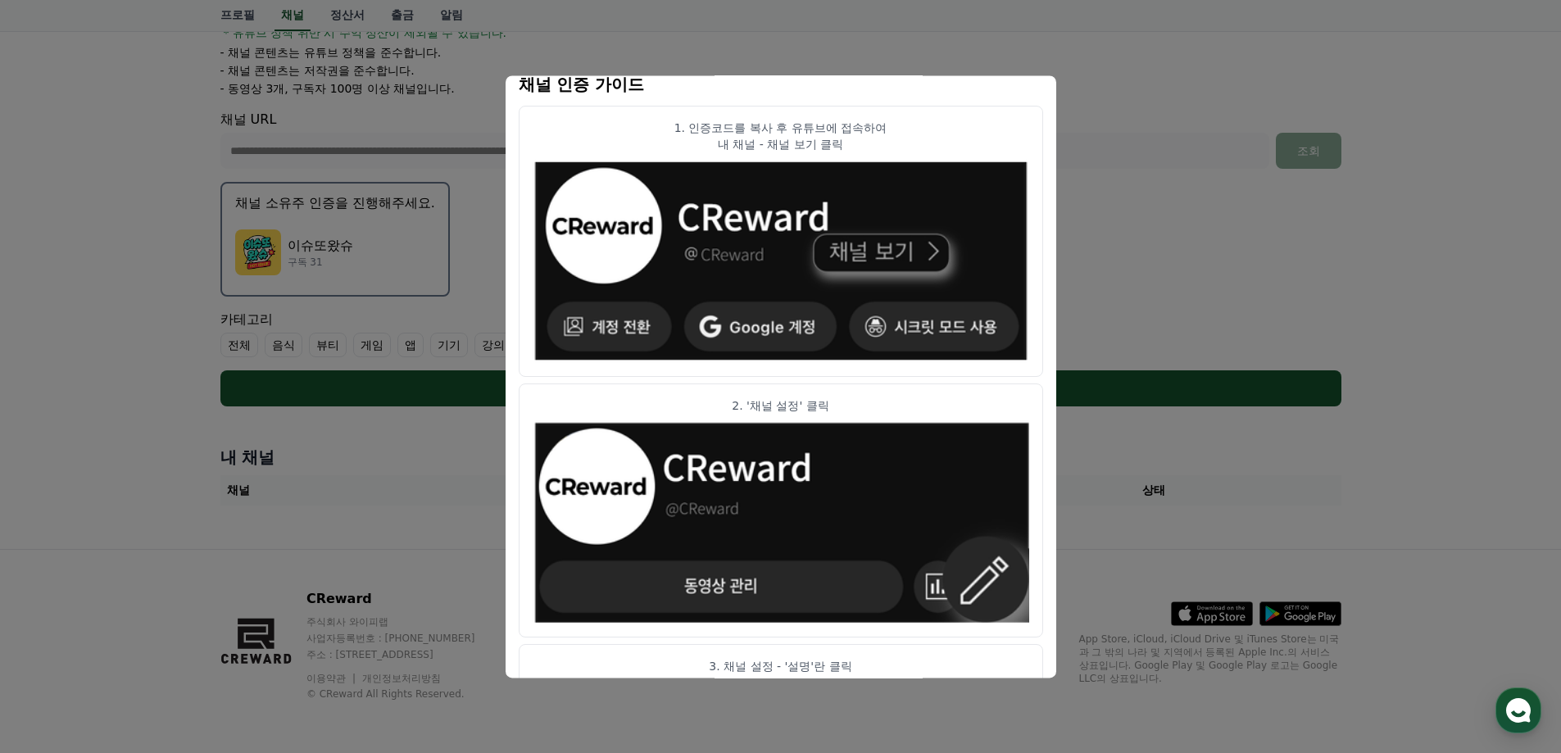
click at [824, 143] on p "내 채널 - 채널 보기 클릭" at bounding box center [781, 144] width 497 height 16
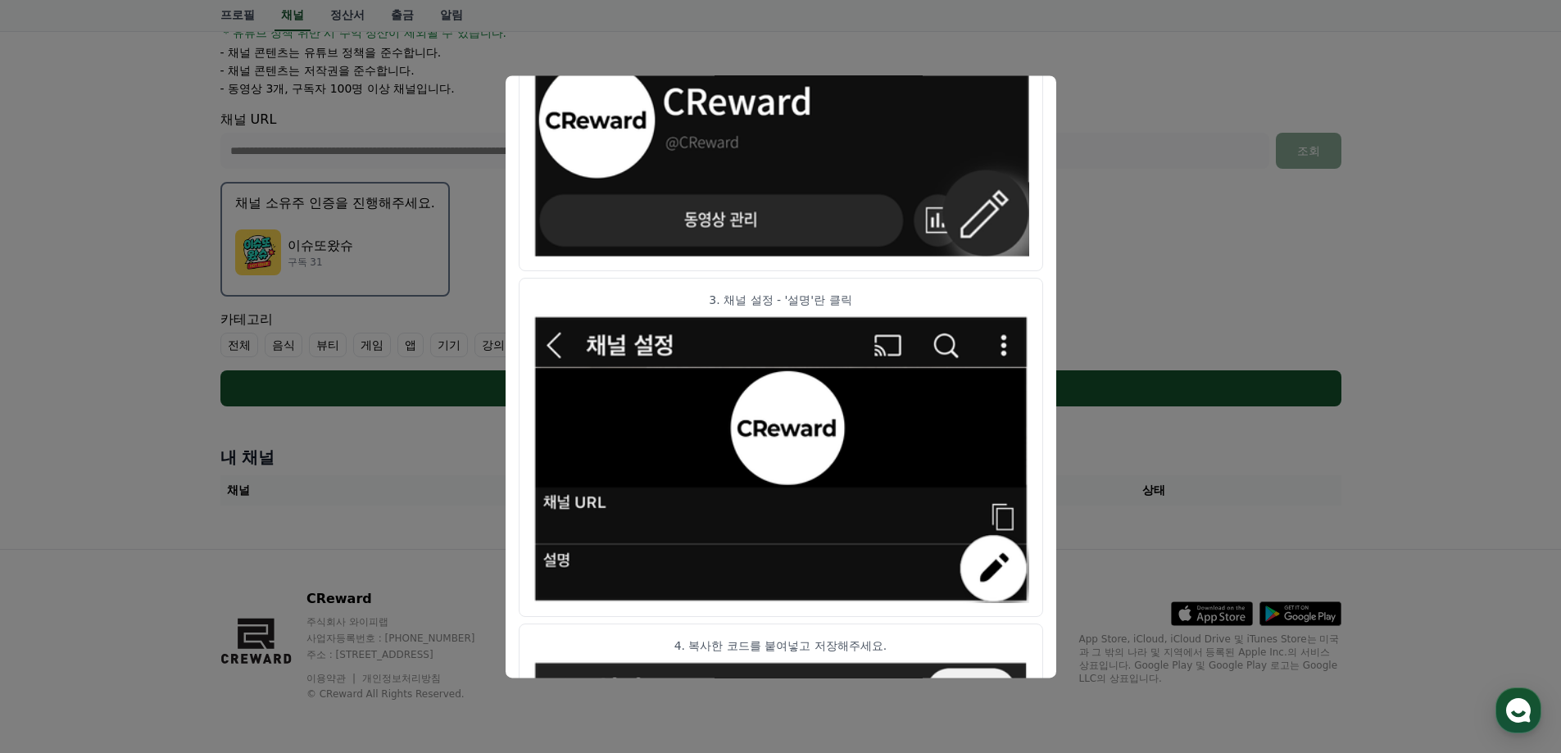
scroll to position [574, 0]
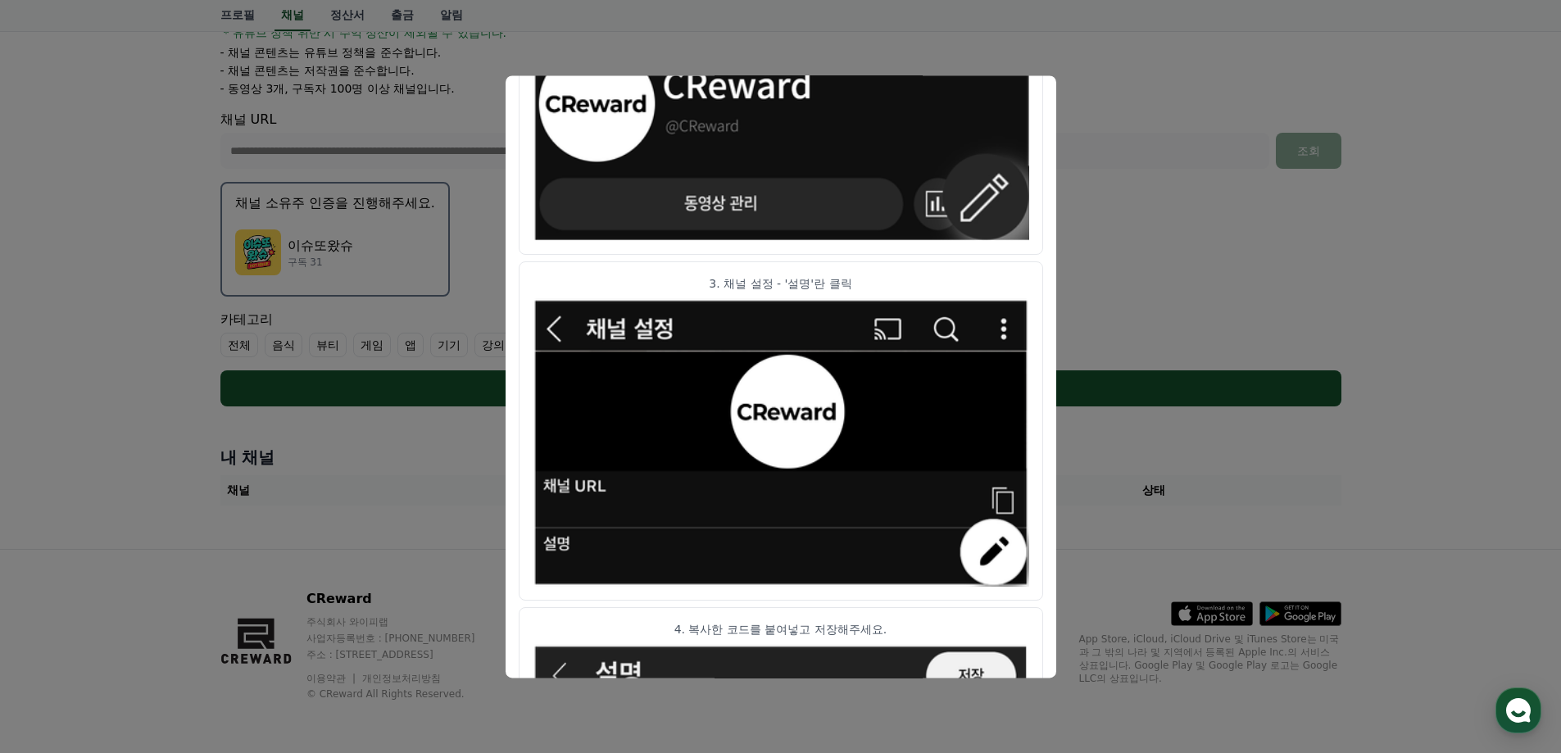
drag, startPoint x: 712, startPoint y: 285, endPoint x: 894, endPoint y: 286, distance: 181.9
click at [893, 286] on p "3. 채널 설정 - '설명'란 클릭" at bounding box center [781, 283] width 497 height 16
click at [896, 285] on p "3. 채널 설정 - '설명'란 클릭" at bounding box center [781, 283] width 497 height 16
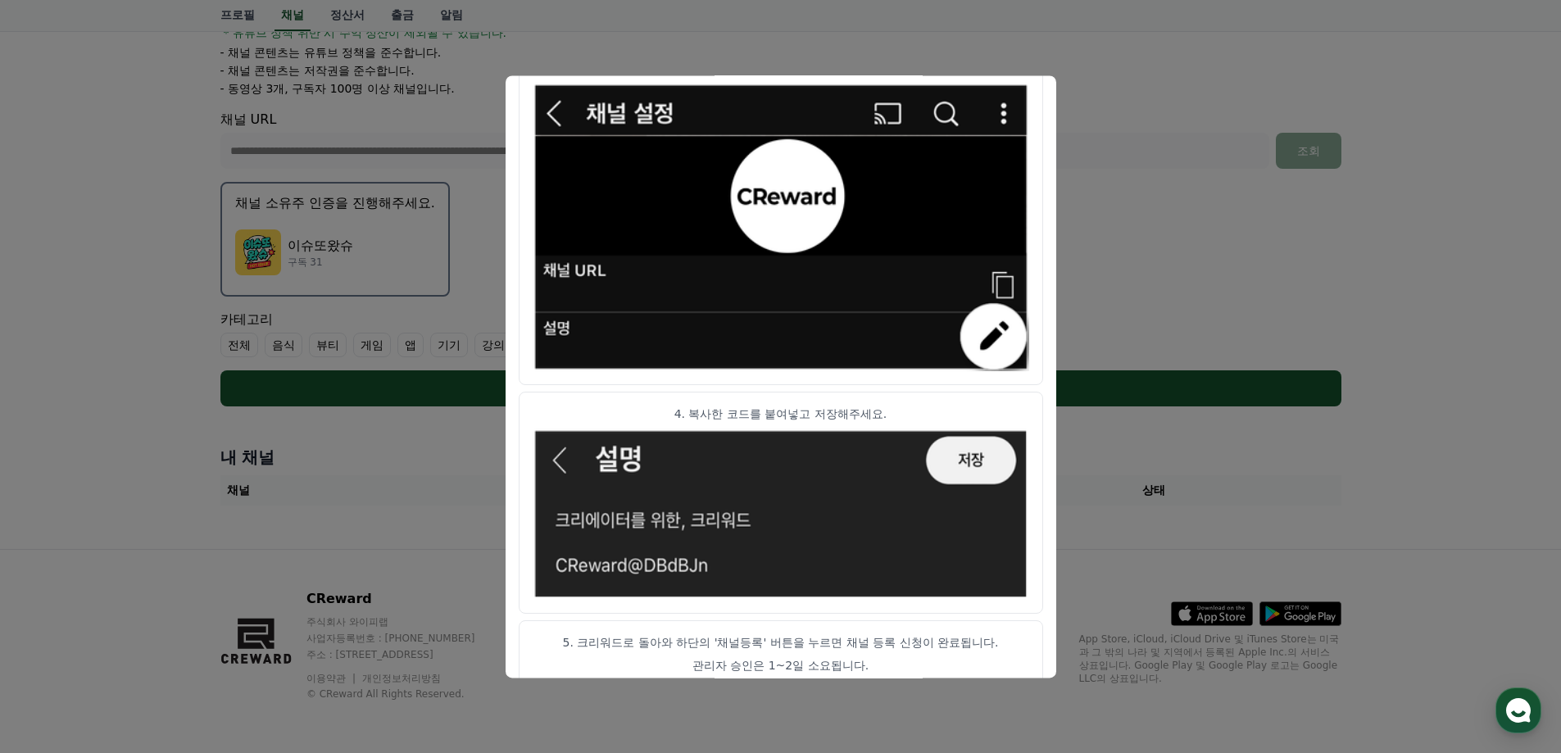
scroll to position [812, 0]
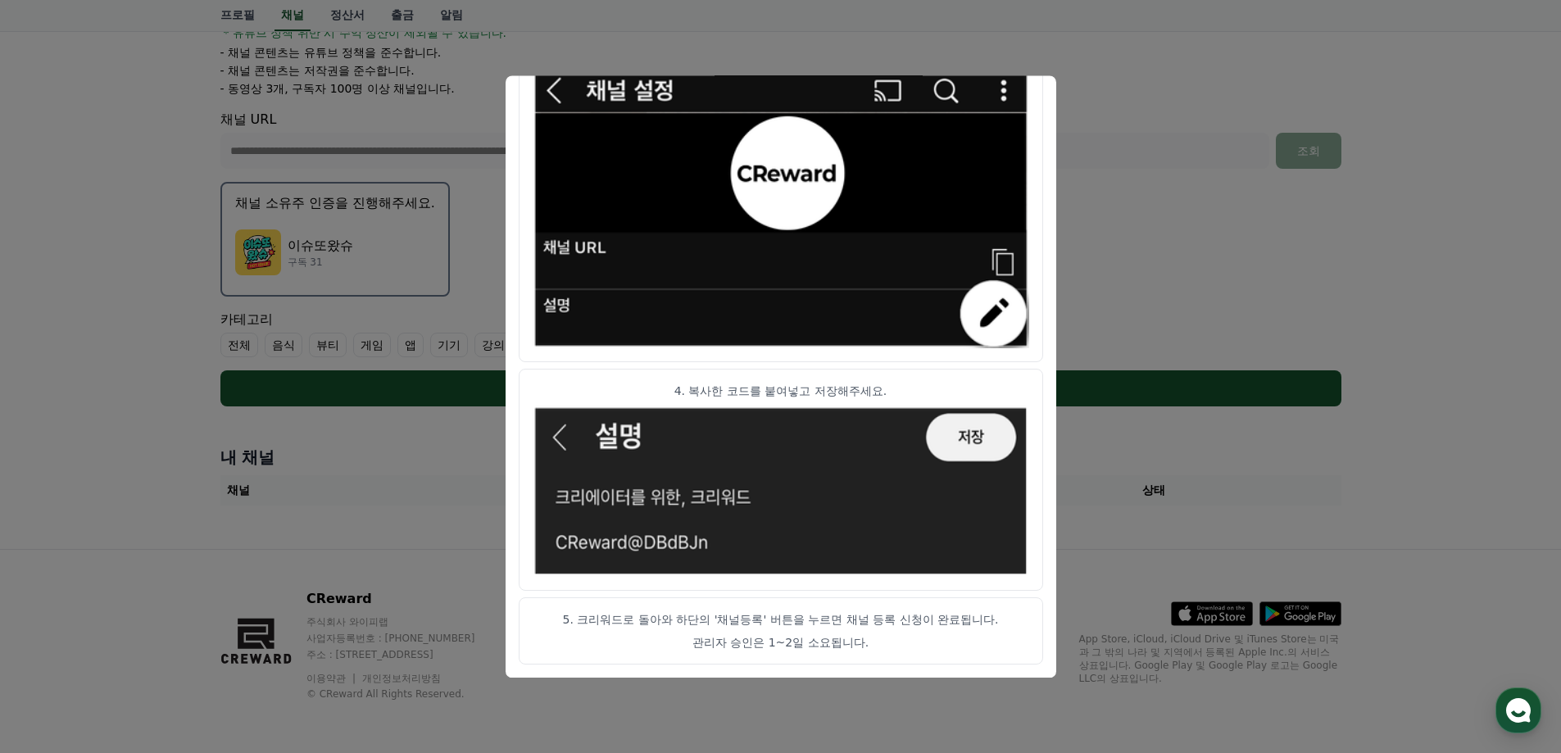
drag, startPoint x: 685, startPoint y: 390, endPoint x: 928, endPoint y: 380, distance: 243.6
click at [927, 380] on article "4. 복사한 코드를 붙여넣고 저장해주세요." at bounding box center [781, 480] width 524 height 222
click at [928, 380] on article "4. 복사한 코드를 붙여넣고 저장해주세요." at bounding box center [781, 480] width 524 height 222
drag, startPoint x: 583, startPoint y: 621, endPoint x: 888, endPoint y: 643, distance: 306.4
click at [888, 643] on article "5. 크리워드로 돌아와 하단의 '채널등록' 버튼을 누르면 채널 등록 신청이 완료됩니다. 관리자 승인은 1~2일 소요됩니다." at bounding box center [781, 630] width 524 height 67
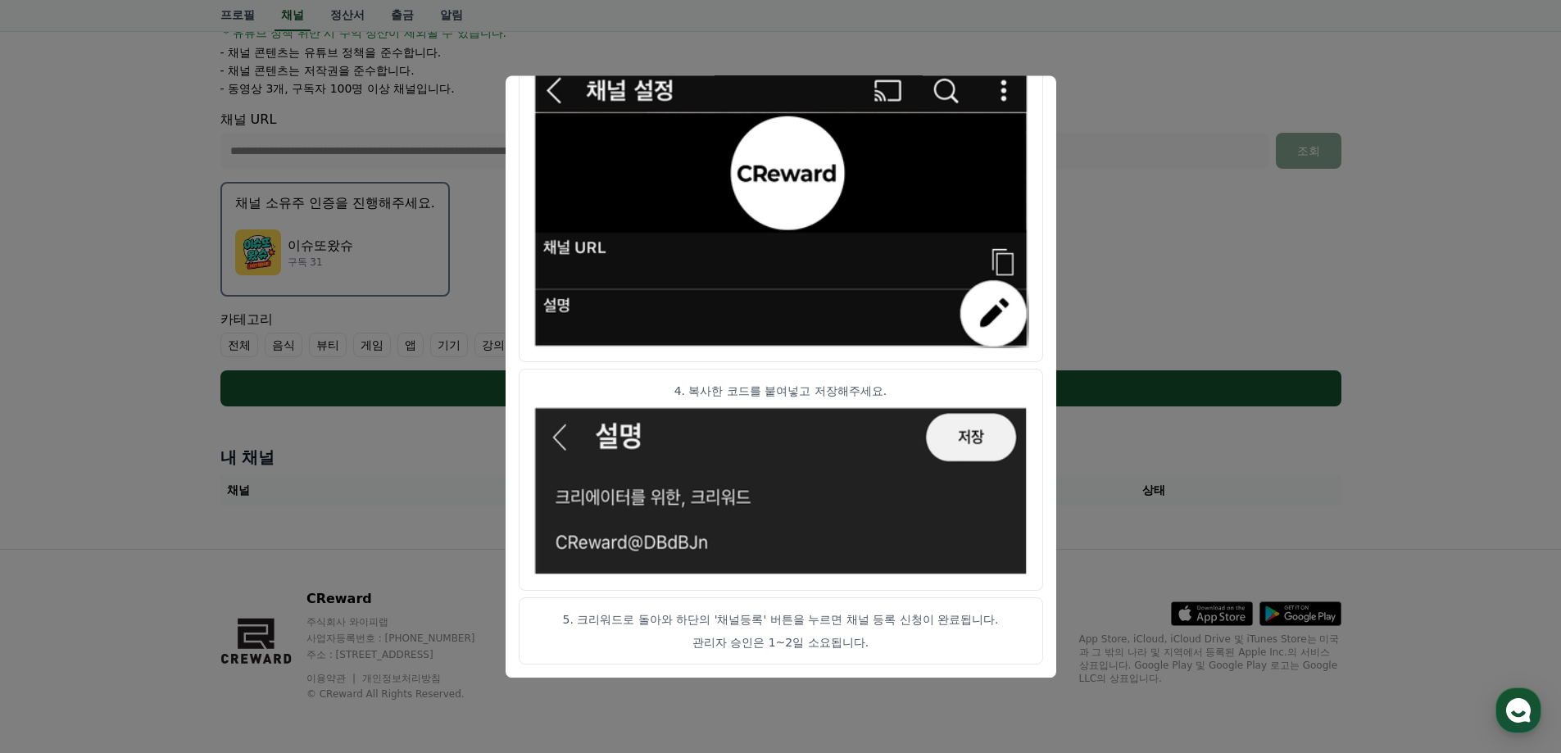
click at [910, 641] on p "관리자 승인은 1~2일 소요됩니다." at bounding box center [781, 642] width 497 height 16
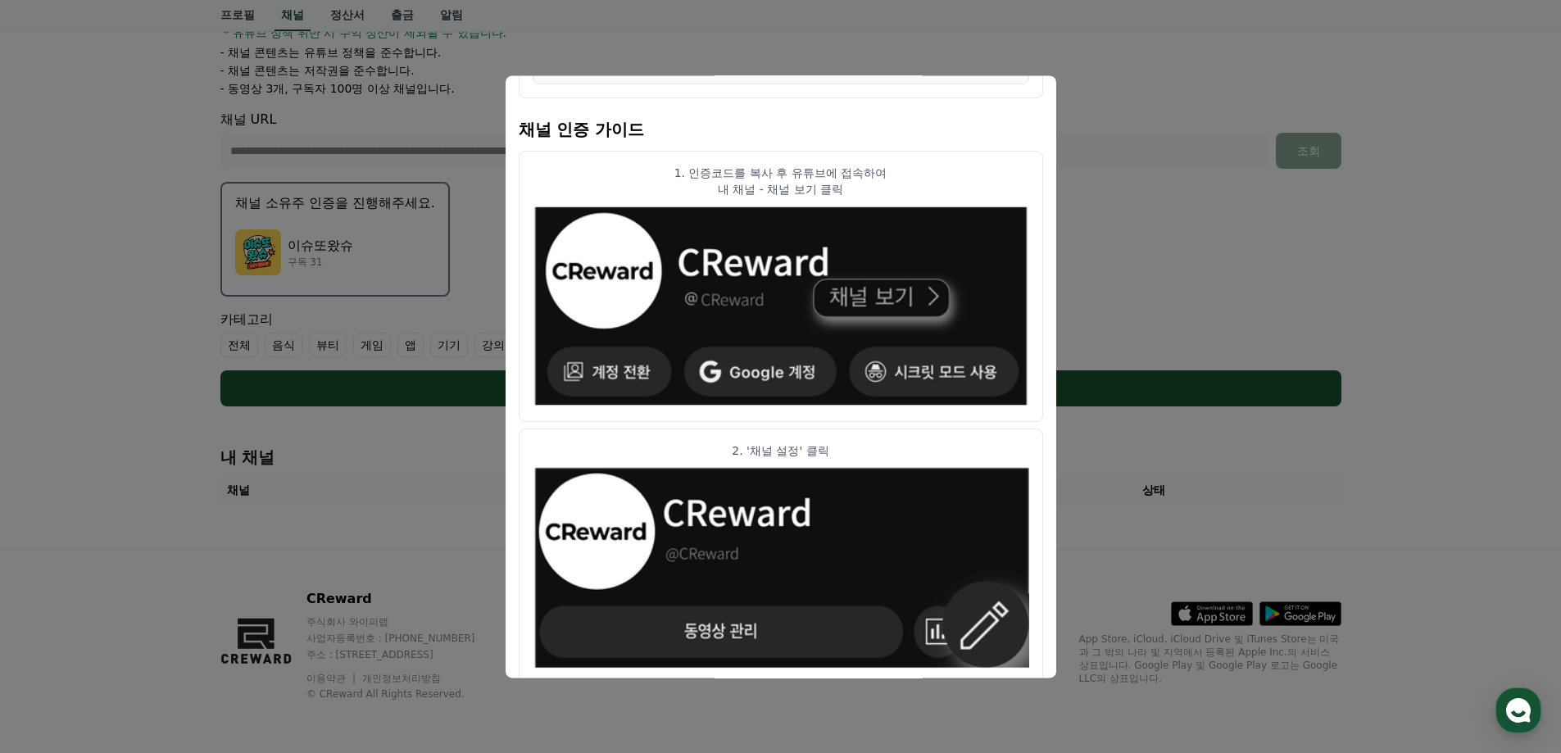
scroll to position [0, 0]
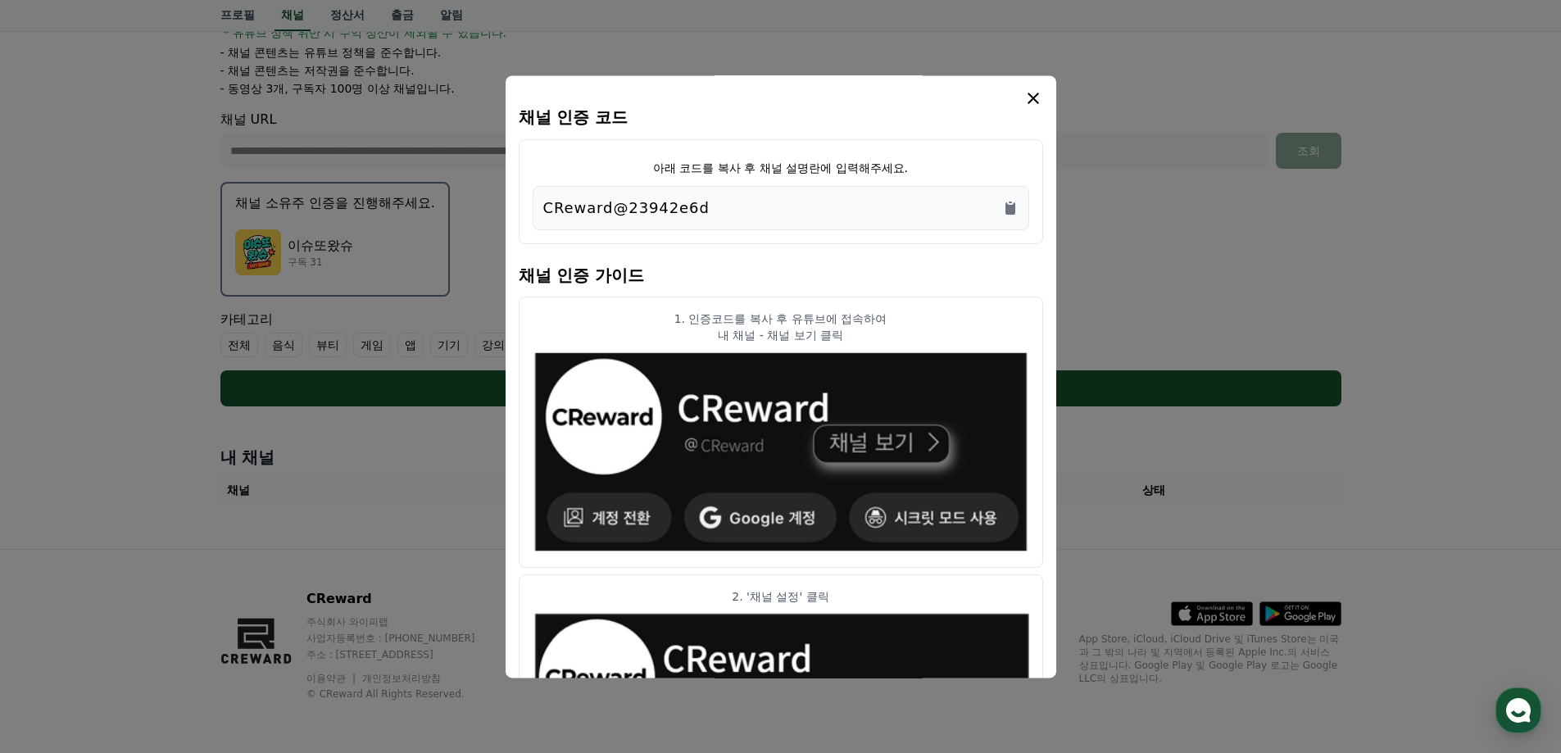
click at [1040, 99] on icon "modal" at bounding box center [1033, 98] width 20 height 20
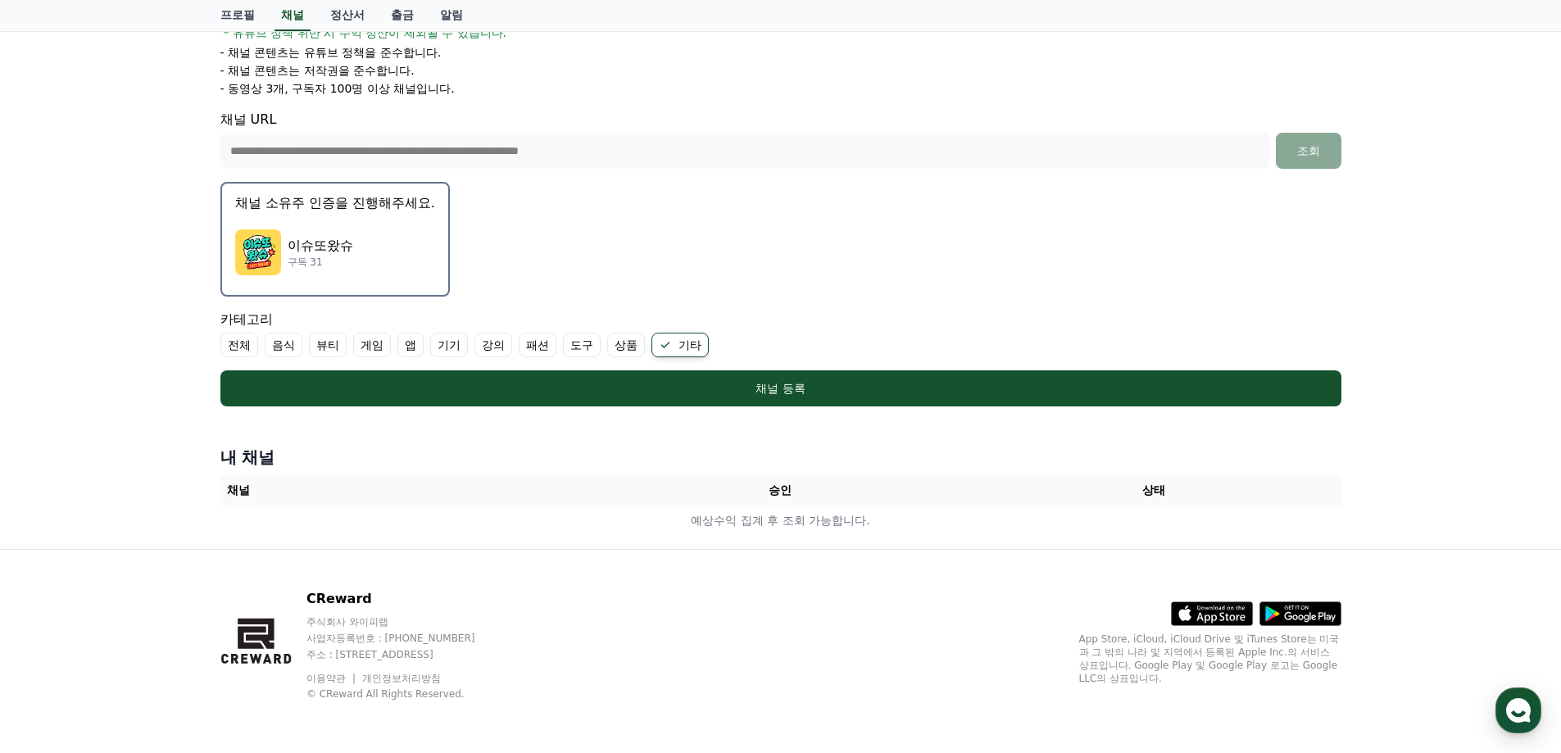
click at [338, 206] on p "채널 소유주 인증을 진행해주세요." at bounding box center [335, 203] width 200 height 20
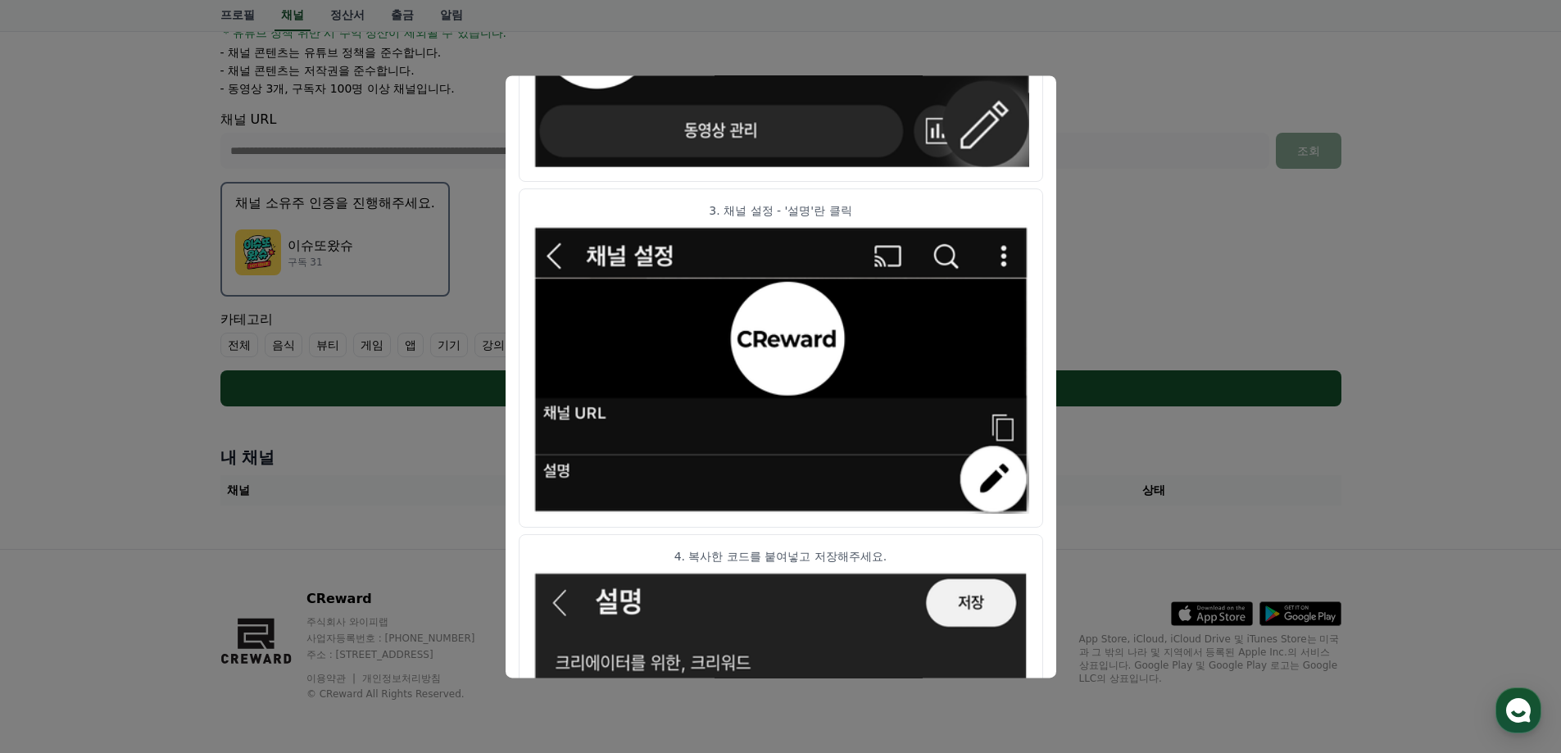
scroll to position [812, 0]
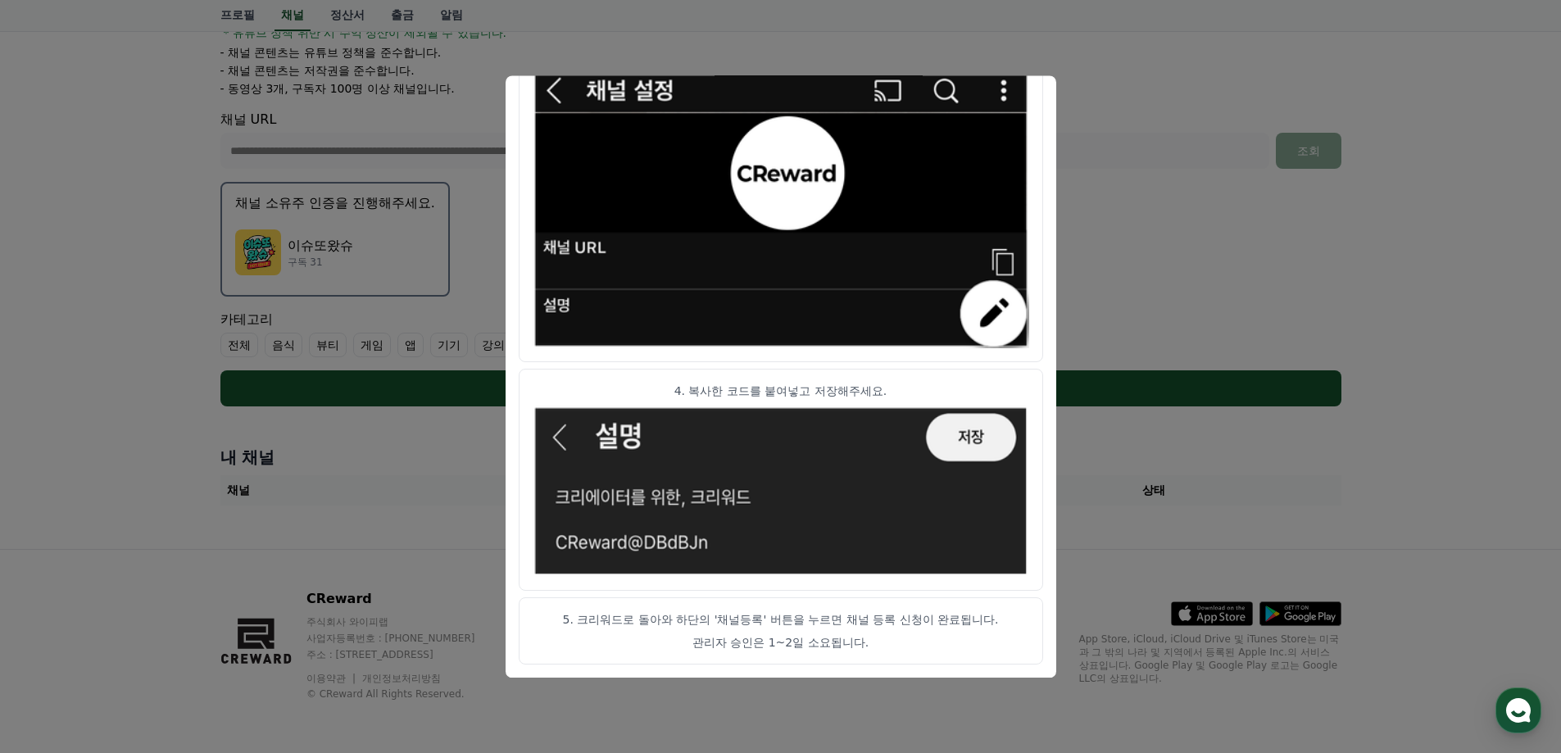
drag, startPoint x: 615, startPoint y: 618, endPoint x: 867, endPoint y: 651, distance: 253.7
click at [866, 651] on article "5. 크리워드로 돌아와 하단의 '채널등록' 버튼을 누르면 채널 등록 신청이 완료됩니다. 관리자 승인은 1~2일 소요됩니다." at bounding box center [781, 630] width 524 height 67
click at [881, 651] on p "관리자 승인은 1~2일 소요됩니다." at bounding box center [781, 642] width 497 height 16
drag, startPoint x: 895, startPoint y: 649, endPoint x: 598, endPoint y: 608, distance: 299.4
click at [601, 608] on article "5. 크리워드로 돌아와 하단의 '채널등록' 버튼을 누르면 채널 등록 신청이 완료됩니다. 관리자 승인은 1~2일 소요됩니다." at bounding box center [781, 630] width 524 height 67
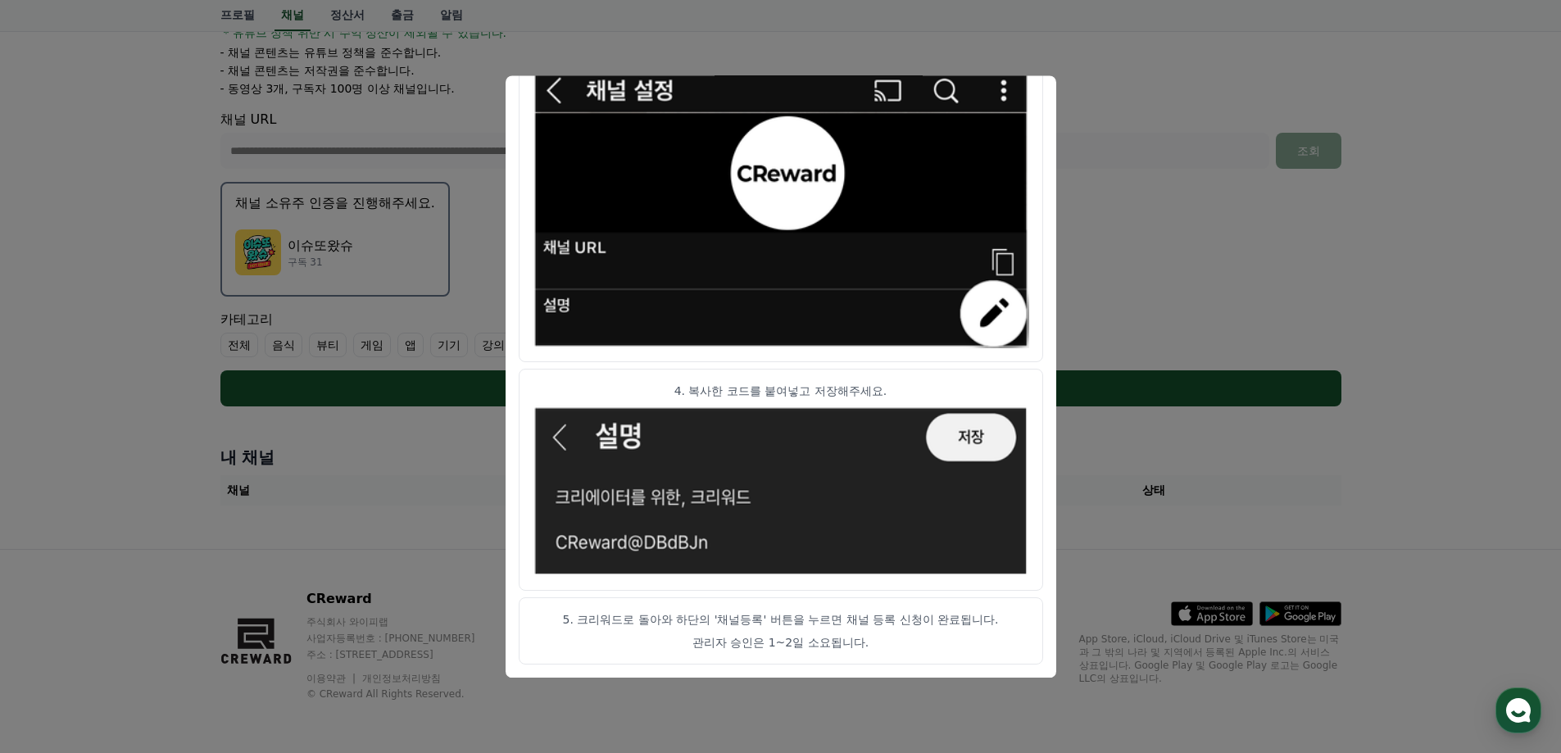
click at [579, 608] on article "5. 크리워드로 돌아와 하단의 '채널등록' 버튼을 누르면 채널 등록 신청이 완료됩니다. 관리자 승인은 1~2일 소요됩니다." at bounding box center [781, 630] width 524 height 67
drag, startPoint x: 703, startPoint y: 622, endPoint x: 919, endPoint y: 652, distance: 218.4
click at [900, 651] on article "5. 크리워드로 돌아와 하단의 '채널등록' 버튼을 누르면 채널 등록 신청이 완료됩니다. 관리자 승인은 1~2일 소요됩니다." at bounding box center [781, 630] width 524 height 67
click at [923, 652] on article "5. 크리워드로 돌아와 하단의 '채널등록' 버튼을 누르면 채널 등록 신청이 완료됩니다. 관리자 승인은 1~2일 소요됩니다." at bounding box center [781, 630] width 524 height 67
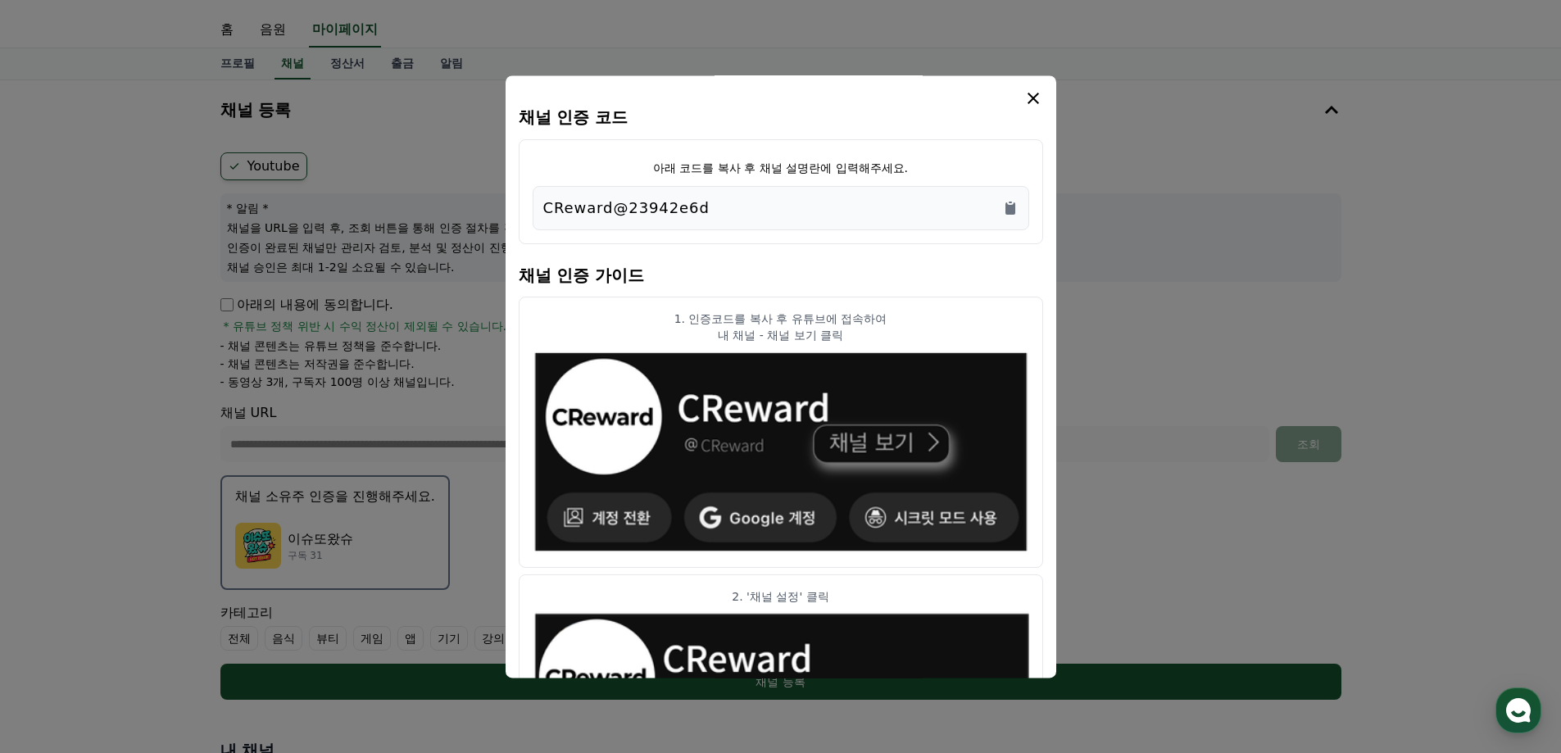
scroll to position [0, 0]
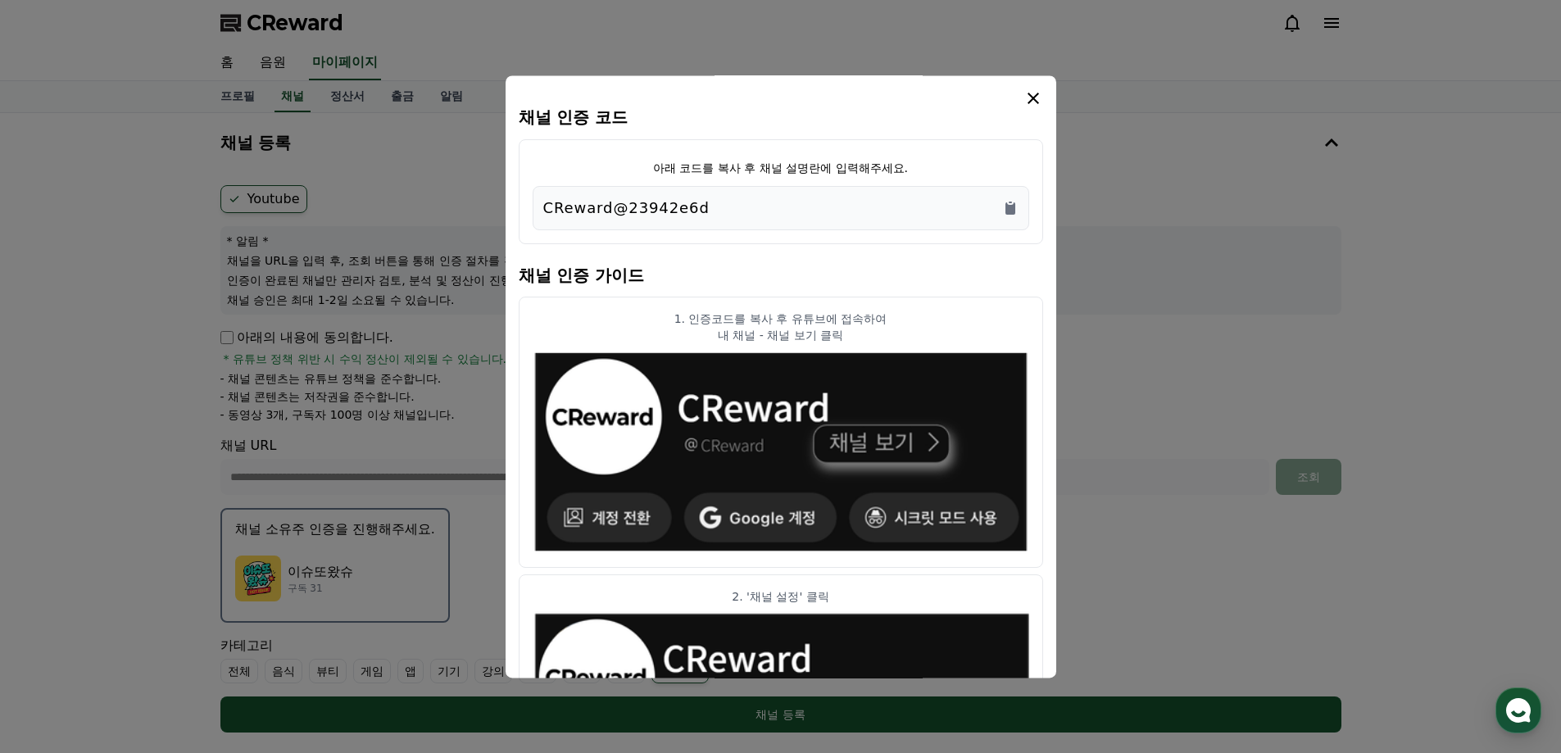
click at [1028, 96] on icon "modal" at bounding box center [1033, 98] width 20 height 20
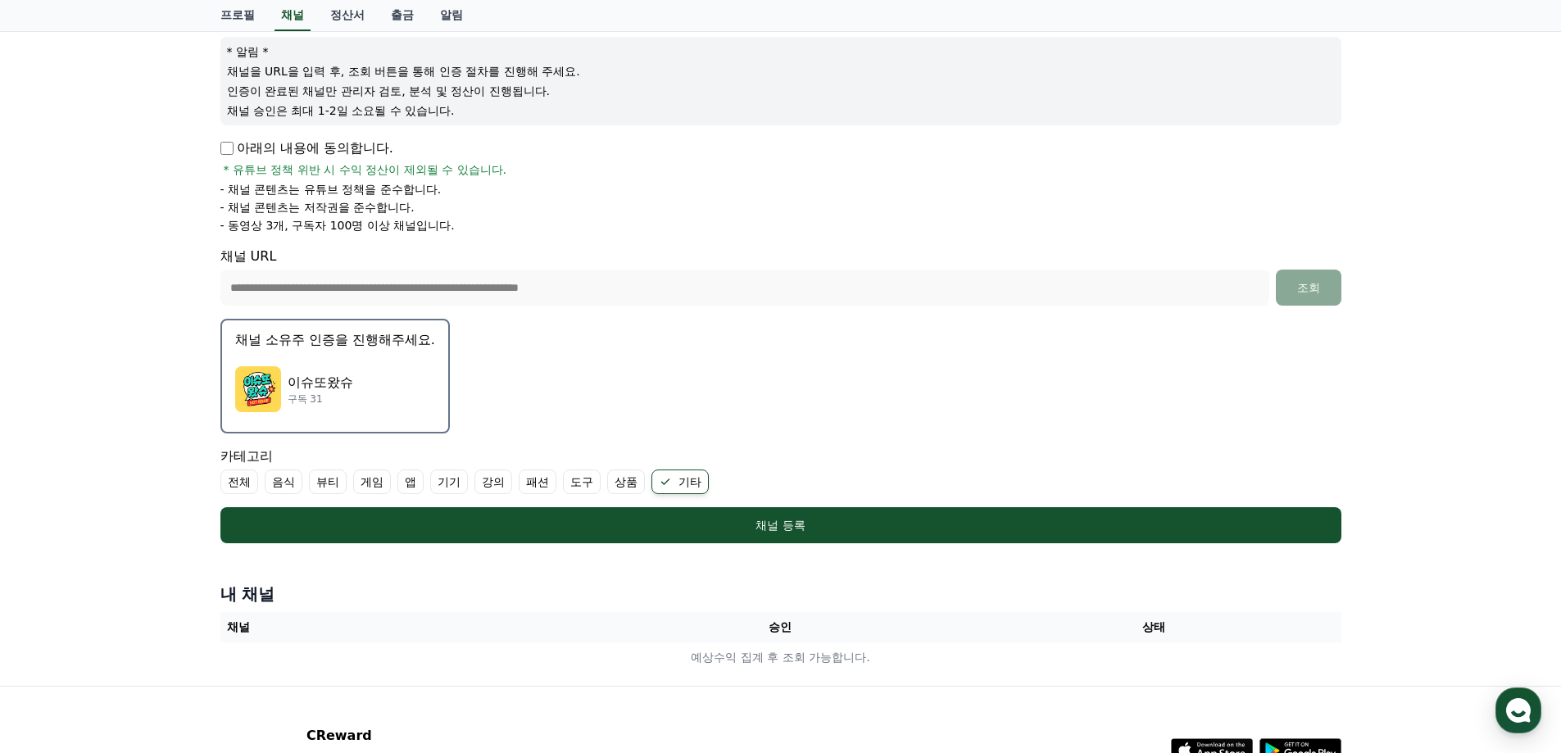
scroll to position [326, 0]
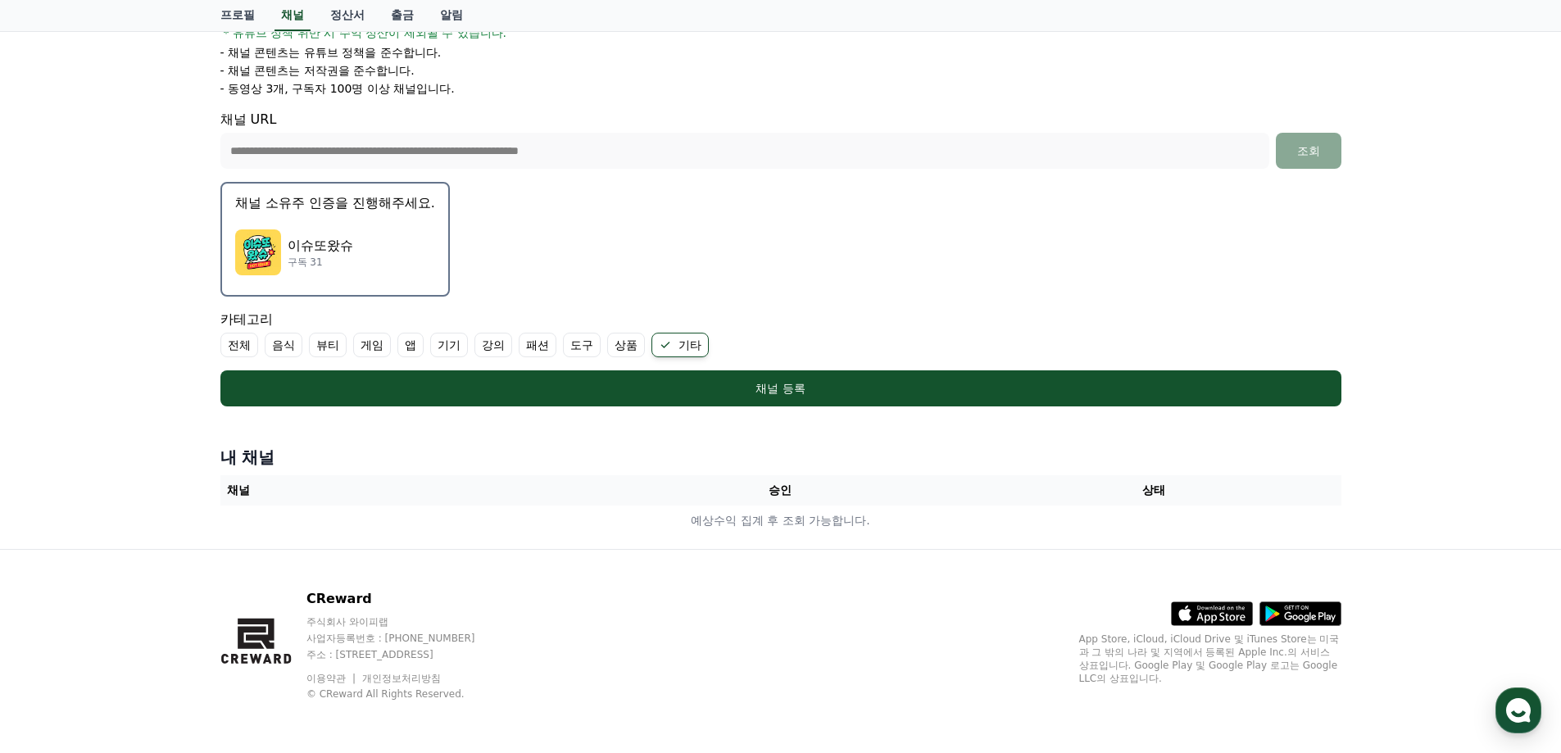
click at [712, 271] on form "**********" at bounding box center [780, 132] width 1121 height 547
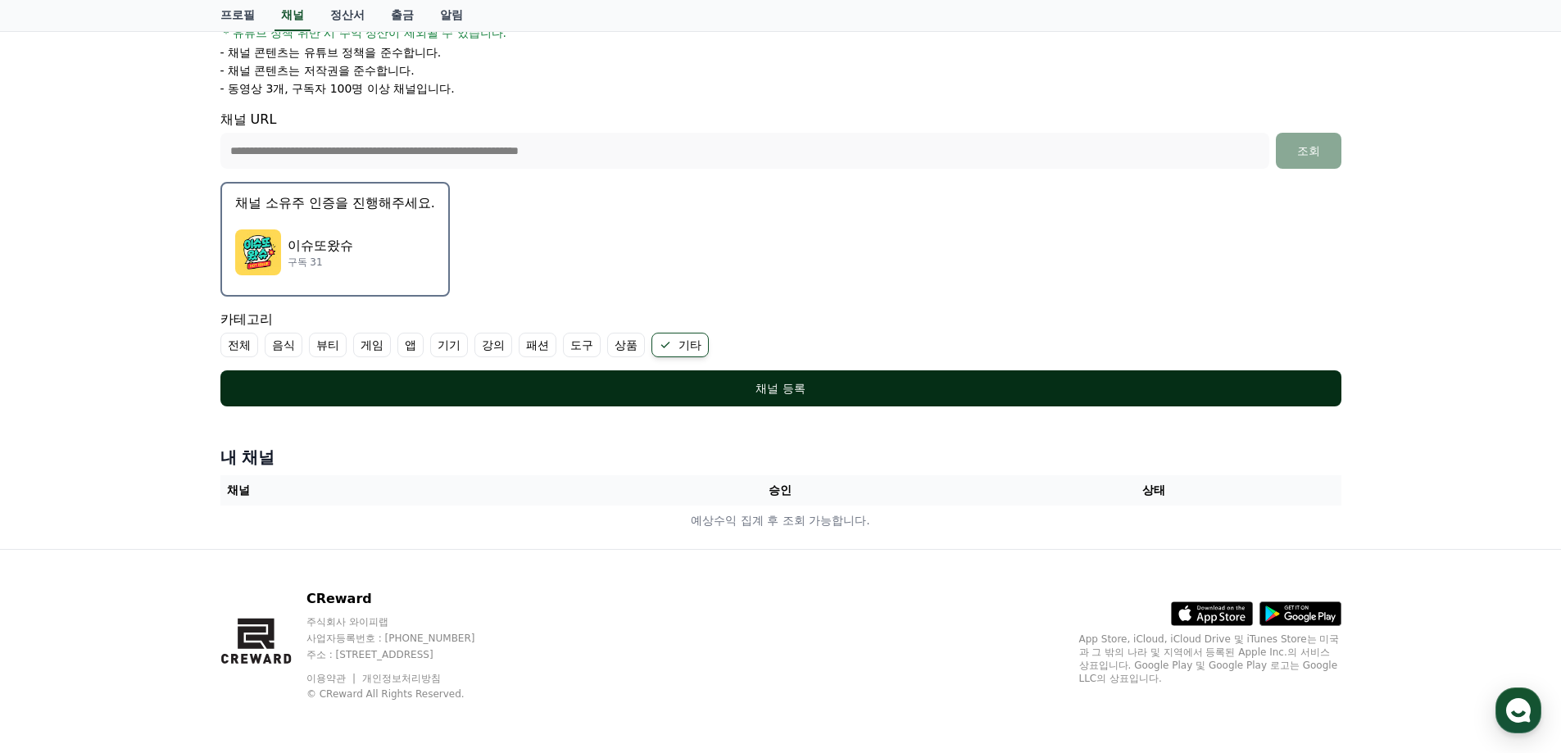
click at [792, 383] on div "채널 등록" at bounding box center [780, 388] width 1055 height 16
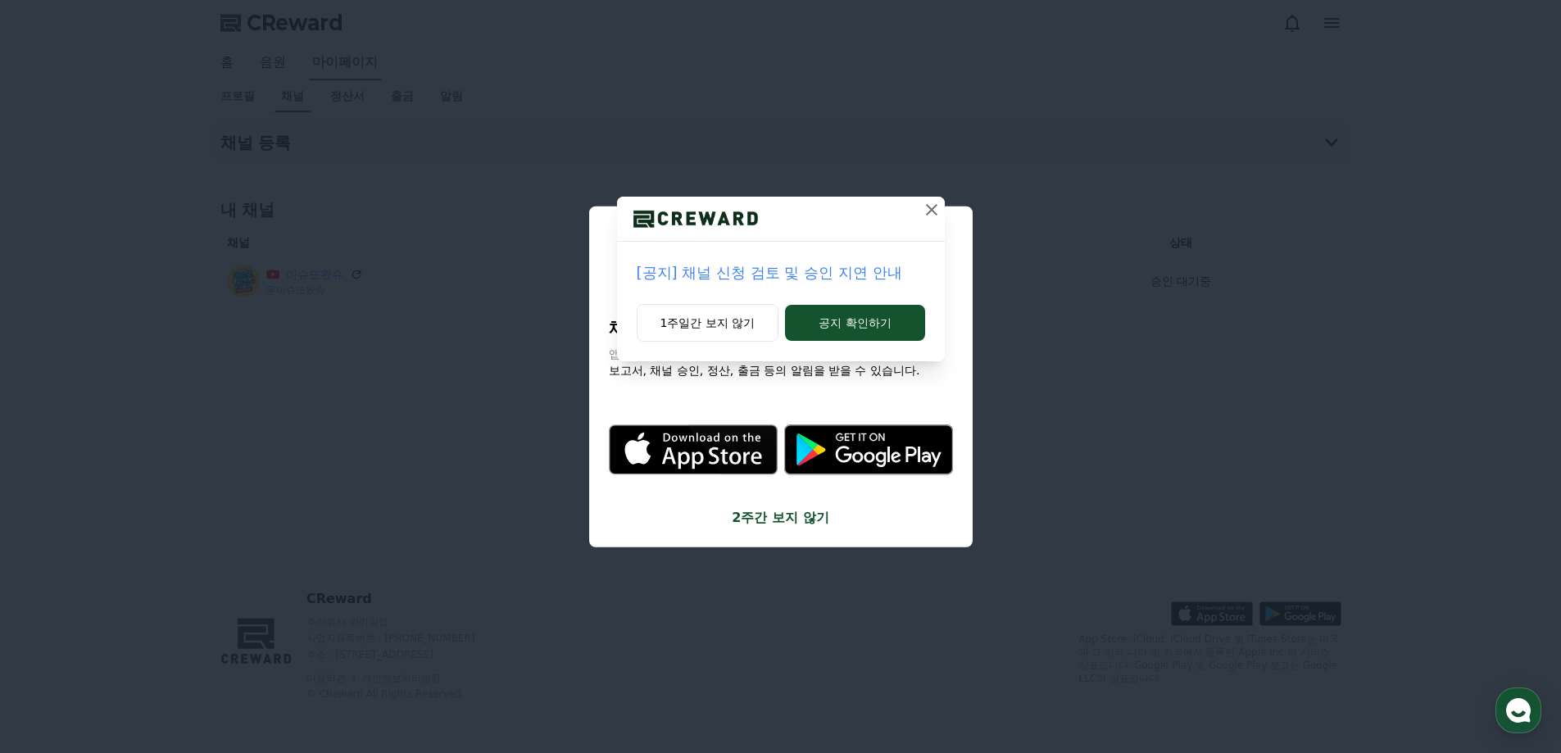
click at [930, 211] on icon at bounding box center [931, 209] width 11 height 11
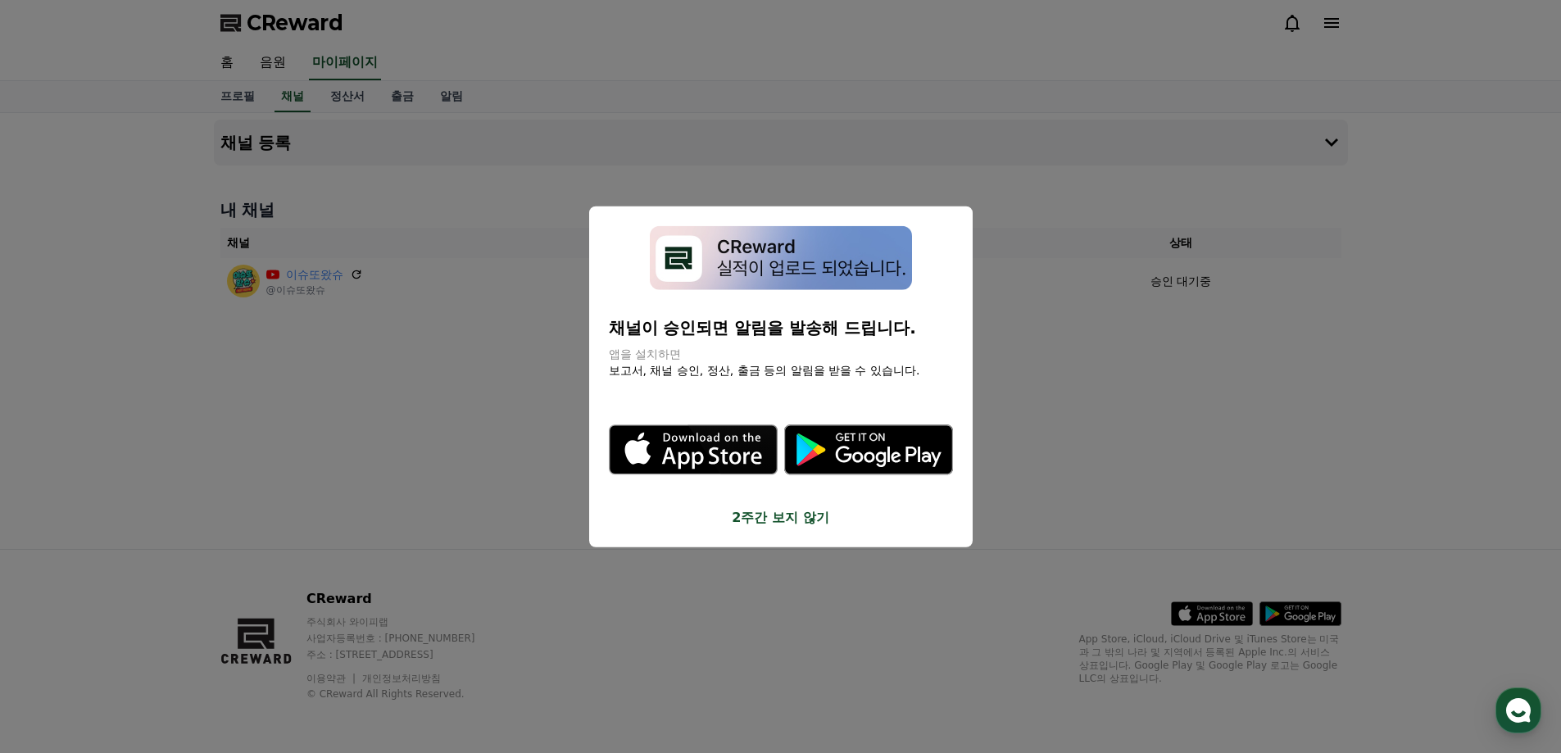
drag, startPoint x: 644, startPoint y: 332, endPoint x: 908, endPoint y: 352, distance: 264.6
click at [908, 352] on div "채널이 승인되면 알림을 발송해 드립니다. 앱을 설치하면 보고서, 채널 승인, 정산, 출금 등의 알림을 받을 수 있습니다." at bounding box center [781, 347] width 344 height 62
click at [726, 350] on p "앱을 설치하면" at bounding box center [781, 354] width 344 height 16
click at [813, 511] on button "2주간 보지 않기" at bounding box center [781, 518] width 344 height 20
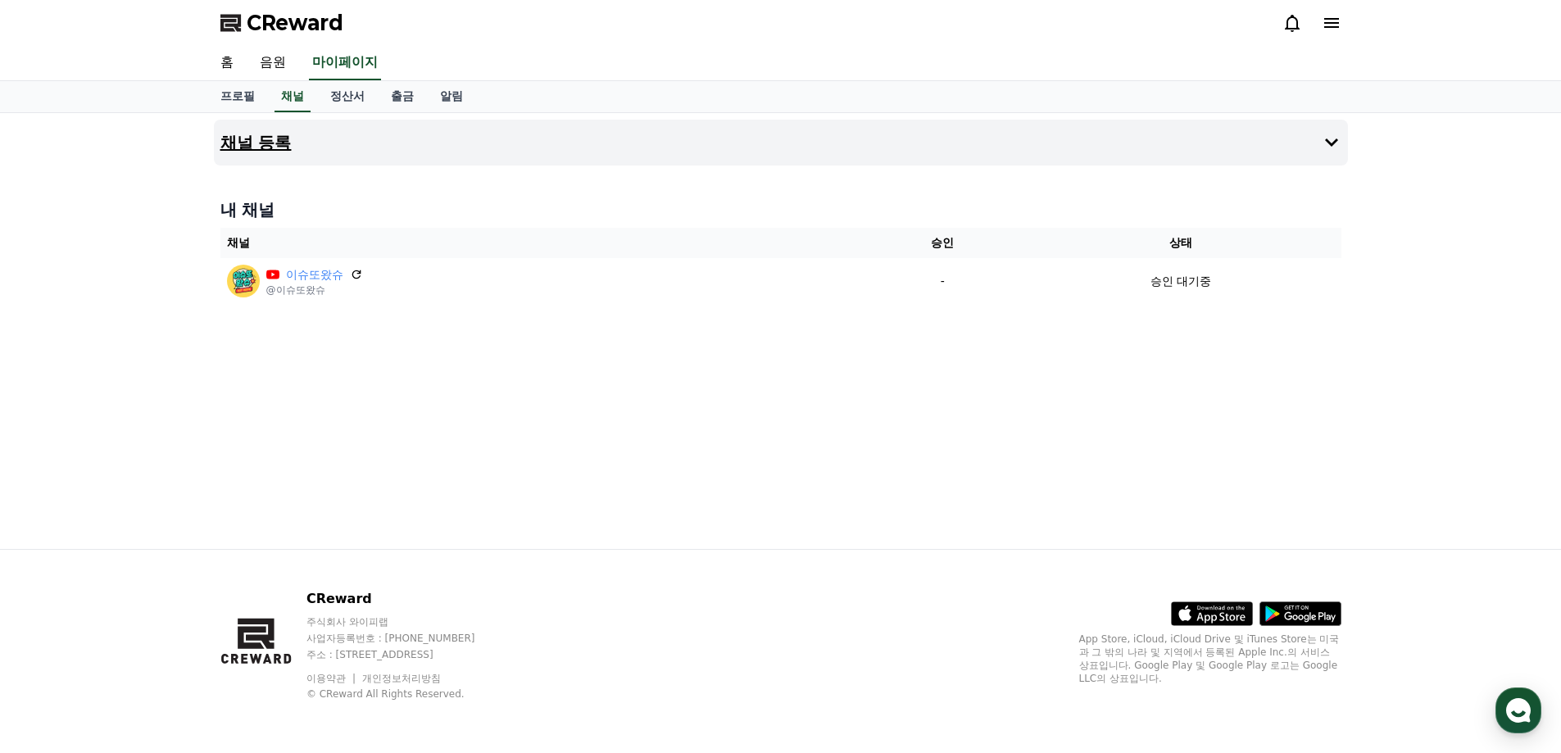
click at [286, 149] on h4 "채널 등록" at bounding box center [255, 143] width 71 height 18
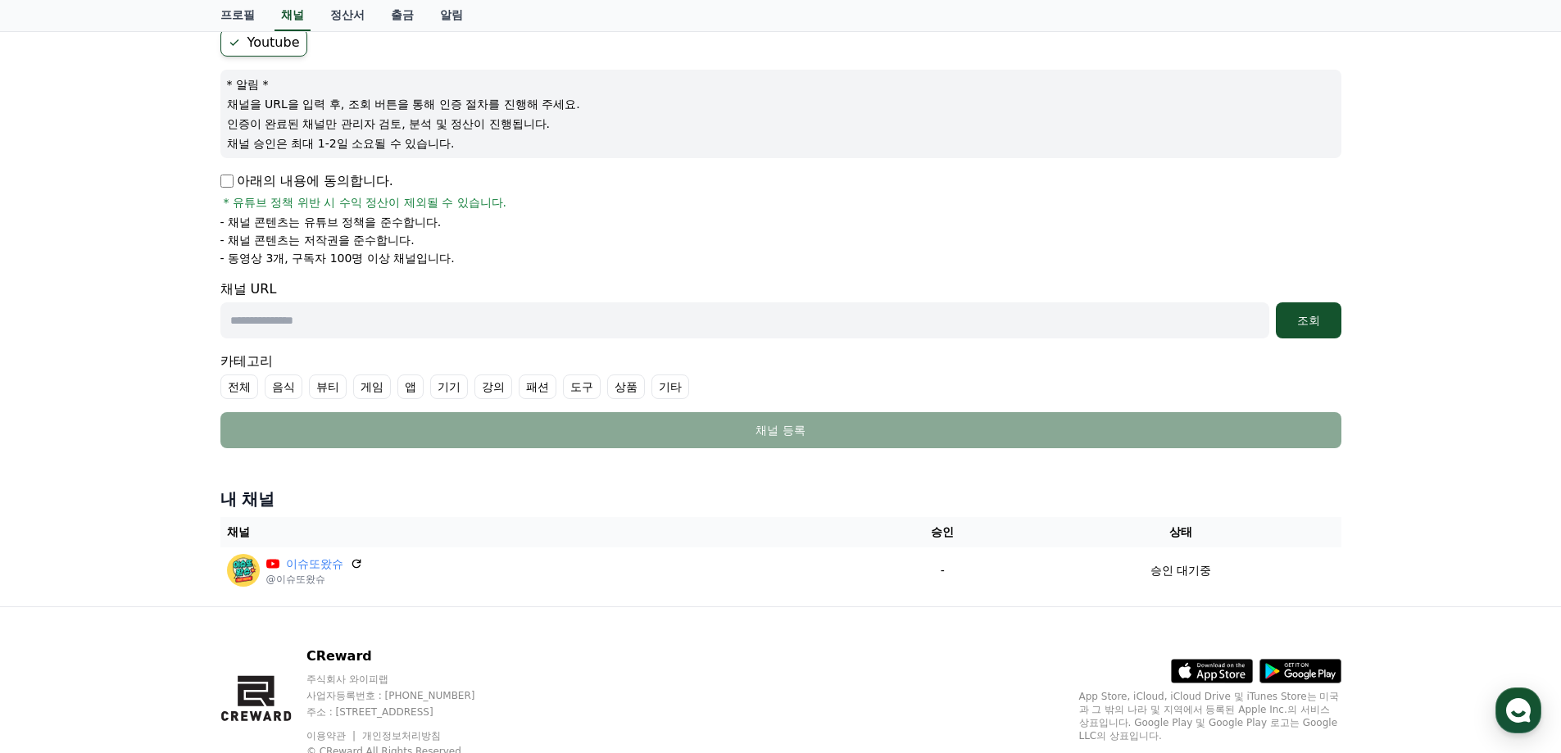
scroll to position [191, 0]
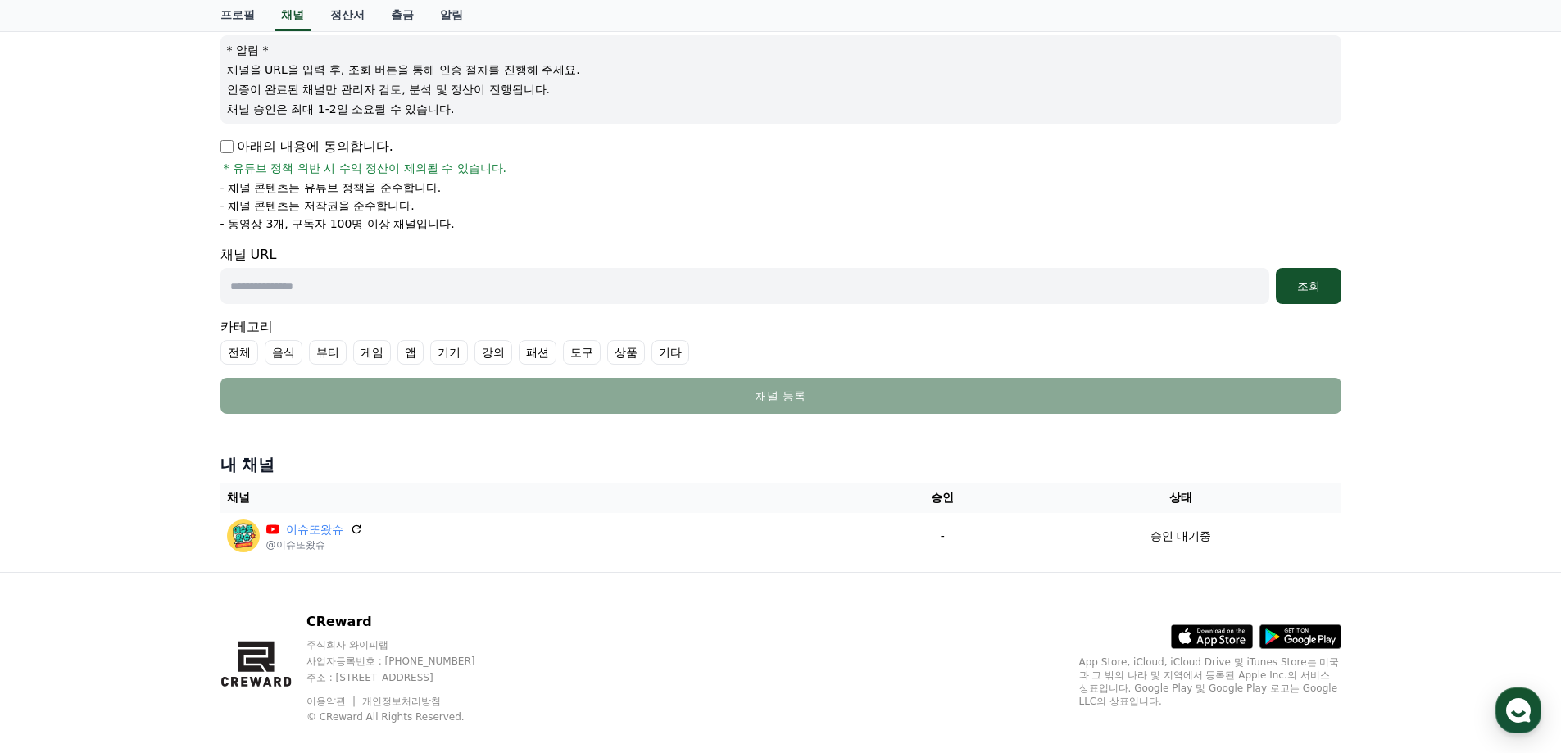
click at [324, 288] on input "text" at bounding box center [744, 286] width 1049 height 36
paste input "**********"
type input "**********"
click at [1310, 277] on button "조회" at bounding box center [1309, 286] width 66 height 36
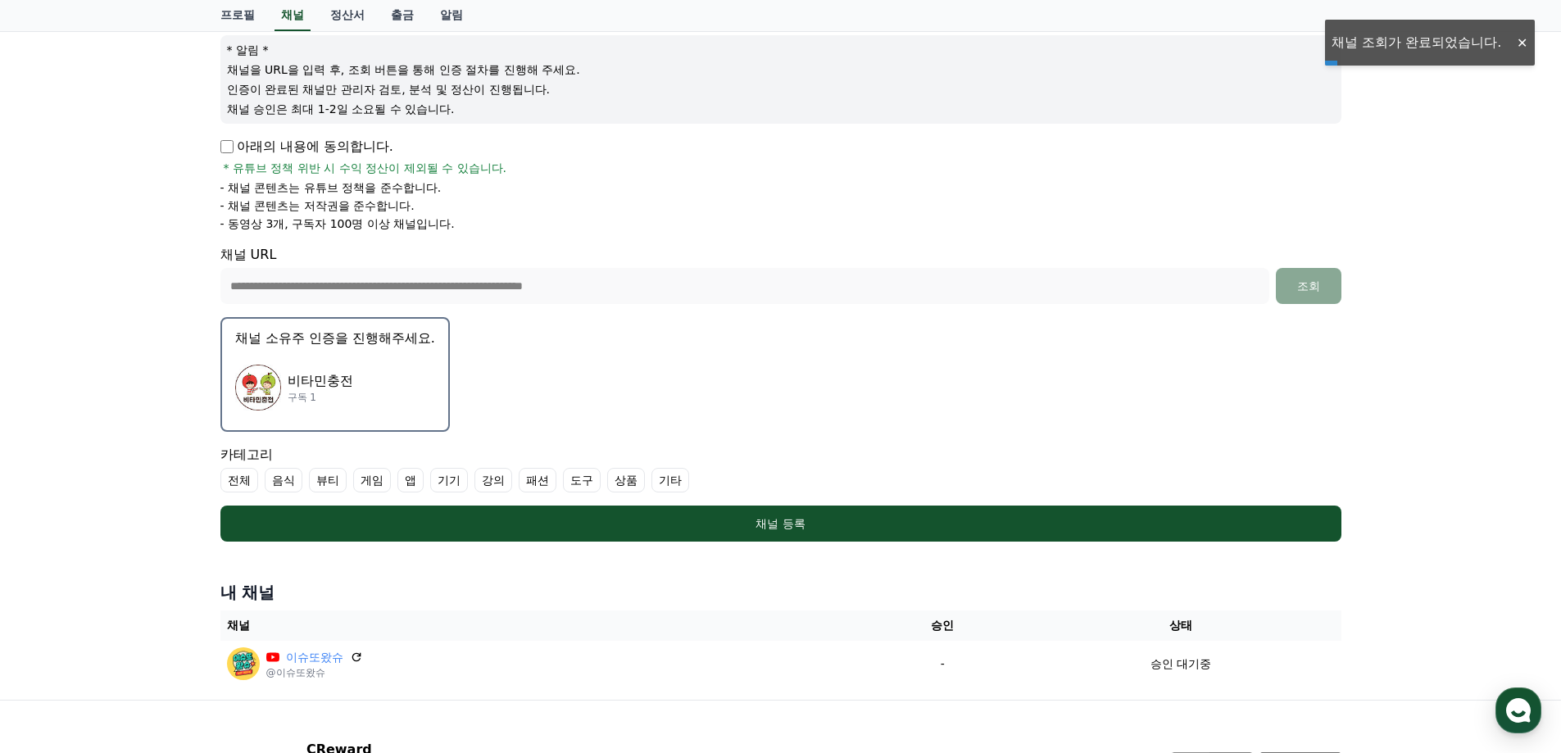
click at [309, 380] on p "비타민충전" at bounding box center [321, 381] width 66 height 20
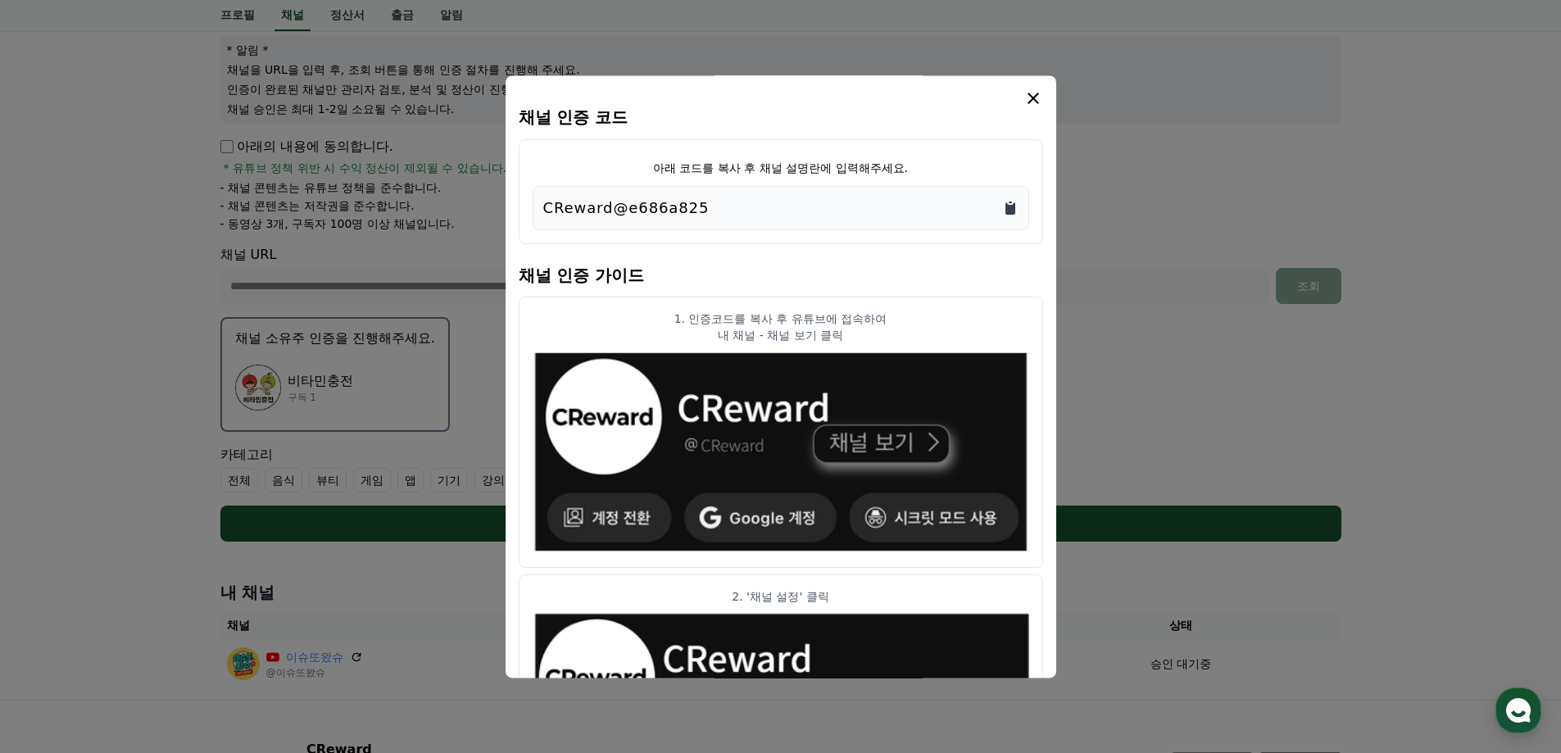
click at [1012, 207] on icon "Copy to clipboard" at bounding box center [1010, 208] width 10 height 12
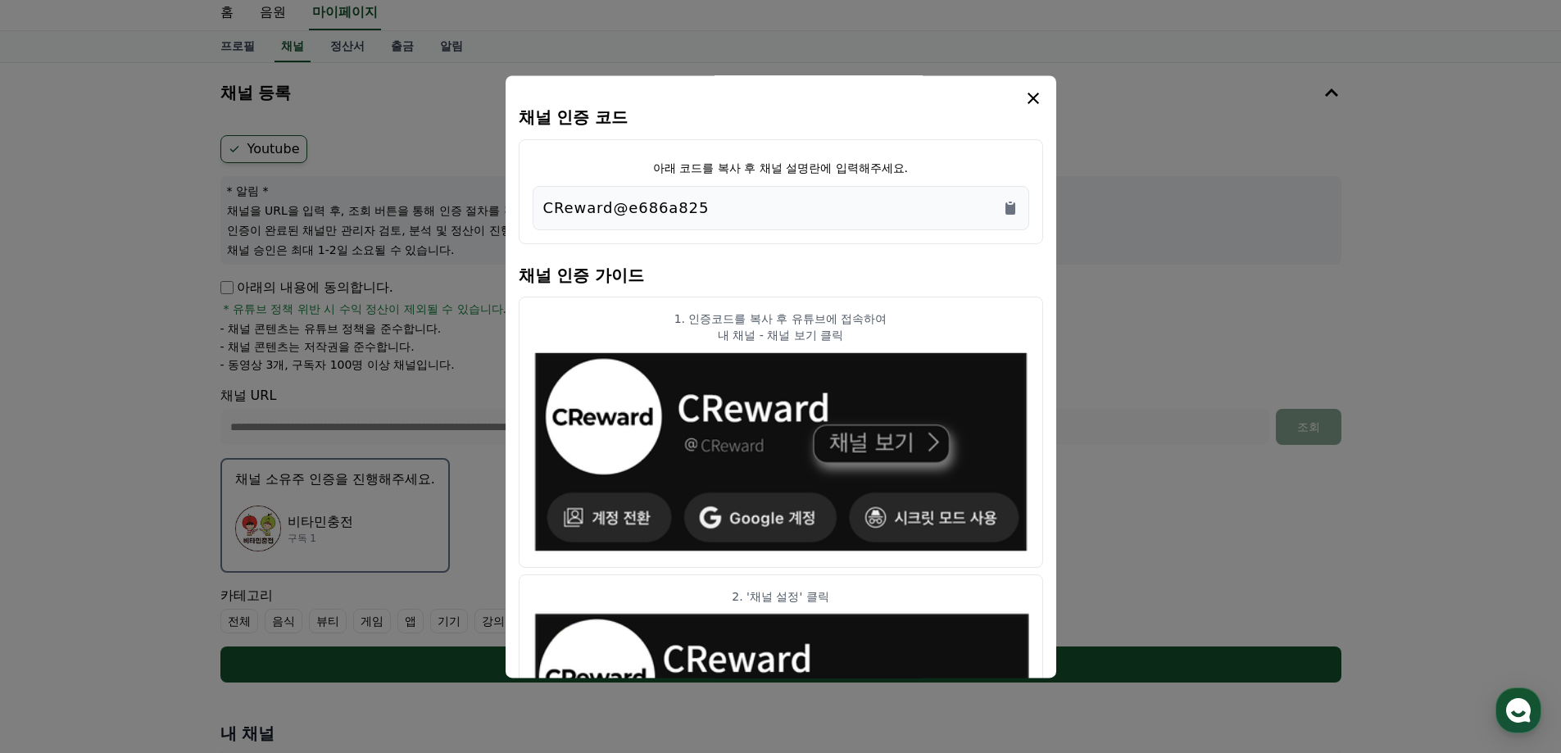
scroll to position [0, 0]
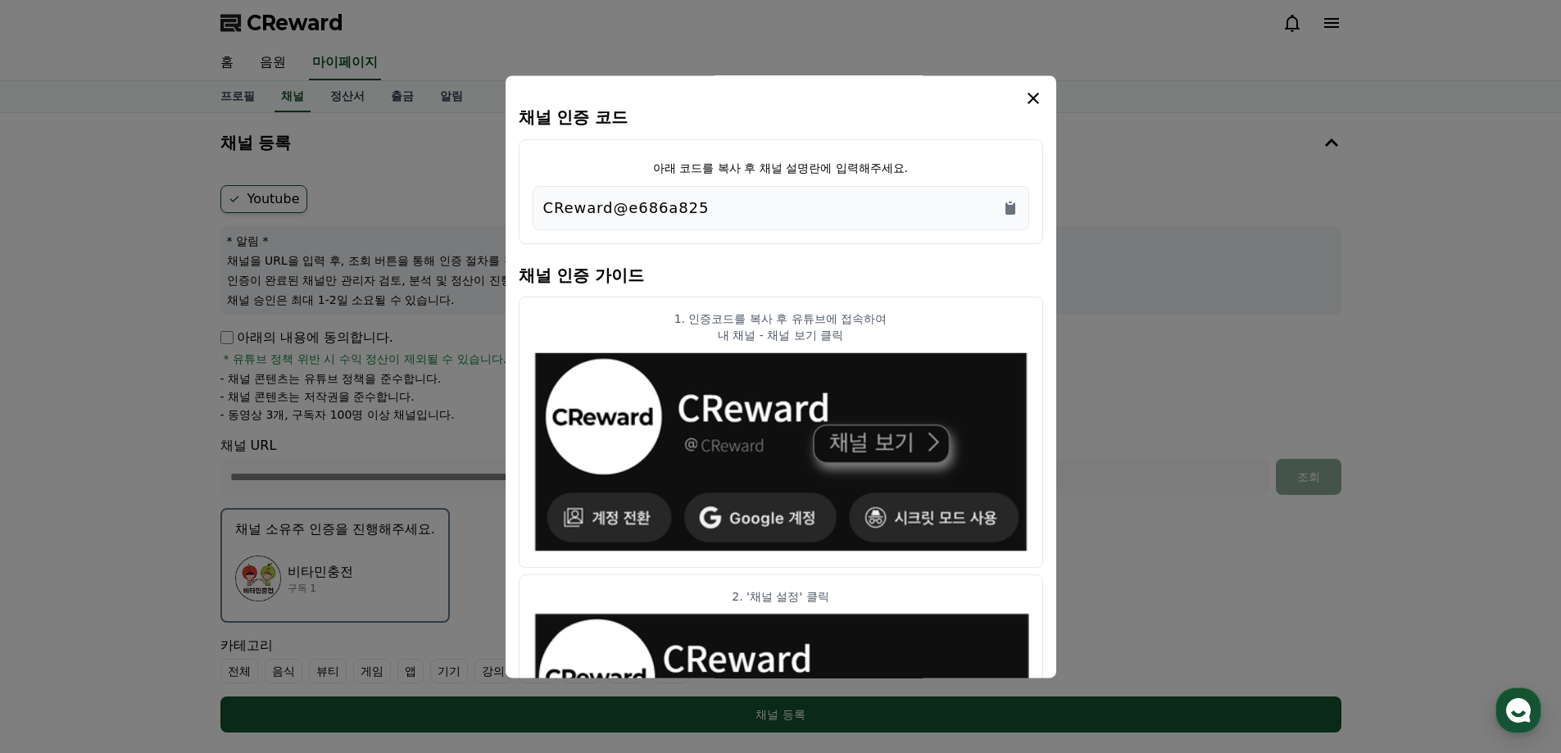
click at [1035, 98] on icon "modal" at bounding box center [1033, 98] width 20 height 20
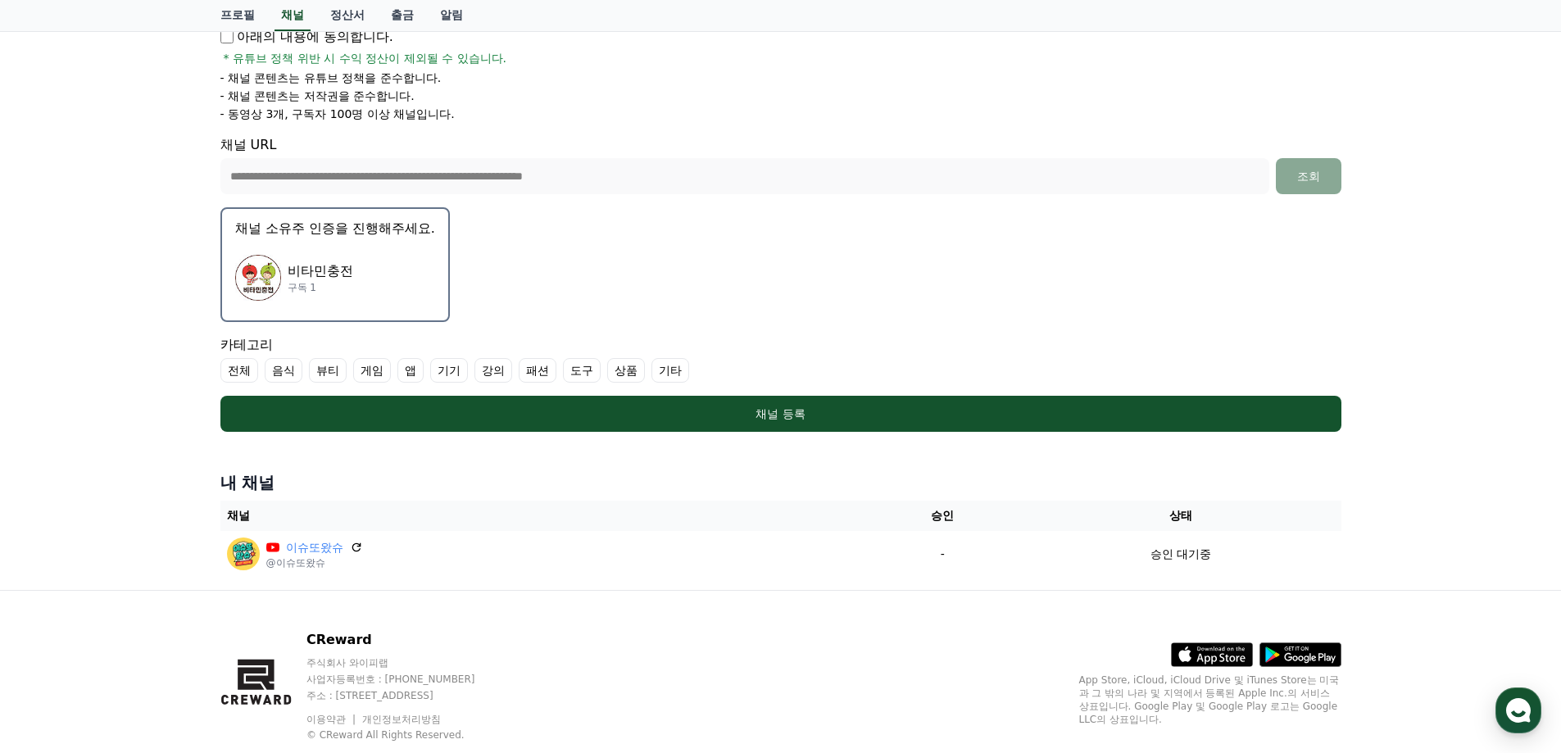
scroll to position [342, 0]
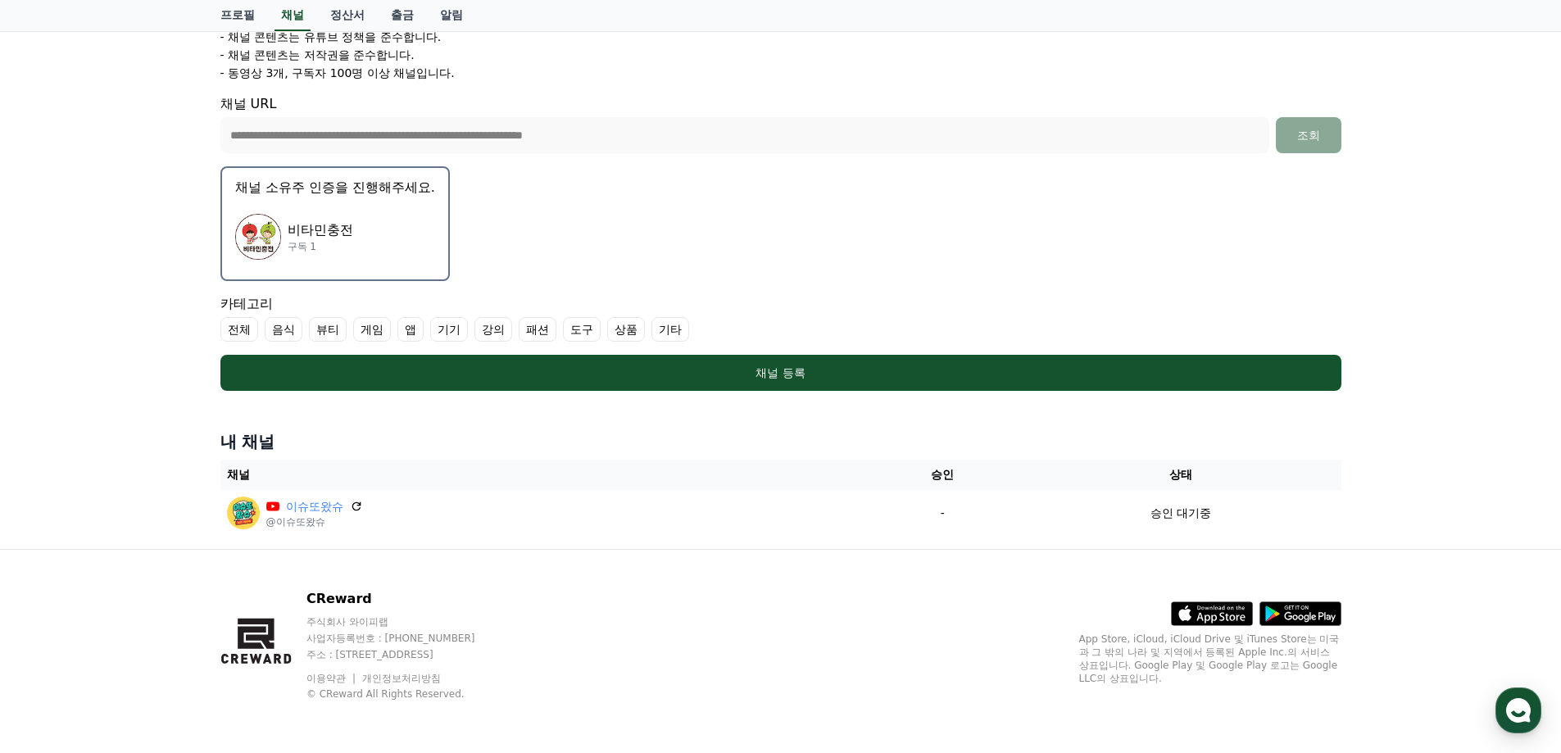
click at [680, 330] on label "기타" at bounding box center [670, 329] width 38 height 25
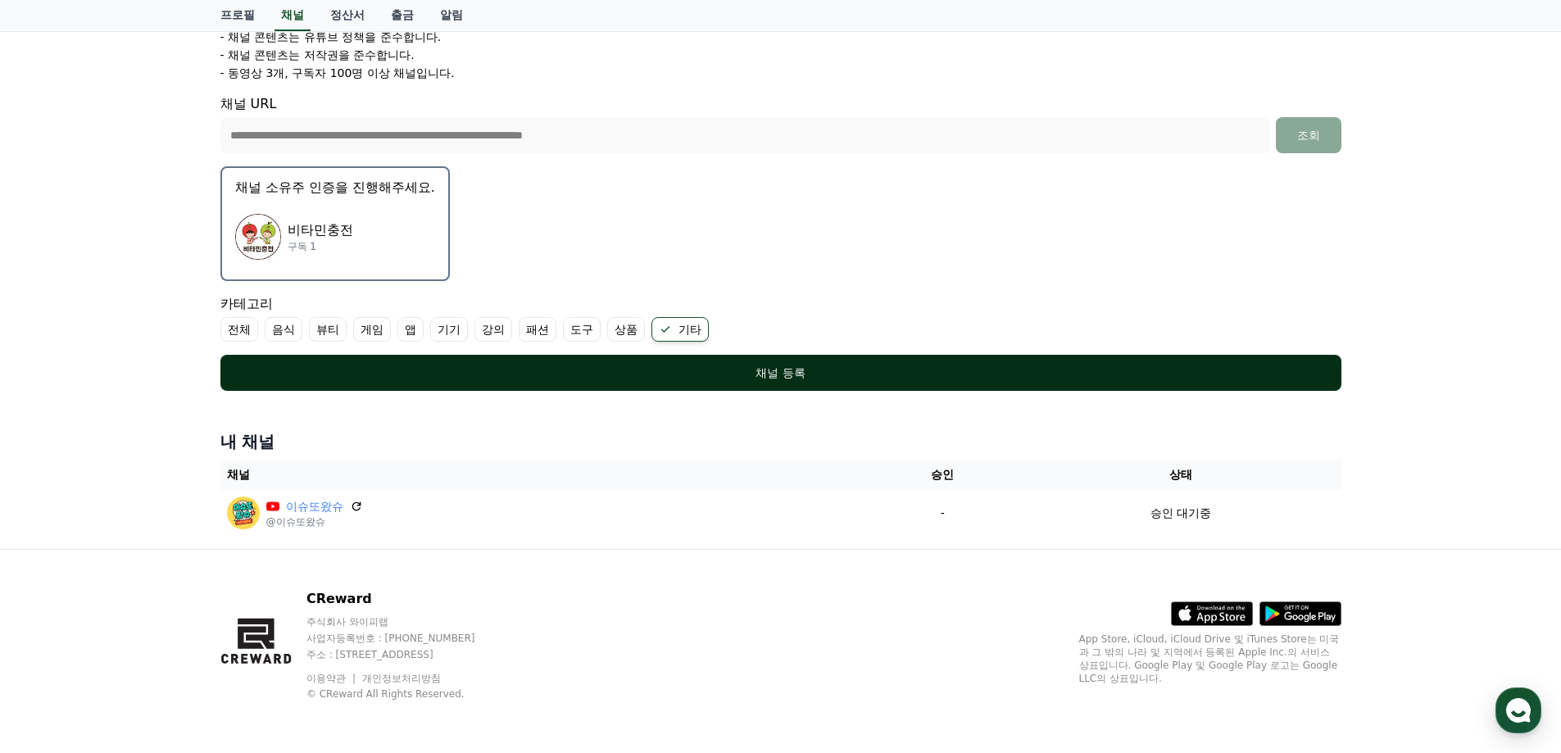
click at [806, 376] on div "채널 등록" at bounding box center [780, 373] width 1055 height 16
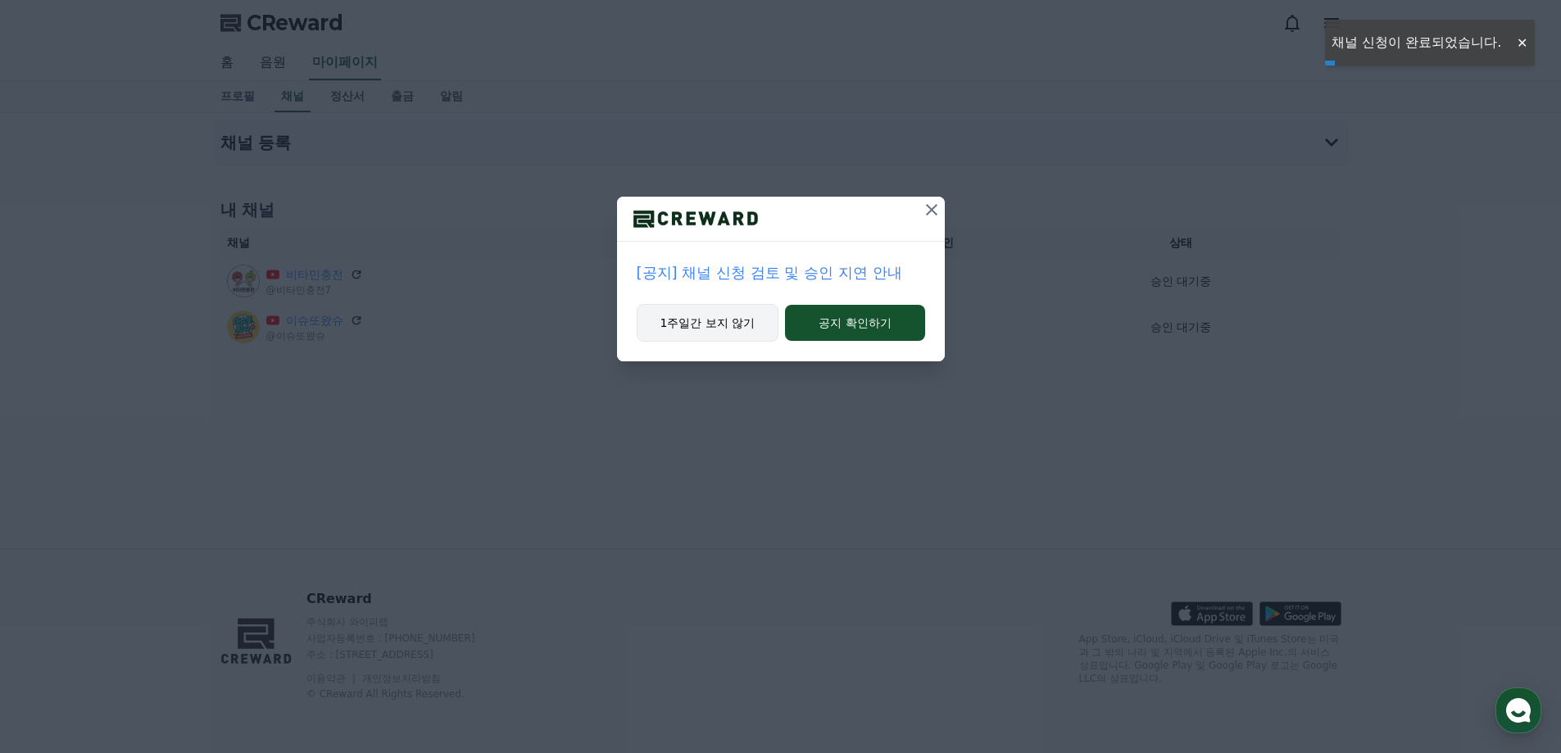
click at [722, 329] on button "1주일간 보지 않기" at bounding box center [708, 323] width 143 height 38
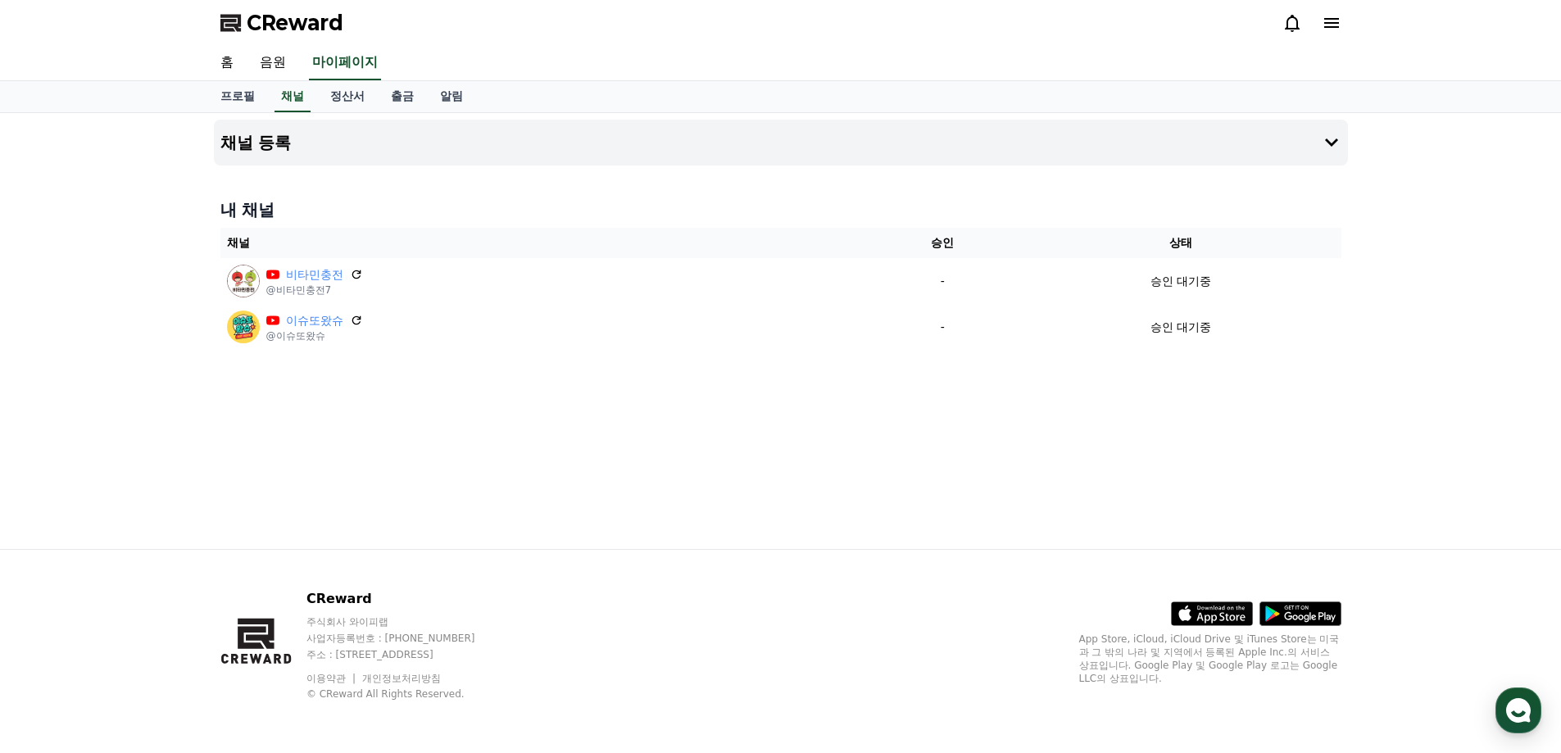
click at [476, 449] on div "채널 등록 내 채널 채널 승인 상태 비타민충전 @비타민충전7 - 승인 대기중 이슈또왔슈 @이슈또왔슈 - 승인 대기중" at bounding box center [780, 331] width 1147 height 436
click at [232, 98] on link "프로필" at bounding box center [237, 96] width 61 height 31
select select "**********"
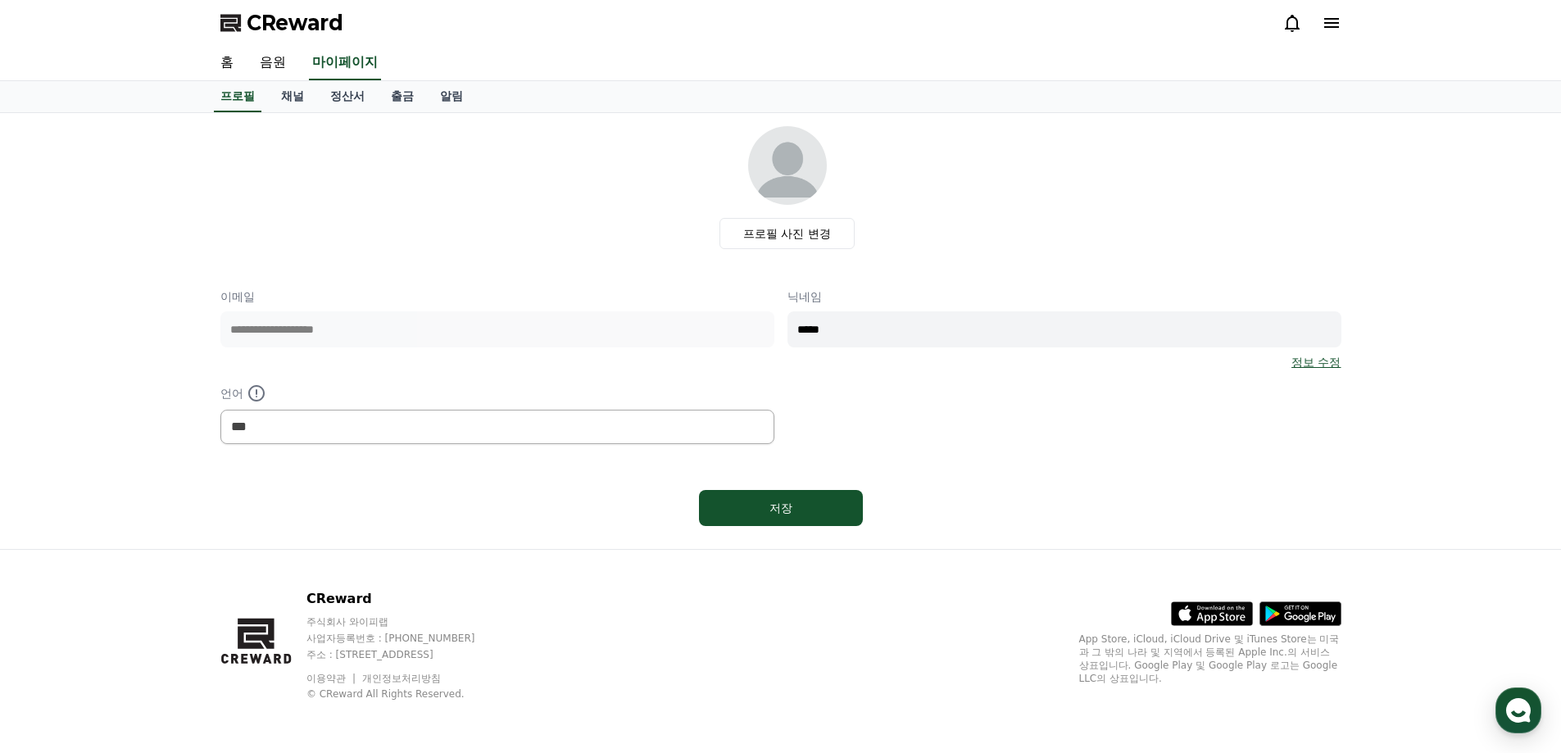
click at [860, 331] on input "*****" at bounding box center [1064, 329] width 554 height 36
click at [1327, 361] on link "정보 수정" at bounding box center [1315, 362] width 49 height 16
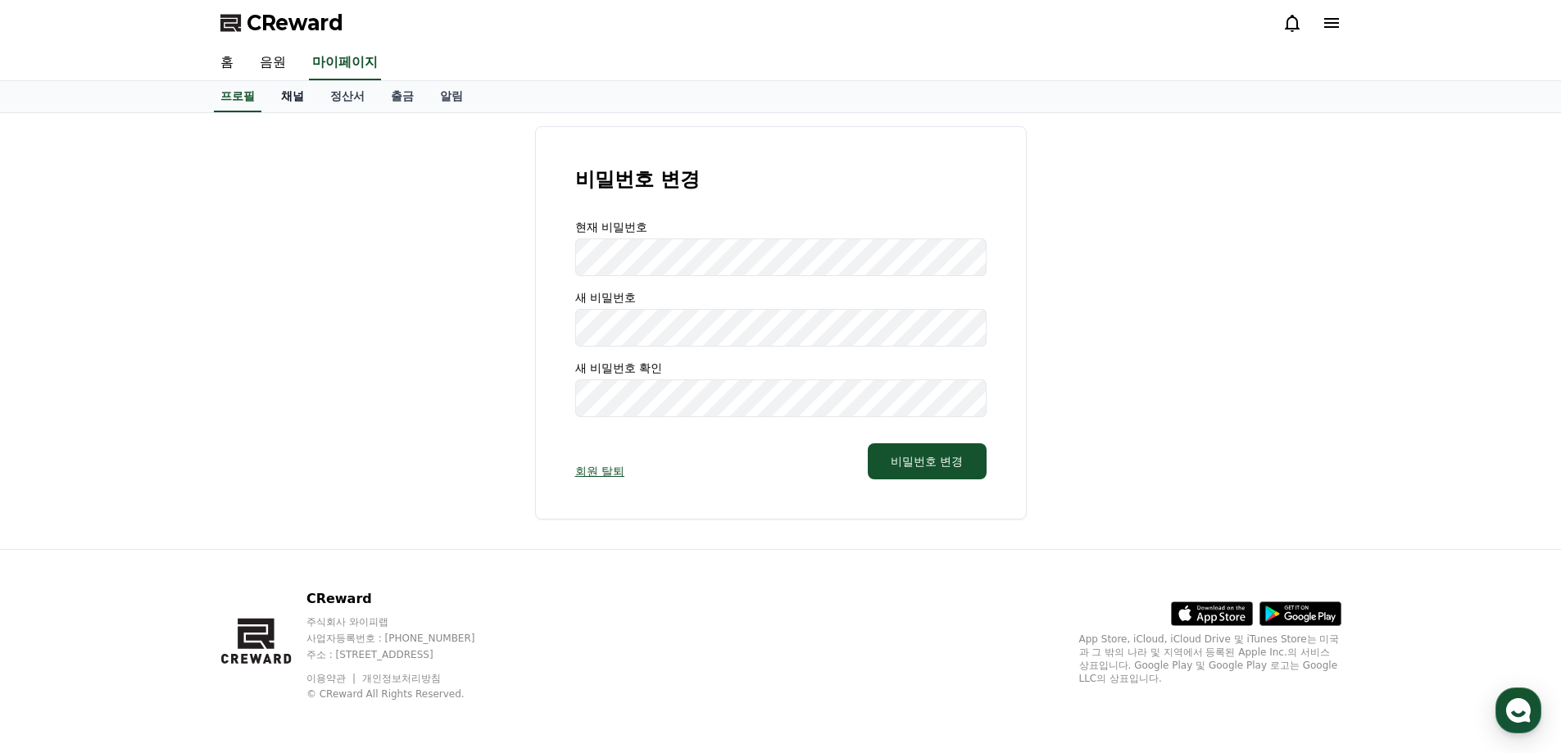
click at [288, 96] on link "채널" at bounding box center [292, 96] width 49 height 31
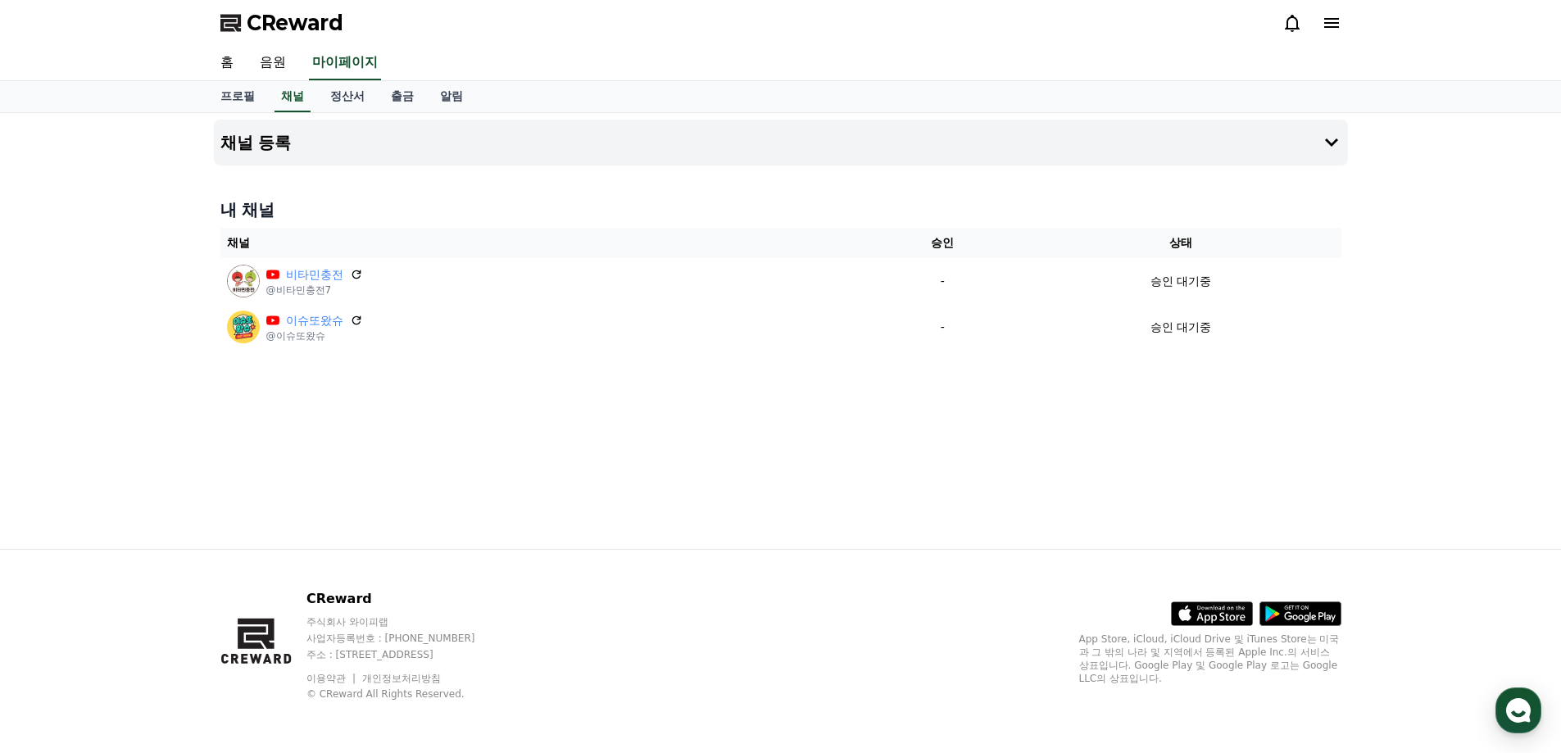
click at [704, 433] on div "채널 등록 내 채널 채널 승인 상태 비타민충전 @비타민충전7 - 승인 대기중 이슈또왔슈 @이슈또왔슈 - 승인 대기중" at bounding box center [780, 331] width 1147 height 436
click at [387, 482] on div "채널 등록 내 채널 채널 승인 상태 비타민충전 @비타민충전7 - 승인 대기중 이슈또왔슈 @이슈또왔슈 - 승인 대기중" at bounding box center [780, 331] width 1147 height 436
